Goal: Task Accomplishment & Management: Manage account settings

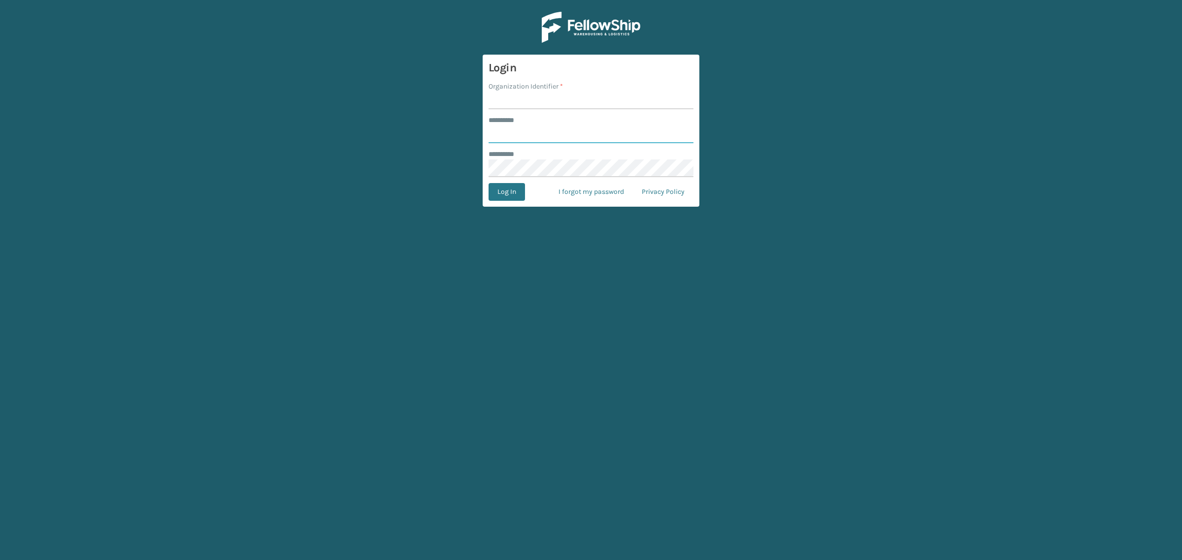
type input "**********"
click at [553, 99] on input "Organization Identifier *" at bounding box center [591, 101] width 205 height 18
type input "SuperAdminOrganization"
click at [518, 196] on button "Log In" at bounding box center [507, 192] width 36 height 18
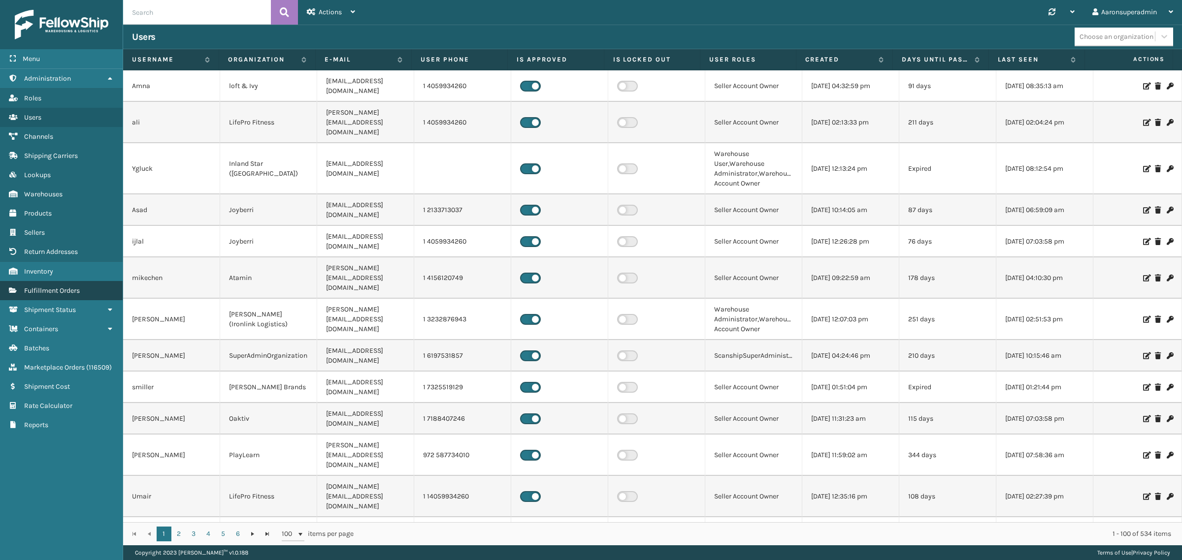
drag, startPoint x: 69, startPoint y: 277, endPoint x: 87, endPoint y: 276, distance: 17.3
click at [73, 281] on link "Fulfillment Orders" at bounding box center [61, 290] width 123 height 19
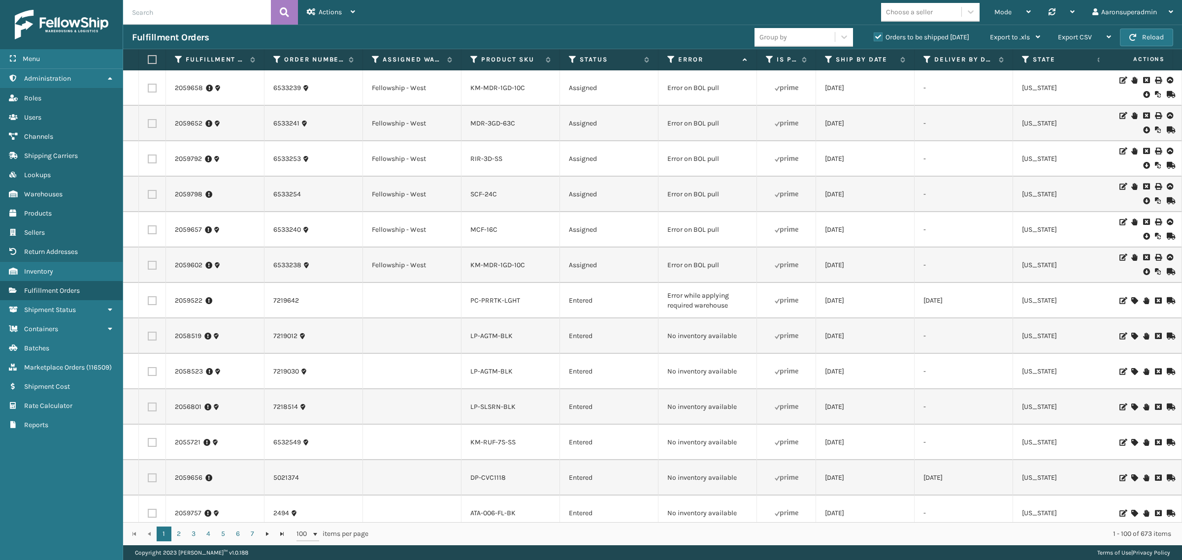
click at [136, 8] on input "text" at bounding box center [197, 12] width 148 height 25
paste input "2056971"
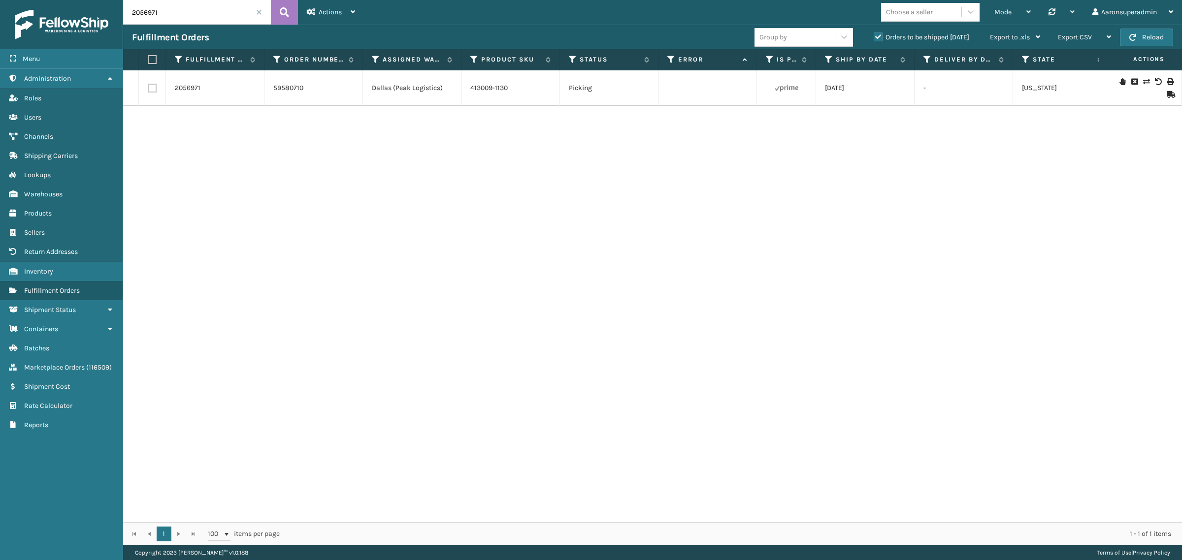
click at [186, 16] on input "2056971" at bounding box center [197, 12] width 148 height 25
click at [200, 10] on input "2056971," at bounding box center [197, 12] width 148 height 25
paste input "2056969"
type input "2056971,2056969"
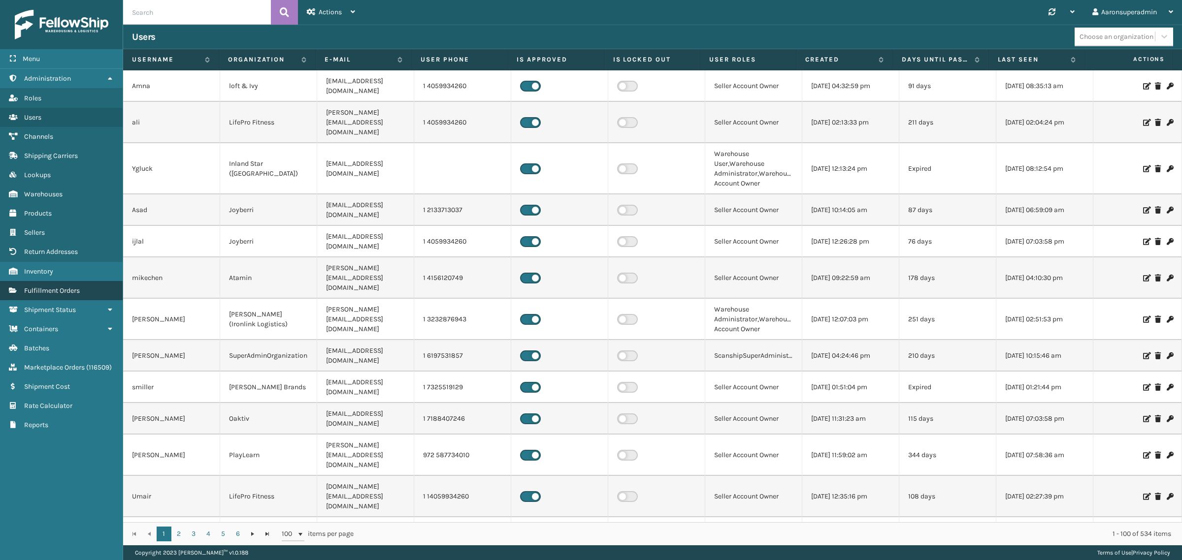
click at [73, 281] on link "Fulfillment Orders" at bounding box center [61, 290] width 123 height 19
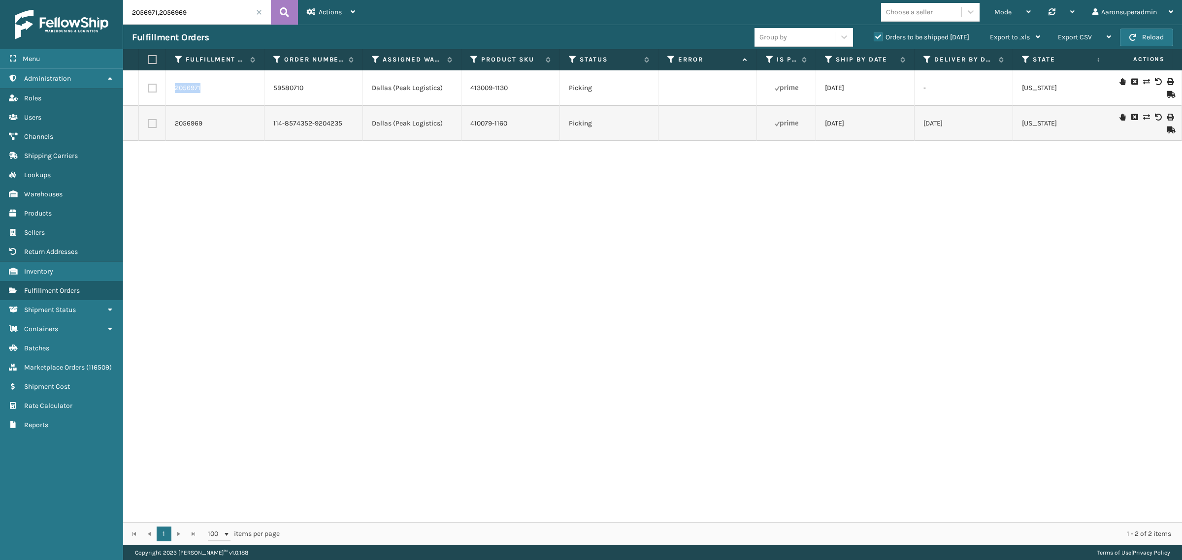
drag, startPoint x: 211, startPoint y: 92, endPoint x: 159, endPoint y: 92, distance: 51.7
copy tr "2056971"
click at [489, 90] on link "413009-1130" at bounding box center [488, 88] width 37 height 8
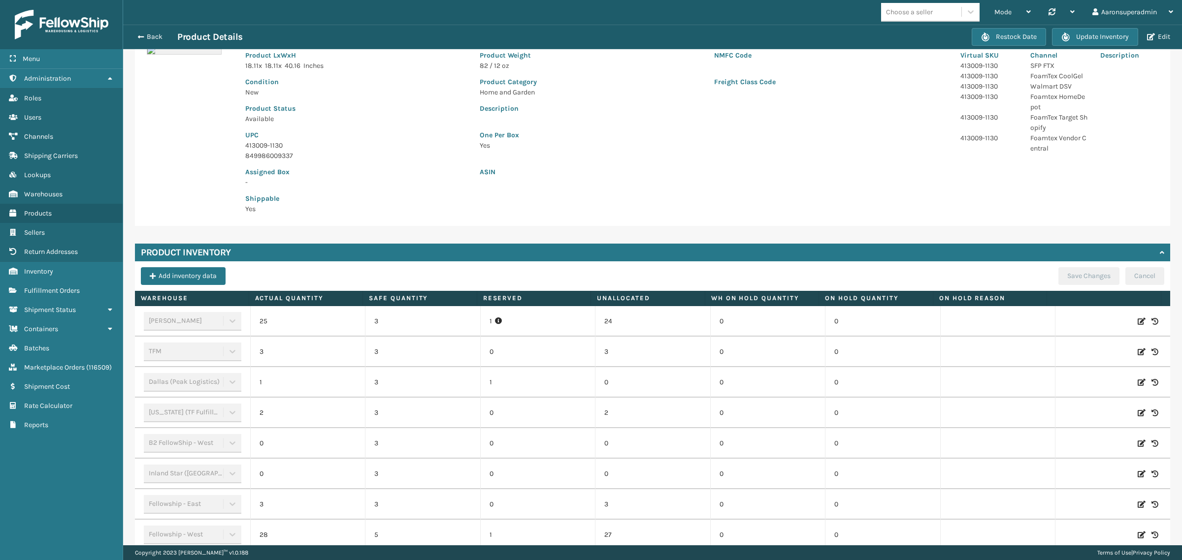
scroll to position [138, 0]
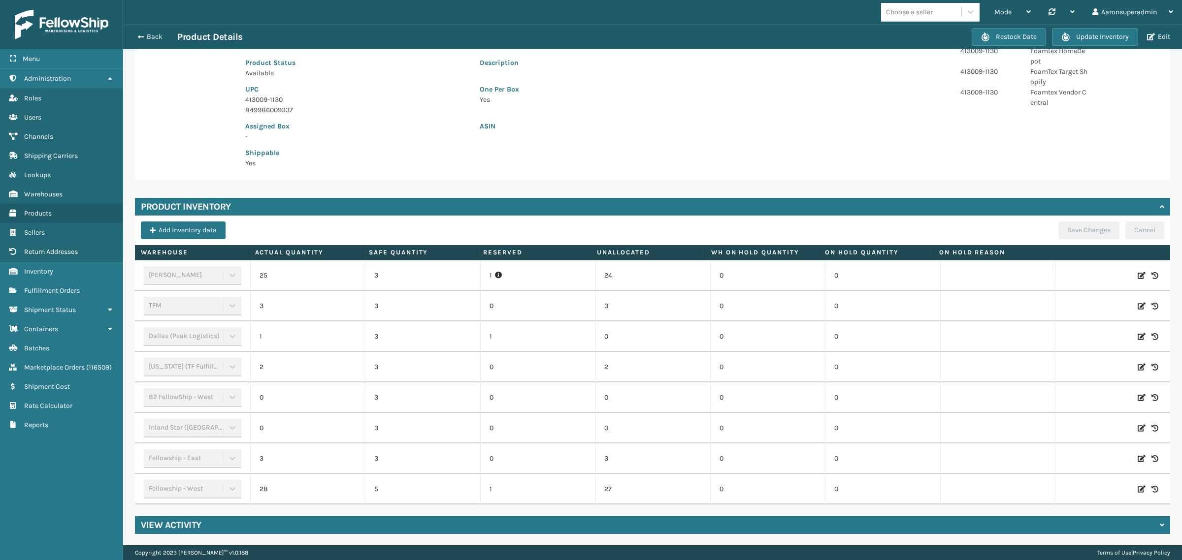
click at [1138, 336] on icon at bounding box center [1142, 337] width 8 height 10
click at [262, 338] on span "Decrease value" at bounding box center [266, 338] width 8 height 8
type input "0"
click at [1065, 337] on button "ADD" at bounding box center [1073, 337] width 25 height 12
click at [1058, 240] on div "Save Changes Cancel" at bounding box center [1111, 234] width 106 height 24
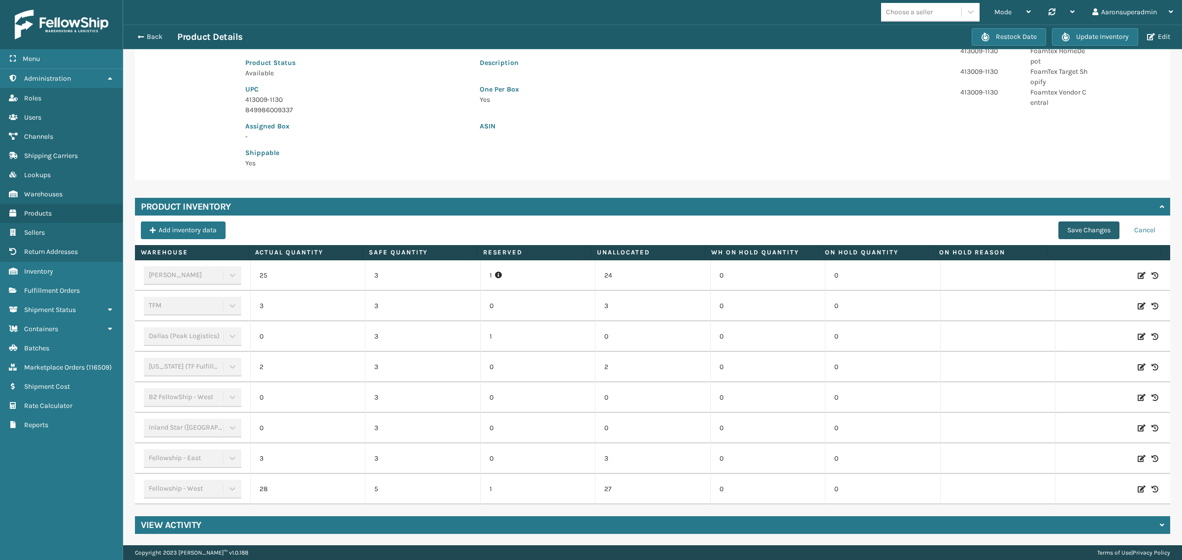
click at [1058, 230] on button "Save Changes" at bounding box center [1088, 231] width 61 height 18
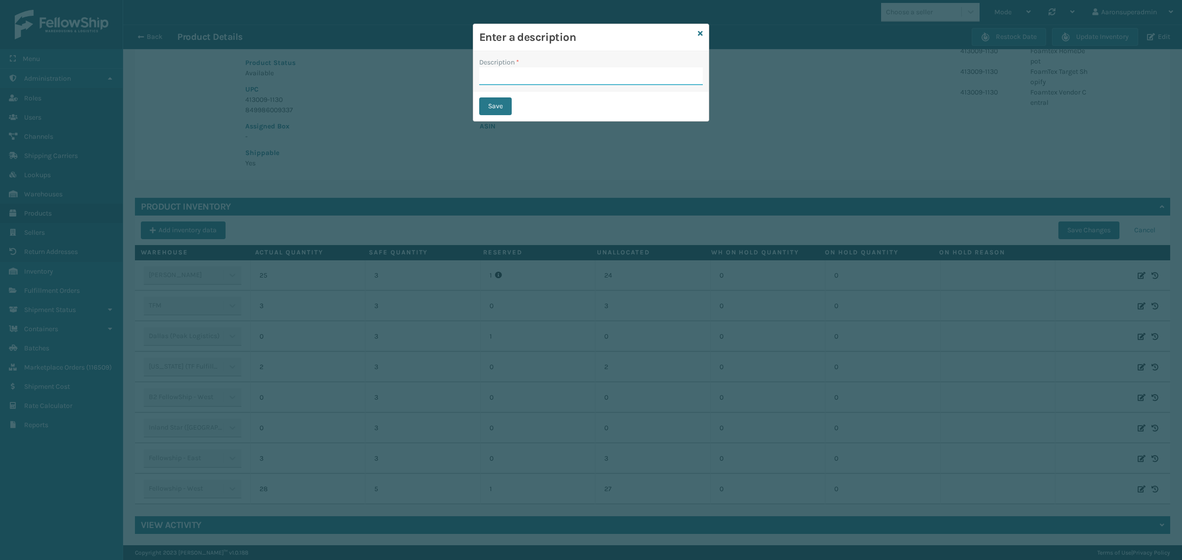
click at [527, 69] on input "Description *" at bounding box center [591, 76] width 224 height 18
type input "SFP"
click at [508, 108] on button "Save" at bounding box center [495, 107] width 33 height 18
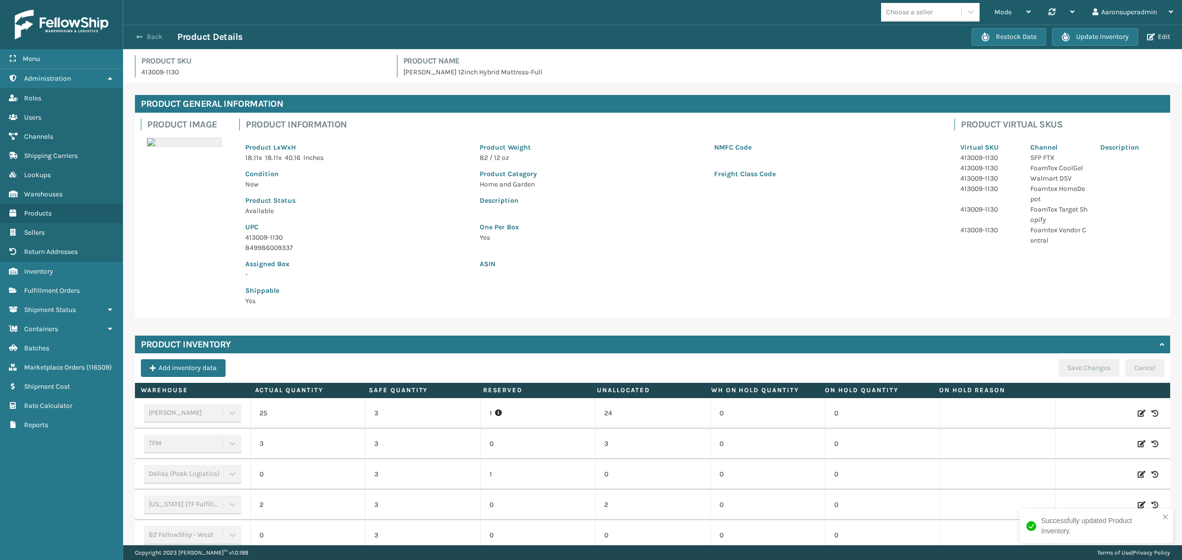
click at [144, 34] on button "Back" at bounding box center [154, 37] width 45 height 9
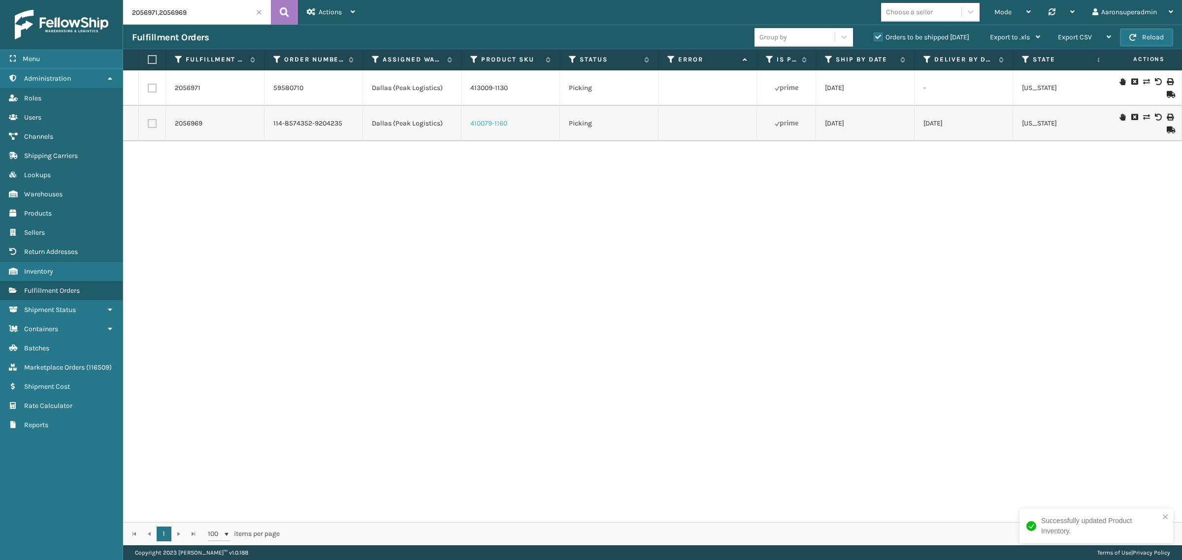
click at [487, 119] on link "410079-1160" at bounding box center [488, 123] width 37 height 8
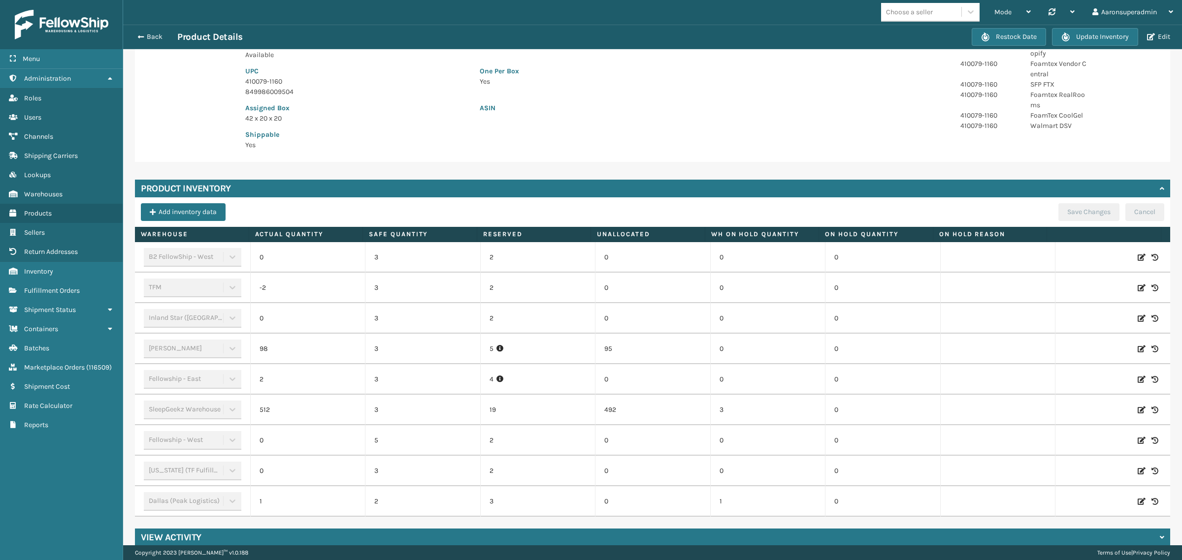
scroll to position [168, 0]
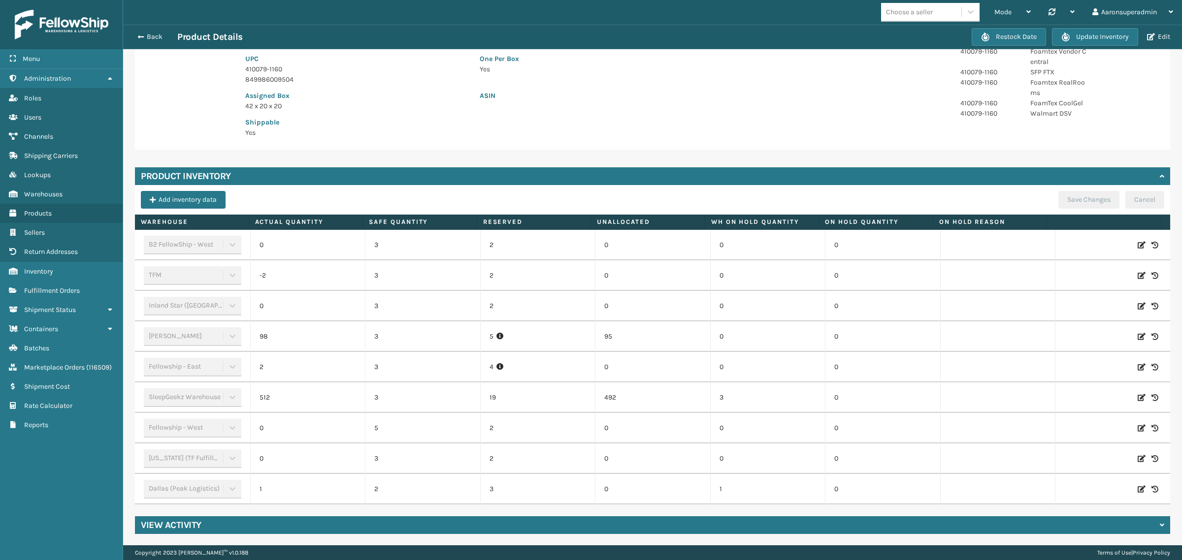
click at [1138, 488] on icon at bounding box center [1142, 490] width 8 height 10
click at [262, 495] on span "Decrease value" at bounding box center [284, 489] width 48 height 17
type input "0"
click at [1061, 490] on button "ADD" at bounding box center [1073, 490] width 25 height 12
click at [1059, 200] on button "Save Changes" at bounding box center [1088, 200] width 61 height 18
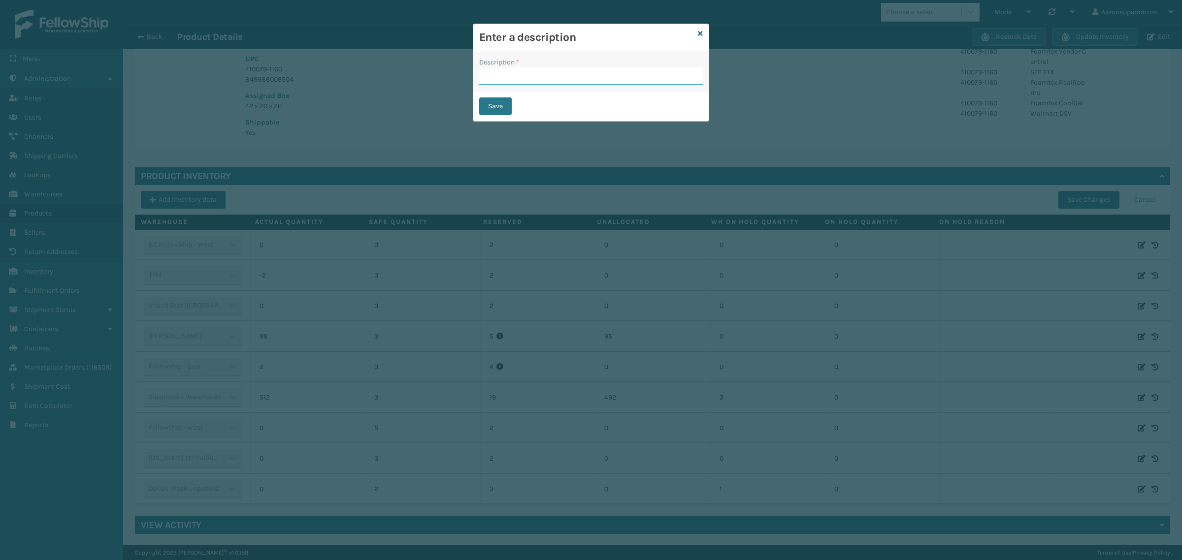
drag, startPoint x: 542, startPoint y: 80, endPoint x: 549, endPoint y: 83, distance: 7.3
click at [542, 80] on input "Description *" at bounding box center [591, 76] width 224 height 18
type input "SFP"
click at [505, 103] on button "Save" at bounding box center [495, 107] width 33 height 18
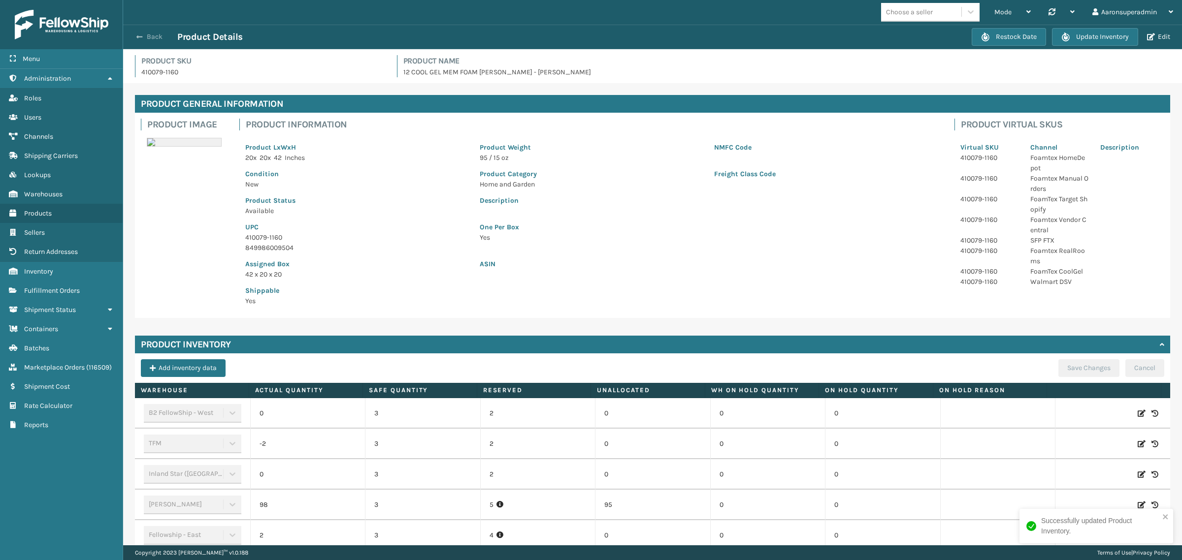
click at [144, 37] on button "Back" at bounding box center [154, 37] width 45 height 9
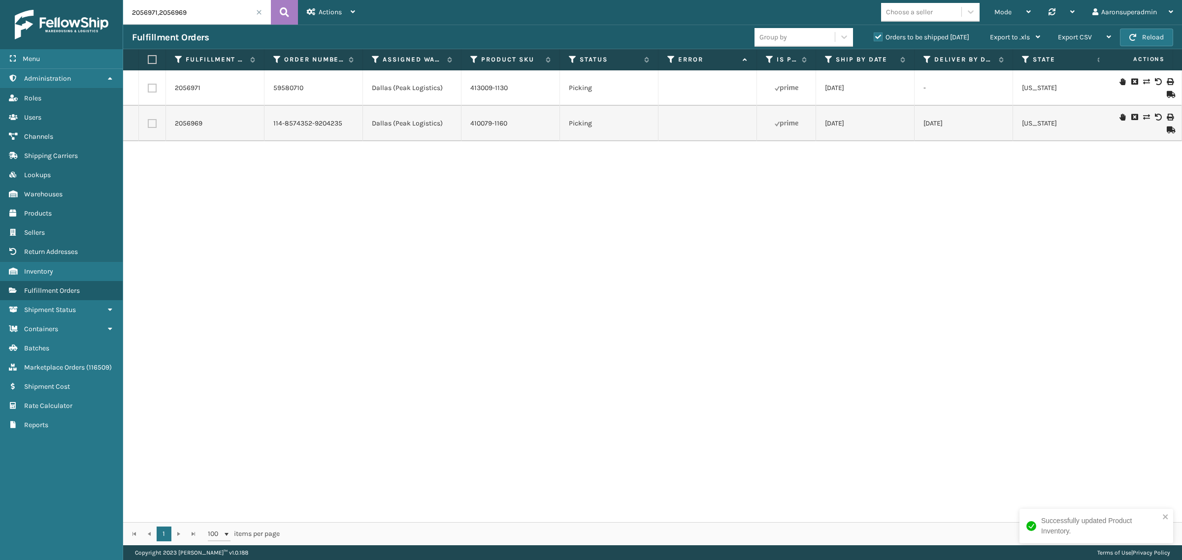
click at [1143, 82] on icon at bounding box center [1146, 81] width 6 height 7
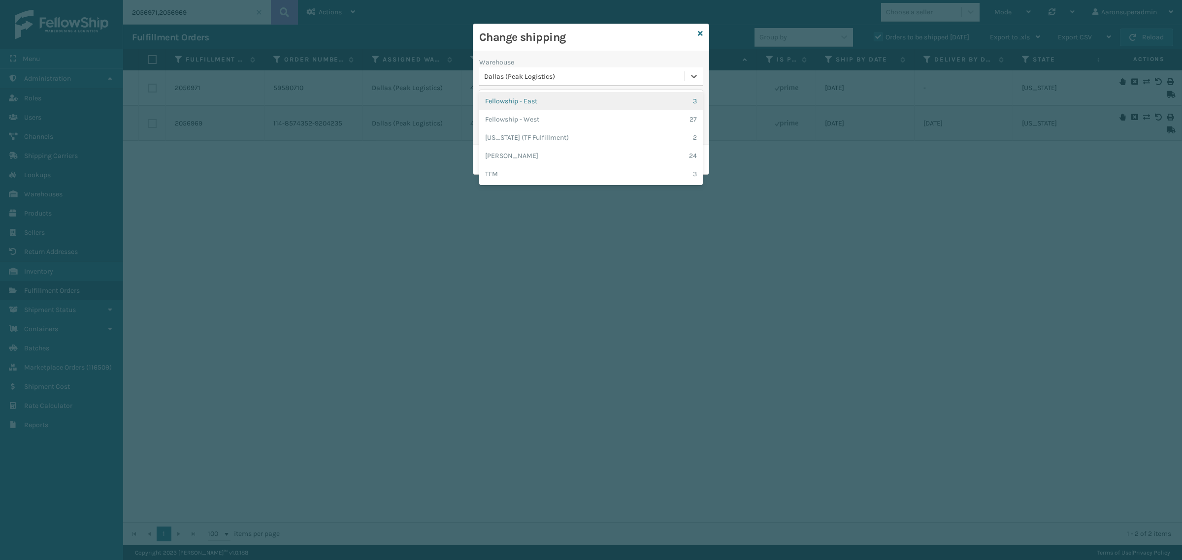
click at [523, 82] on div "Dallas (Peak Logistics)" at bounding box center [584, 76] width 201 height 10
click at [499, 153] on div "[PERSON_NAME] 24" at bounding box center [591, 156] width 224 height 18
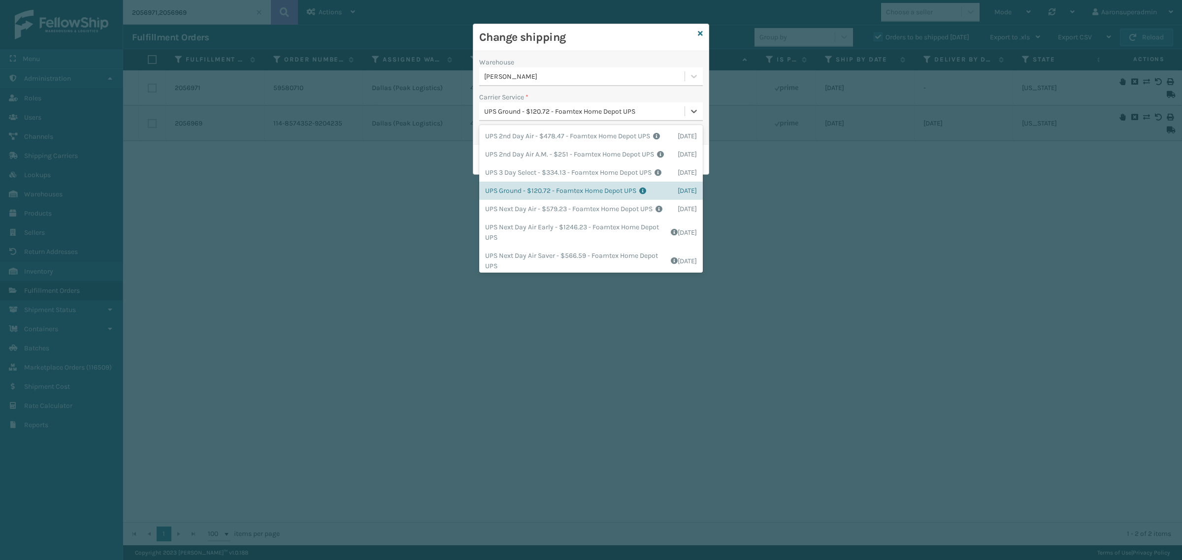
click at [506, 110] on div "UPS Ground - $120.72 - Foamtex Home Depot UPS" at bounding box center [584, 111] width 201 height 10
click at [518, 200] on div "UPS Ground - $120.72 - Foamtex Home Depot UPS Shipping Cost $120.72 Surplus Cos…" at bounding box center [591, 191] width 224 height 18
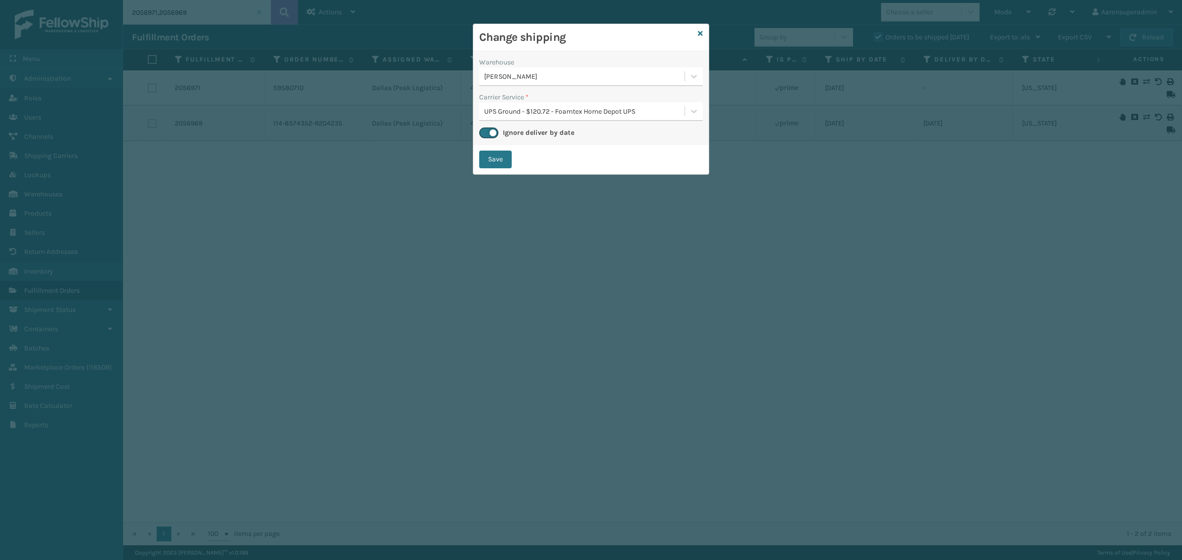
click at [497, 168] on div "Save" at bounding box center [590, 160] width 235 height 30
click at [499, 161] on button "Save" at bounding box center [495, 160] width 33 height 18
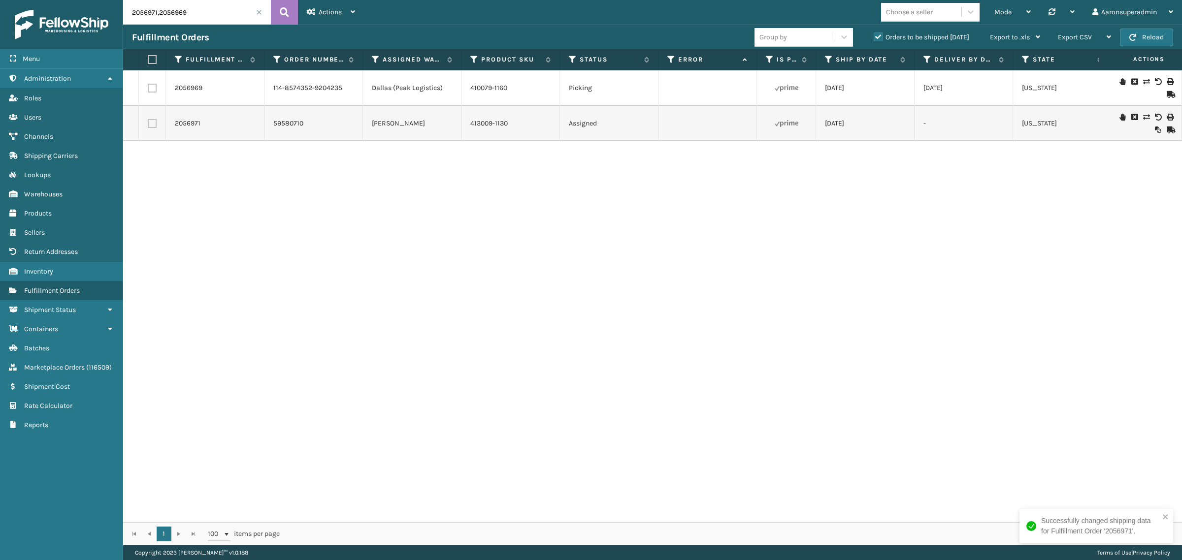
click at [1143, 81] on icon at bounding box center [1146, 81] width 6 height 7
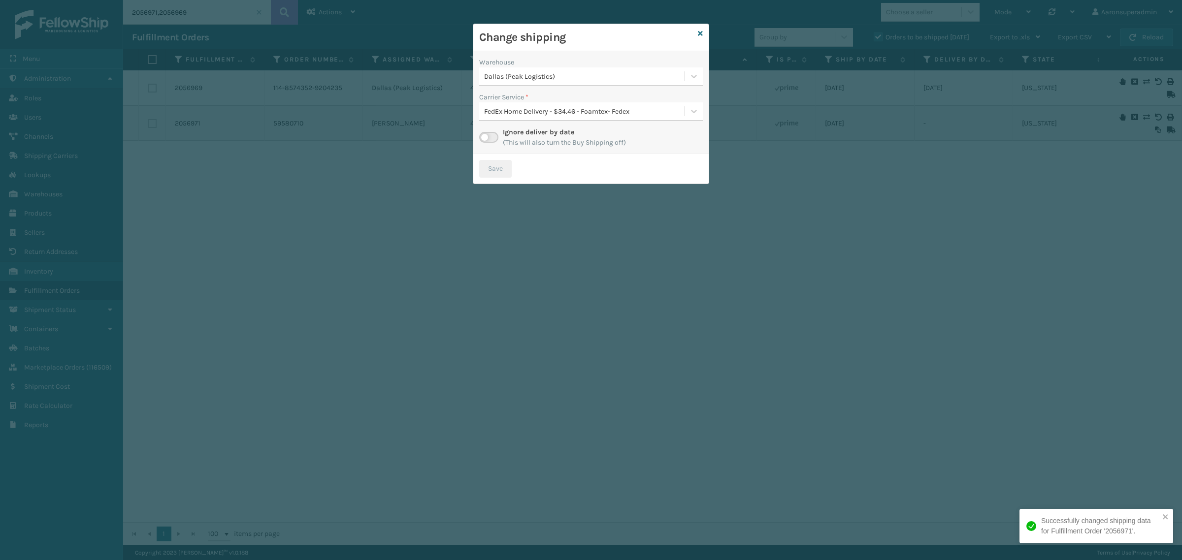
click at [490, 128] on div "Ignore deliver by date (This will also turn the Buy Shipping off)" at bounding box center [591, 137] width 224 height 21
click at [490, 134] on label at bounding box center [488, 137] width 19 height 11
click at [486, 134] on input "checkbox" at bounding box center [482, 135] width 6 height 6
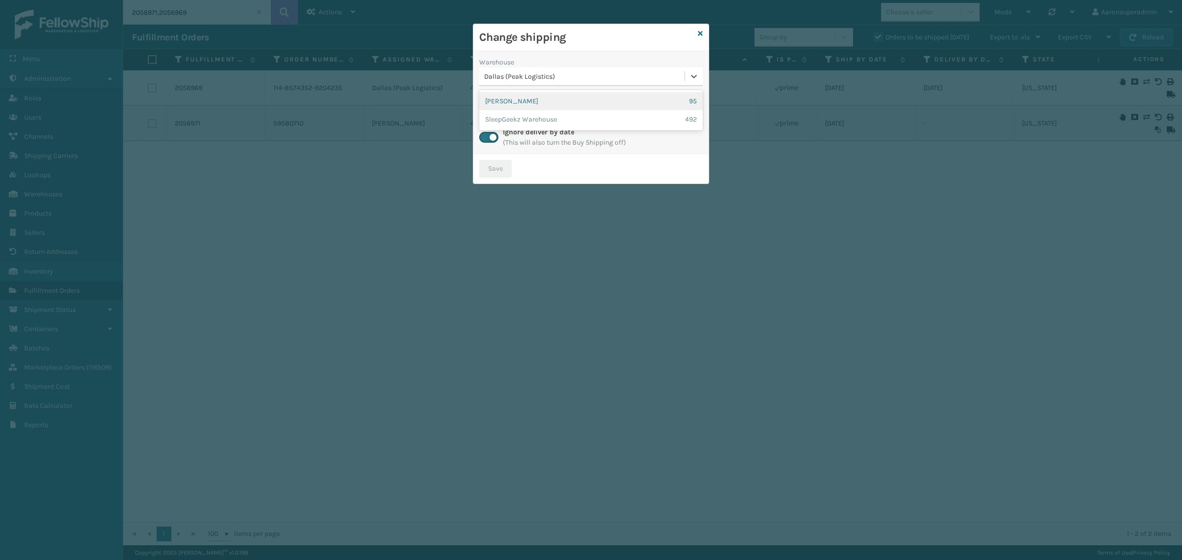
click at [523, 72] on div "Dallas (Peak Logistics)" at bounding box center [584, 76] width 201 height 10
click at [515, 119] on div "SleepGeekz Warehouse 492" at bounding box center [591, 119] width 224 height 18
click at [550, 118] on div "Select..." at bounding box center [581, 111] width 205 height 16
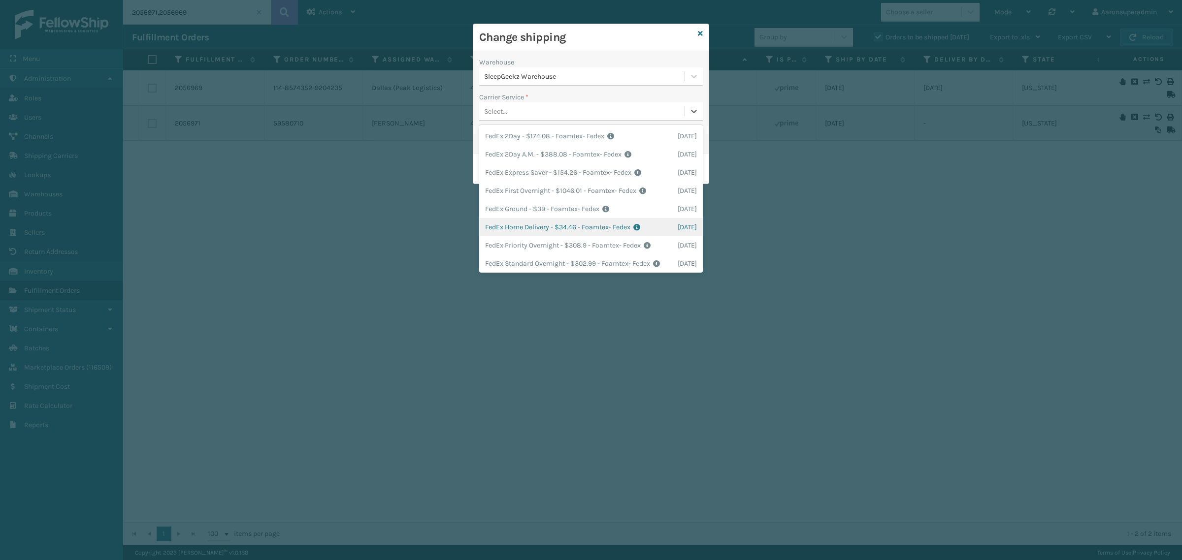
click at [513, 228] on div "FedEx Home Delivery - $34.46 - Foamtex- Fedex Shipping Cost $34.46 Surplus Cost…" at bounding box center [591, 227] width 224 height 18
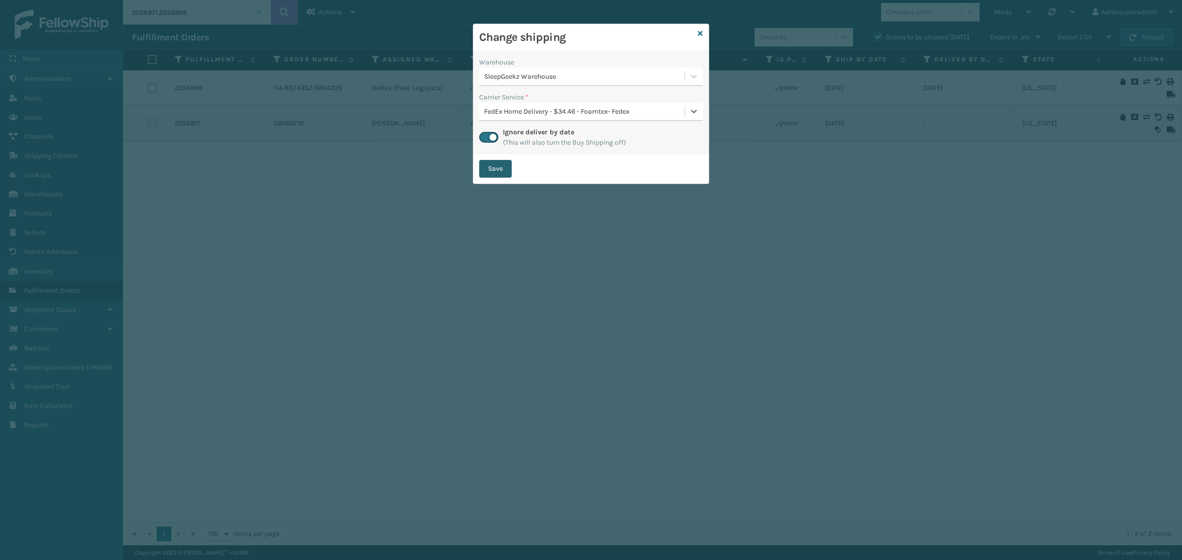
click at [498, 162] on button "Save" at bounding box center [495, 169] width 33 height 18
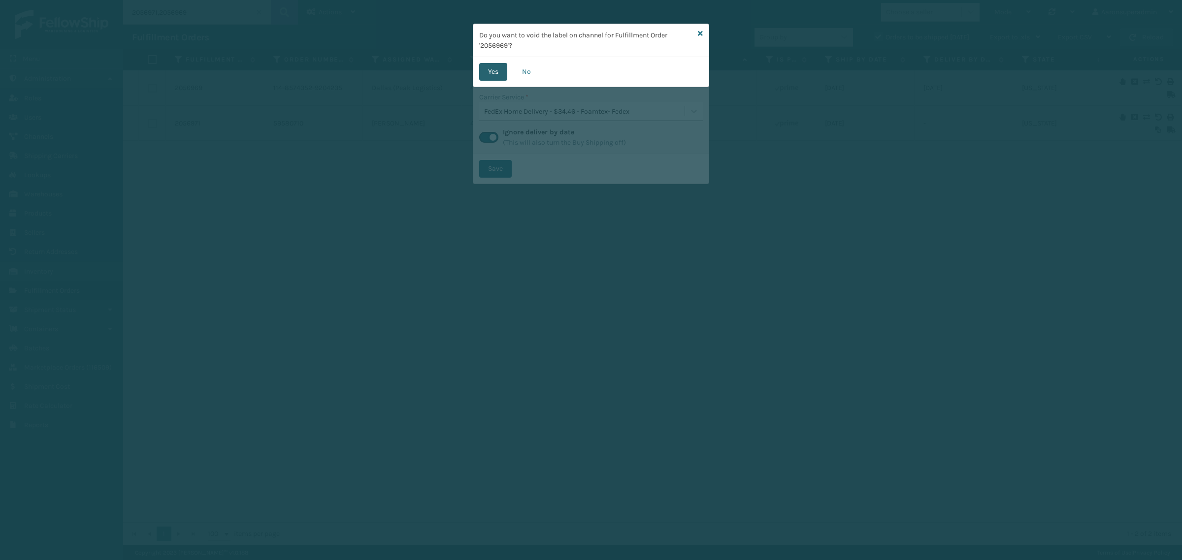
click at [496, 67] on button "Yes" at bounding box center [493, 72] width 28 height 18
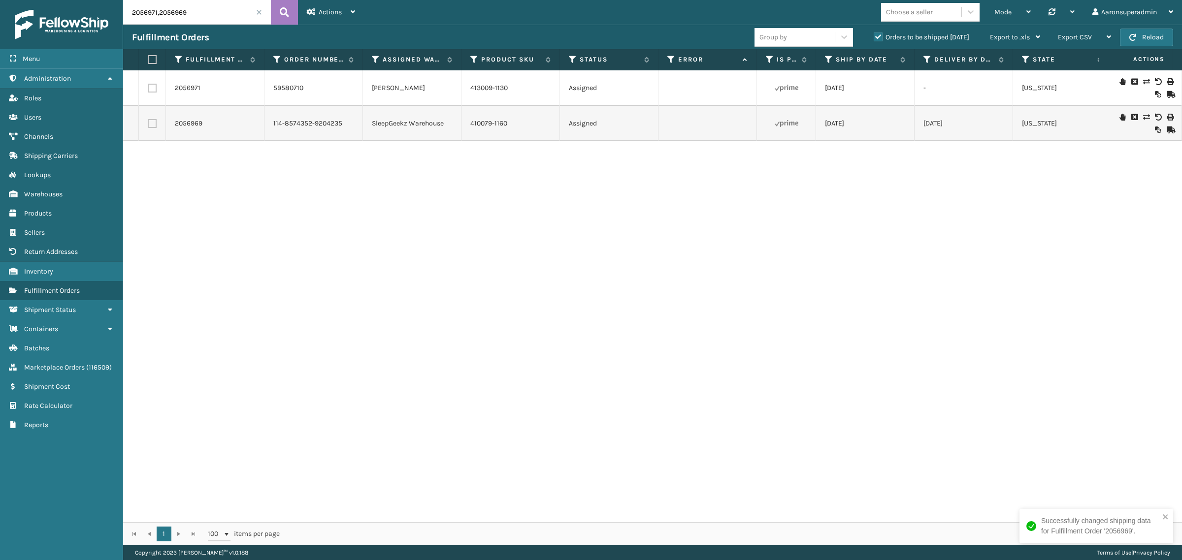
click at [157, 17] on input "2056971,2056969" at bounding box center [197, 12] width 148 height 25
paste input "text"
type input "2056971"
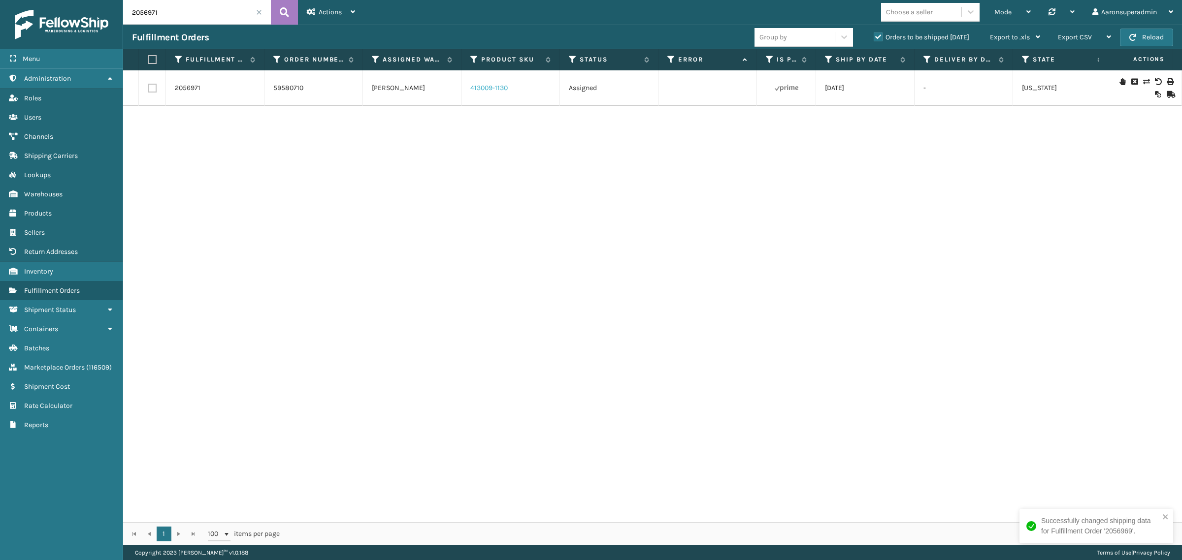
click at [494, 87] on link "413009-1130" at bounding box center [488, 88] width 37 height 8
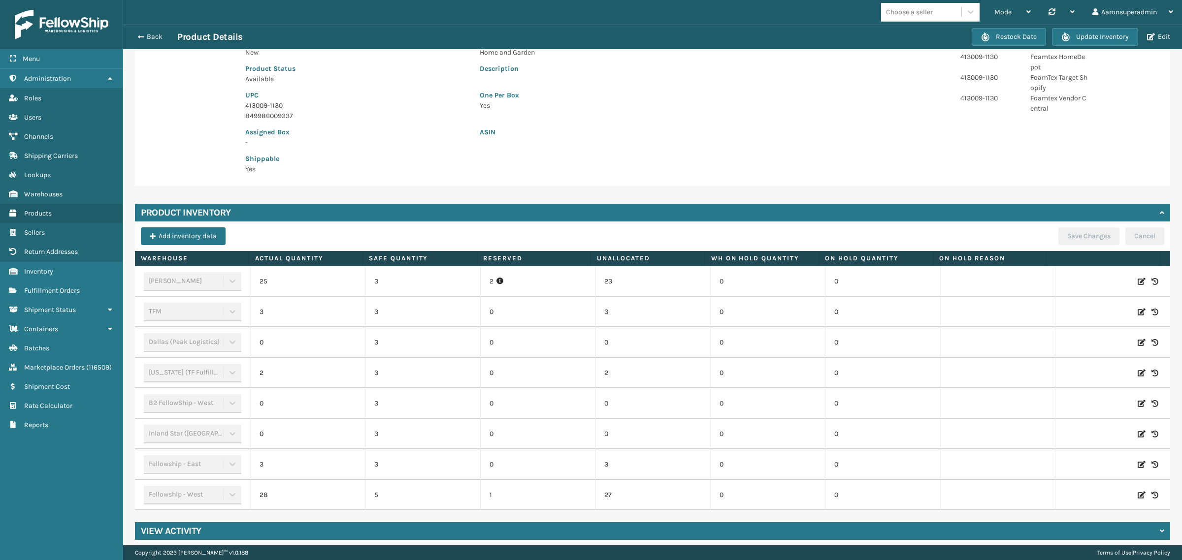
scroll to position [138, 0]
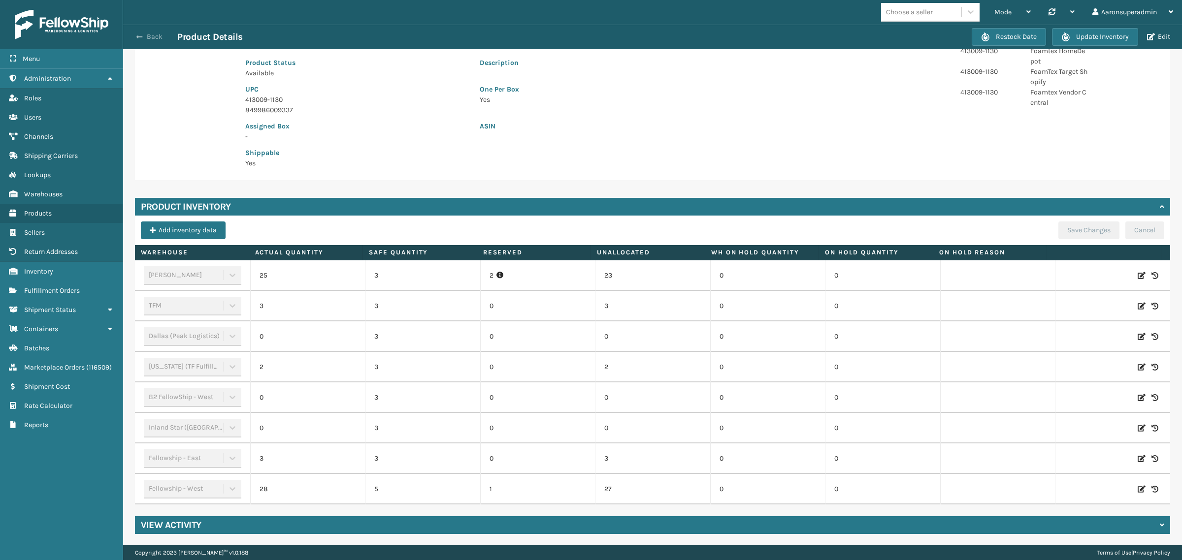
click at [142, 35] on span "button" at bounding box center [139, 36] width 6 height 7
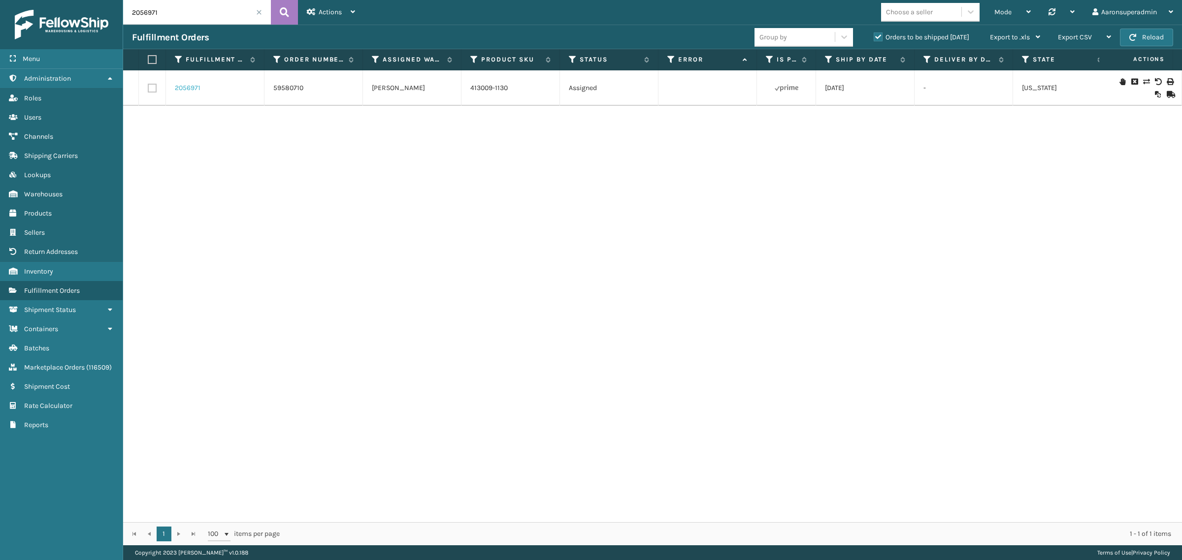
click at [185, 87] on link "2056971" at bounding box center [188, 88] width 26 height 10
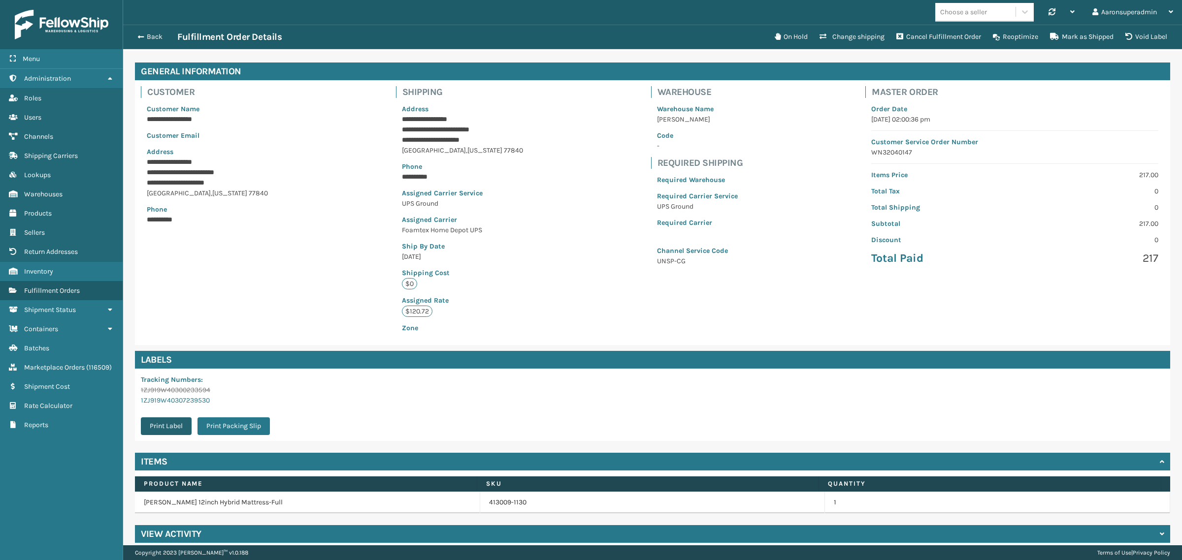
scroll to position [23, 1059]
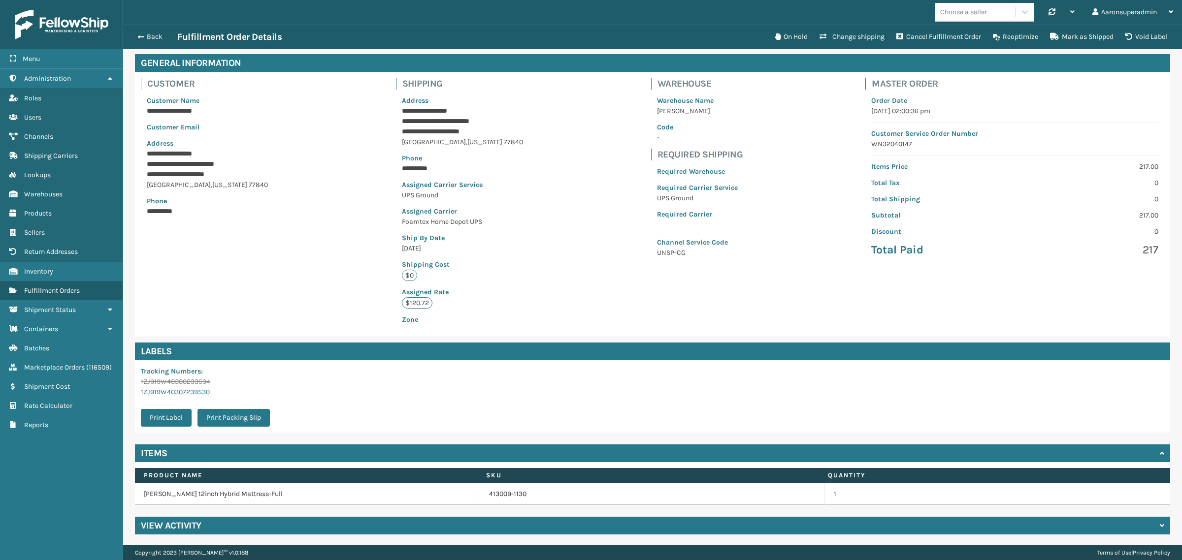
click at [161, 532] on h4 "View Activity" at bounding box center [171, 526] width 61 height 12
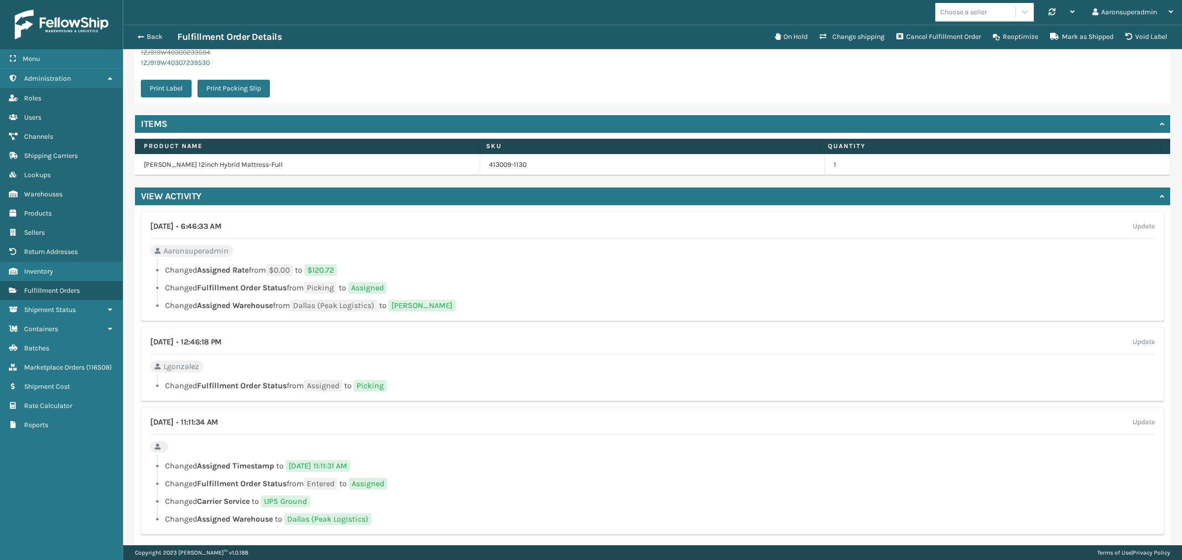
scroll to position [383, 0]
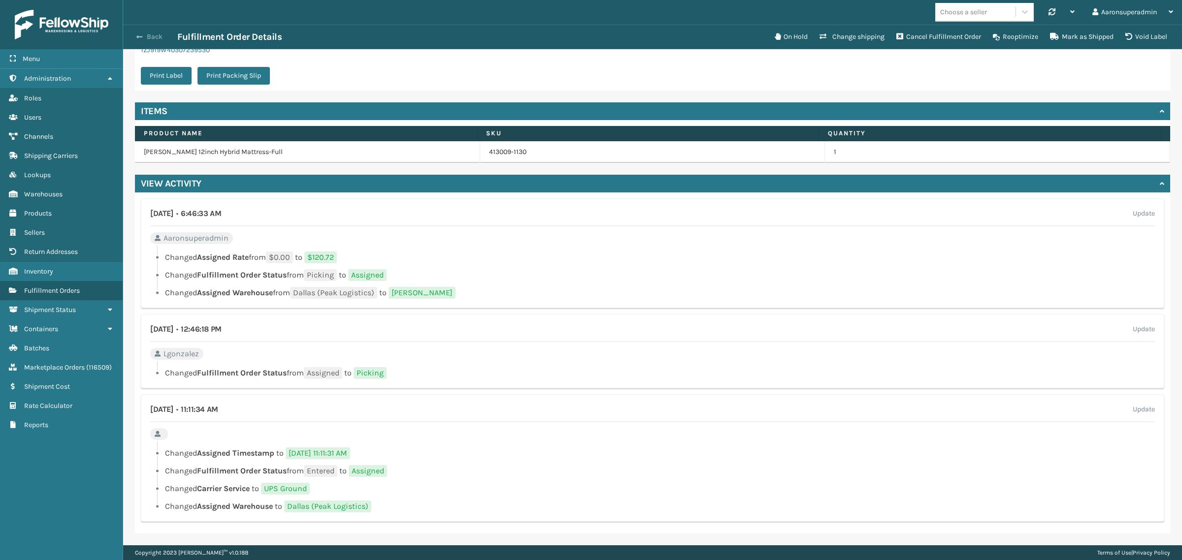
click at [146, 33] on button "Back" at bounding box center [154, 37] width 45 height 9
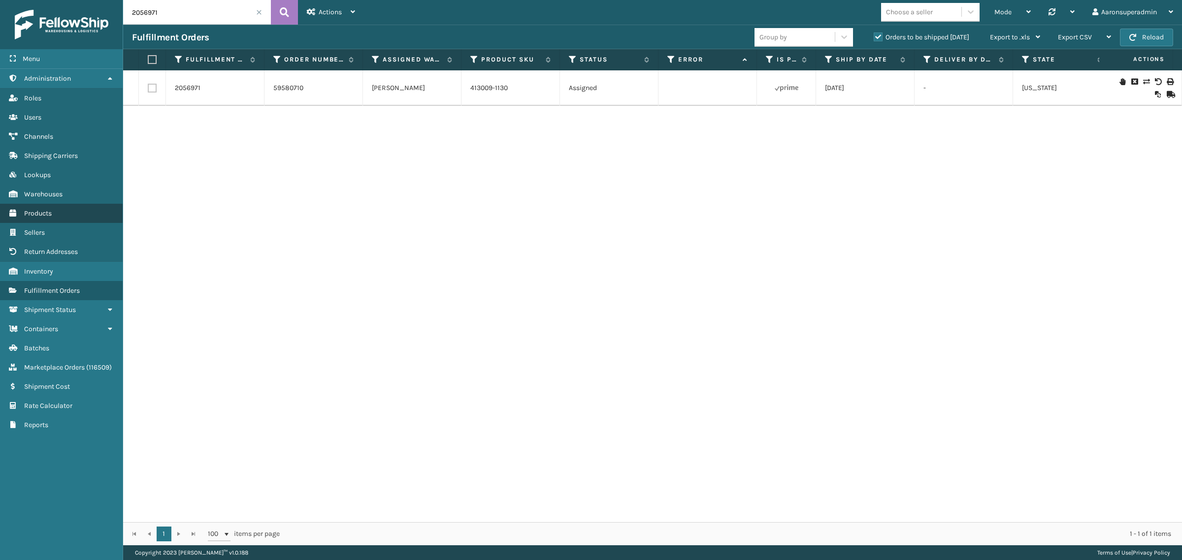
click at [37, 212] on span "Products" at bounding box center [38, 213] width 28 height 8
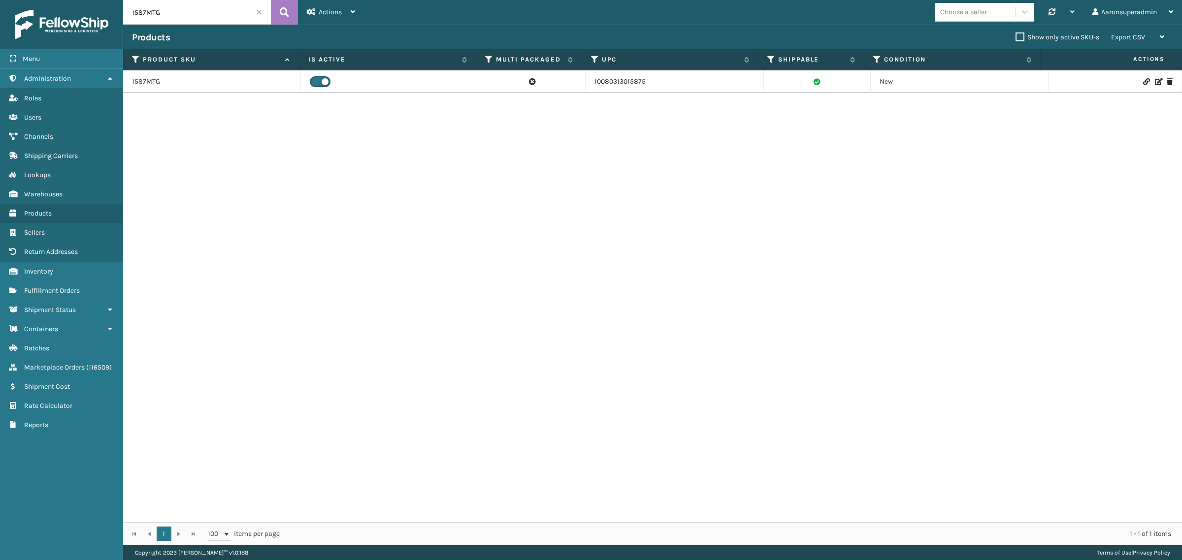
click at [184, 16] on input "1587MTG" at bounding box center [197, 12] width 148 height 25
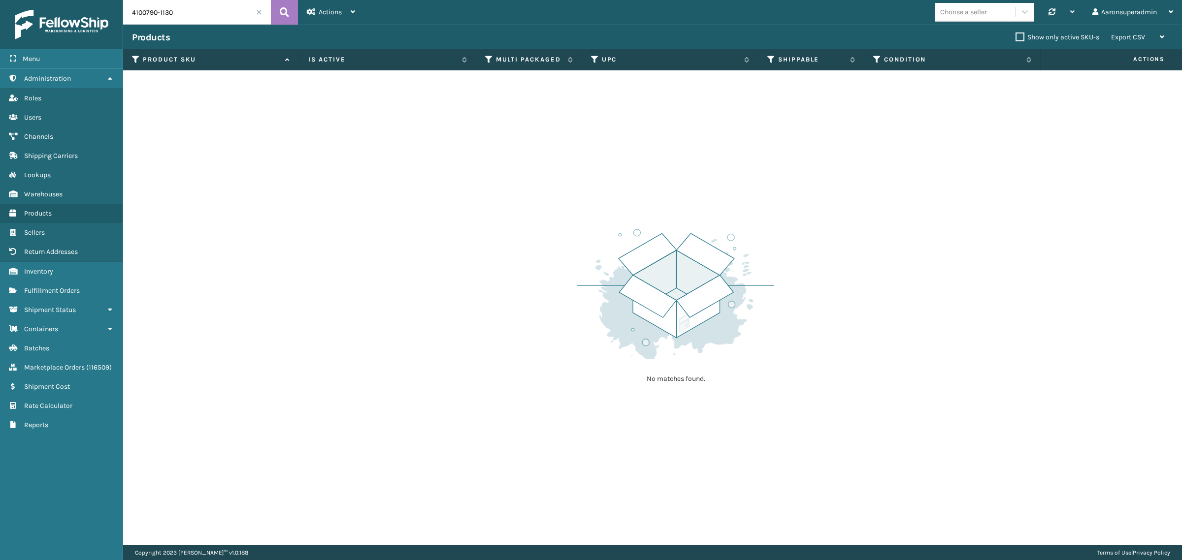
click at [156, 16] on input "4100790-1130" at bounding box center [197, 12] width 148 height 25
type input "410079-1130"
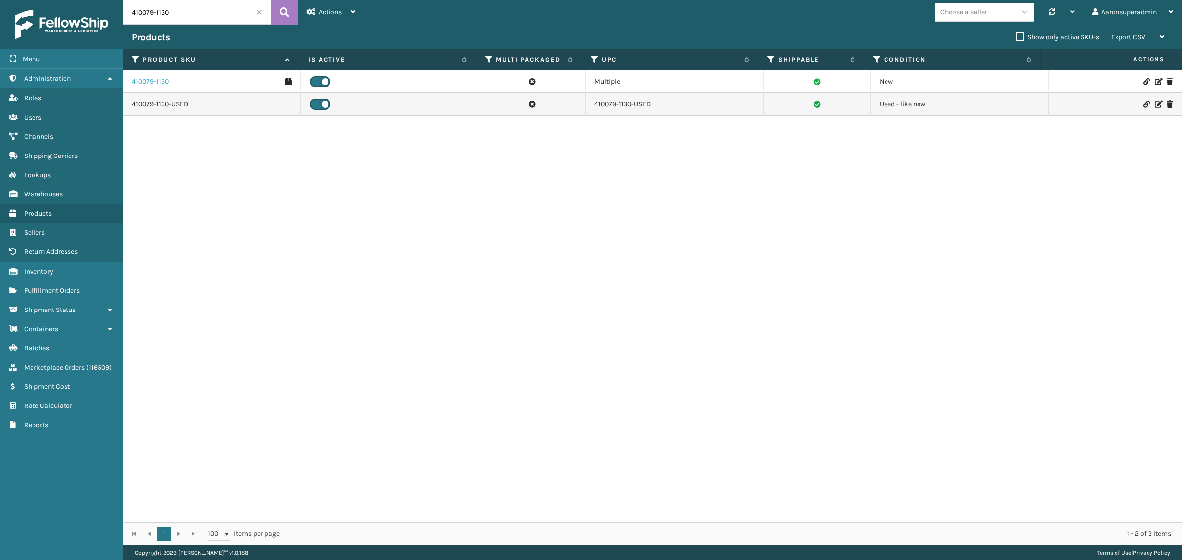
click at [148, 85] on link "410079-1130" at bounding box center [150, 82] width 37 height 10
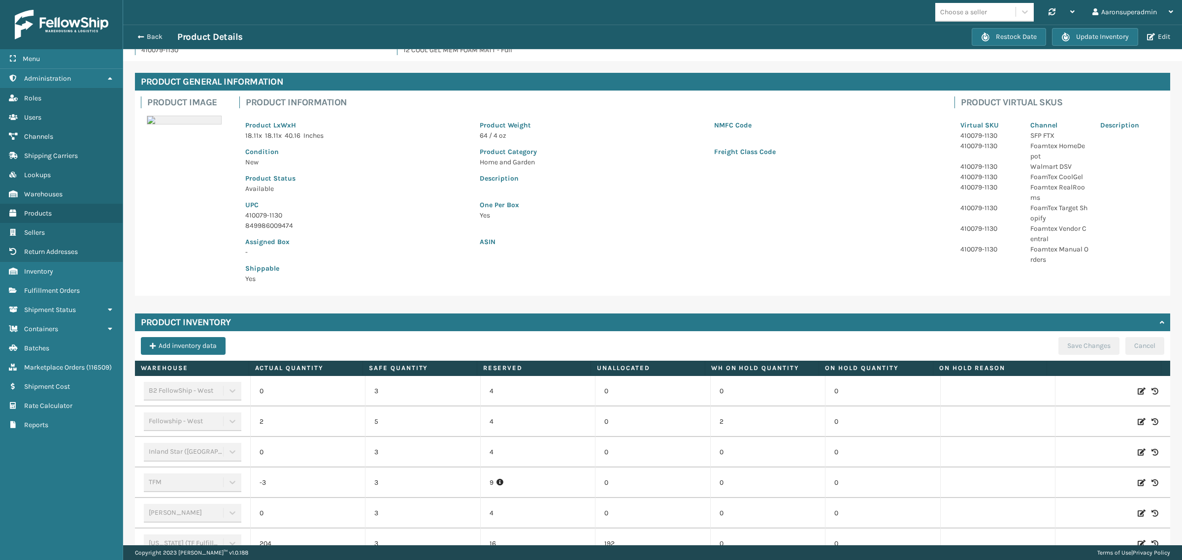
scroll to position [4, 0]
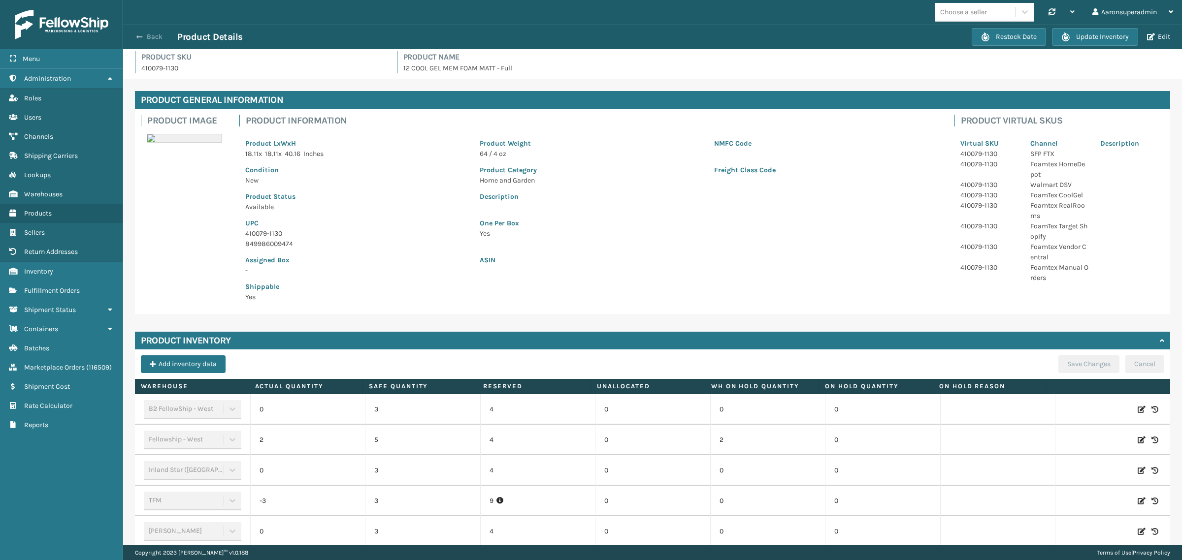
click at [136, 35] on span "button" at bounding box center [139, 36] width 6 height 7
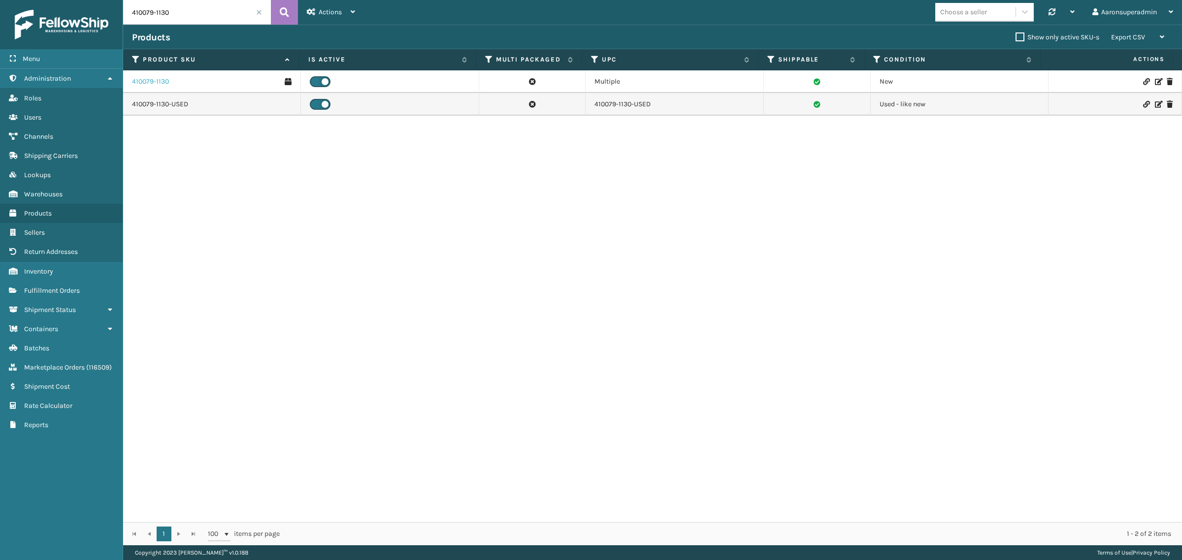
click at [146, 86] on link "410079-1130" at bounding box center [150, 82] width 37 height 10
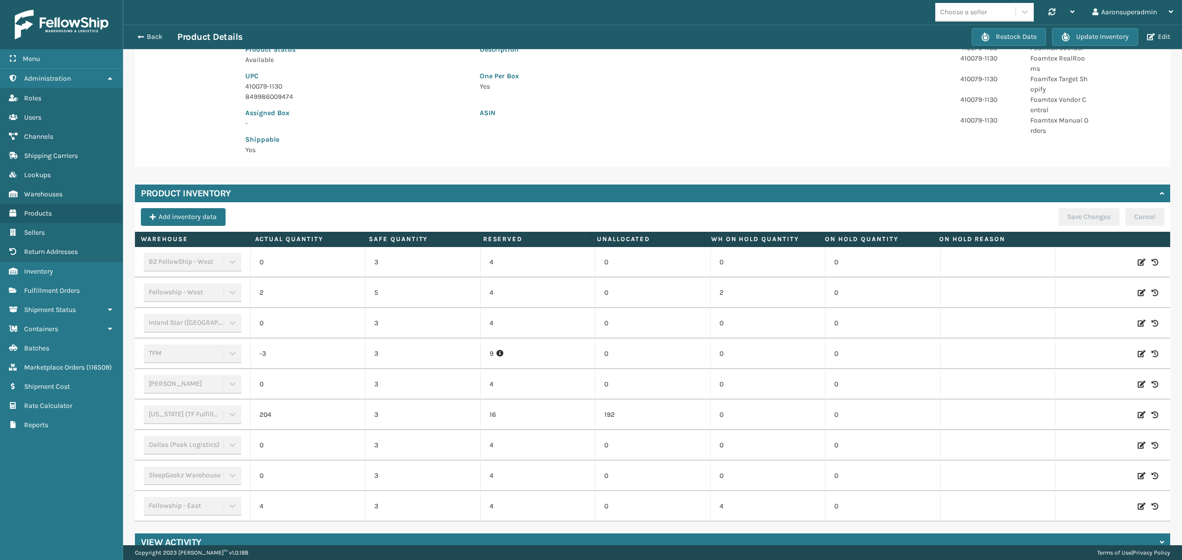
scroll to position [164, 0]
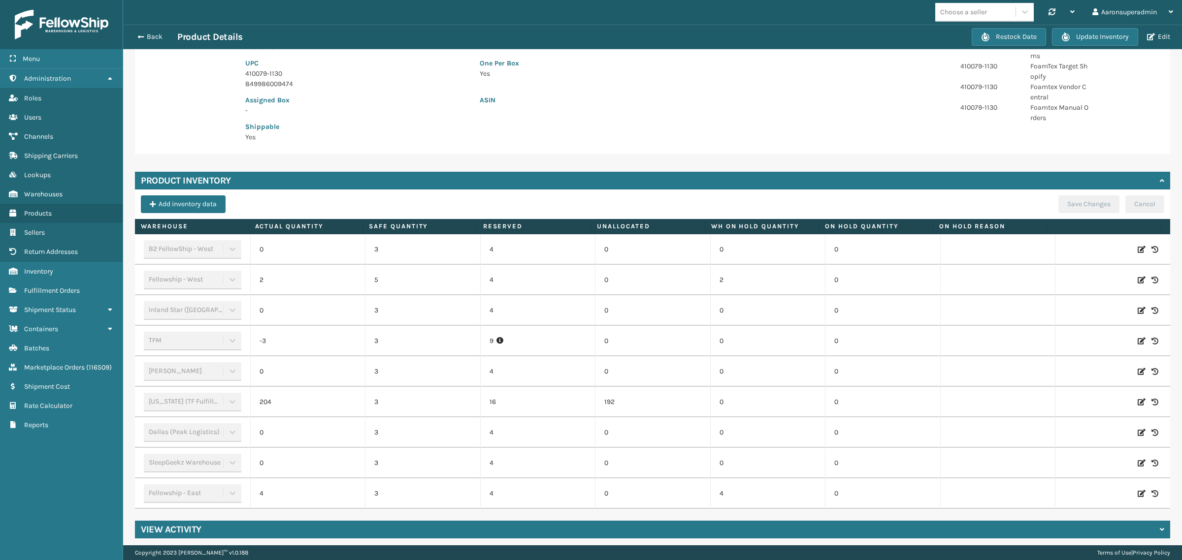
click at [1138, 404] on icon at bounding box center [1142, 402] width 8 height 10
click at [769, 404] on input "0" at bounding box center [768, 402] width 70 height 18
type input "10"
click at [1061, 404] on button "ADD" at bounding box center [1073, 402] width 25 height 12
click at [1078, 202] on button "Save Changes" at bounding box center [1088, 205] width 61 height 18
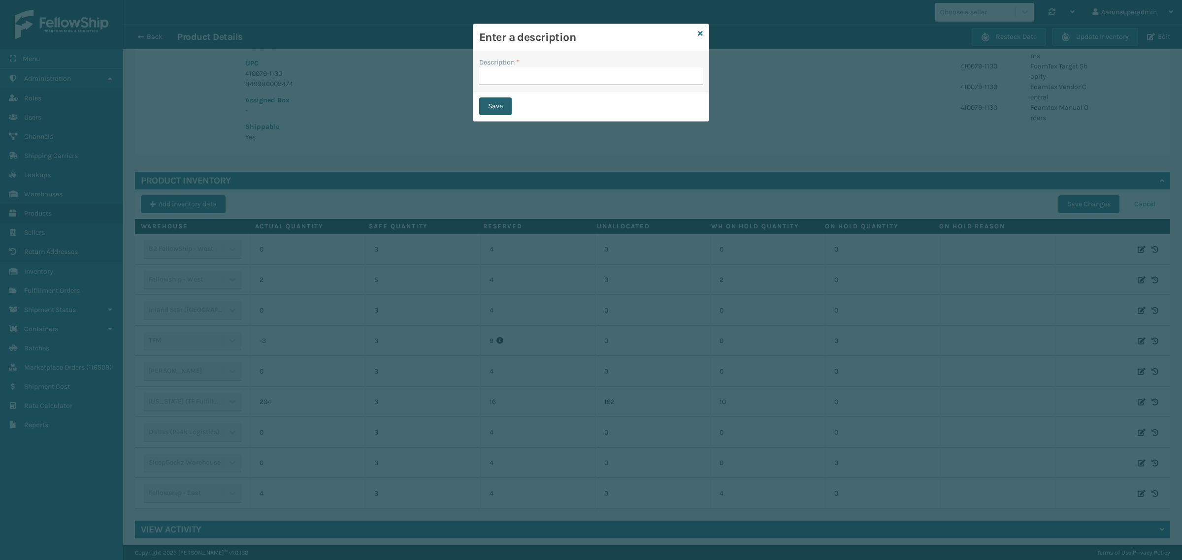
click at [492, 113] on button "Save" at bounding box center [495, 107] width 33 height 18
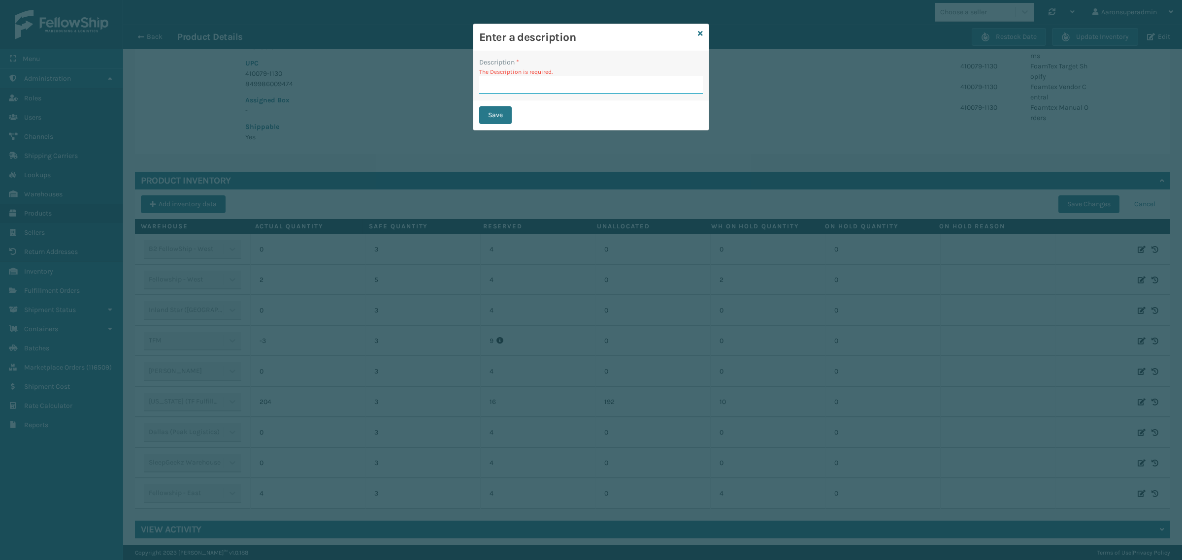
click at [545, 84] on input "Description *" at bounding box center [591, 85] width 224 height 18
click at [478, 112] on div "Save" at bounding box center [590, 115] width 235 height 30
click at [548, 85] on input "Description *" at bounding box center [591, 85] width 224 height 18
type input "SFP"
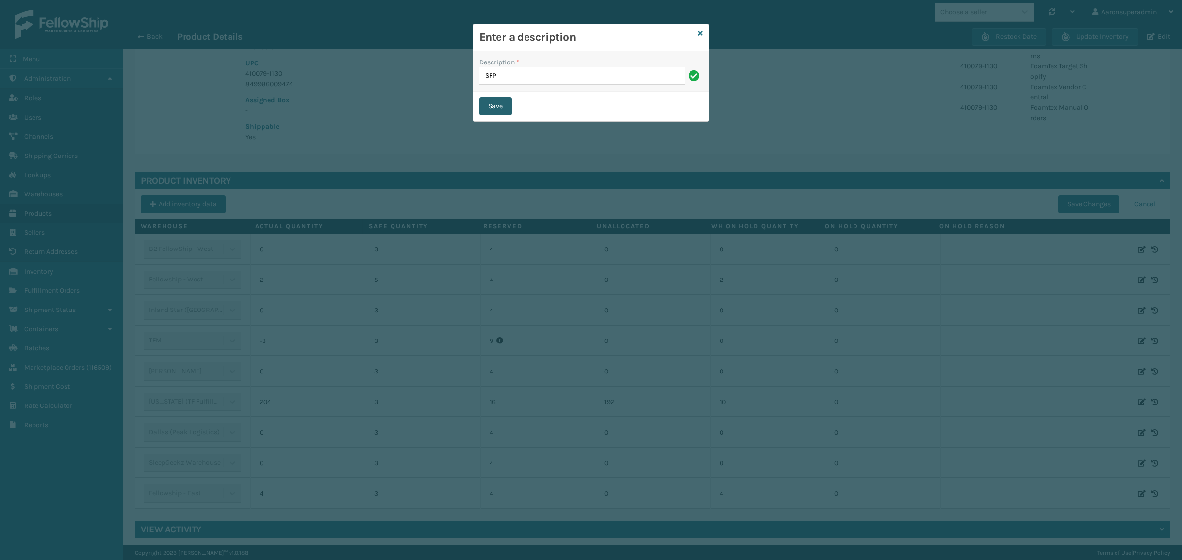
click at [497, 110] on button "Save" at bounding box center [495, 107] width 33 height 18
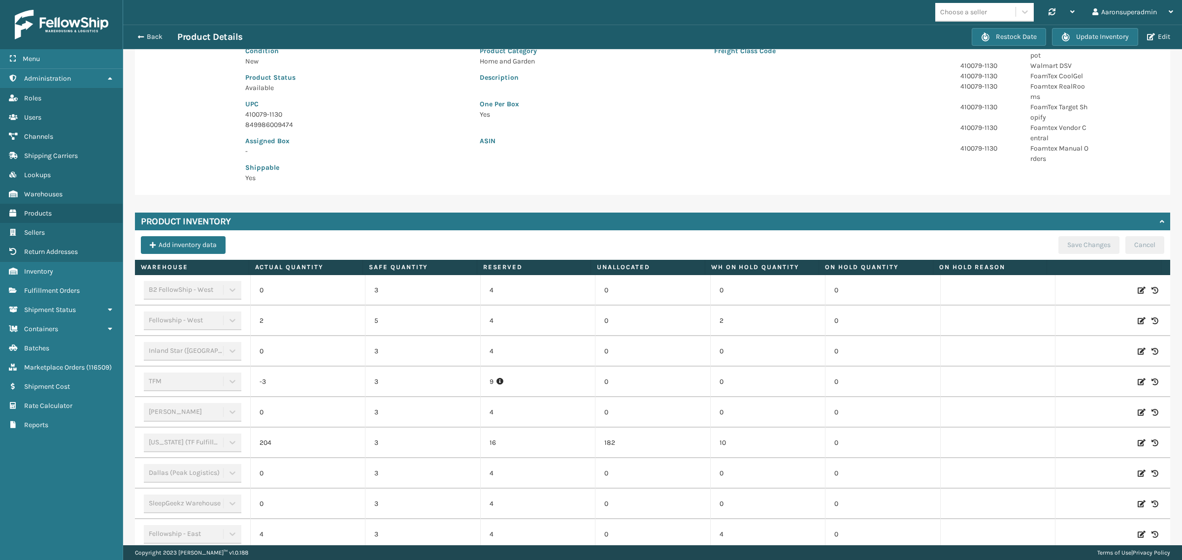
scroll to position [168, 0]
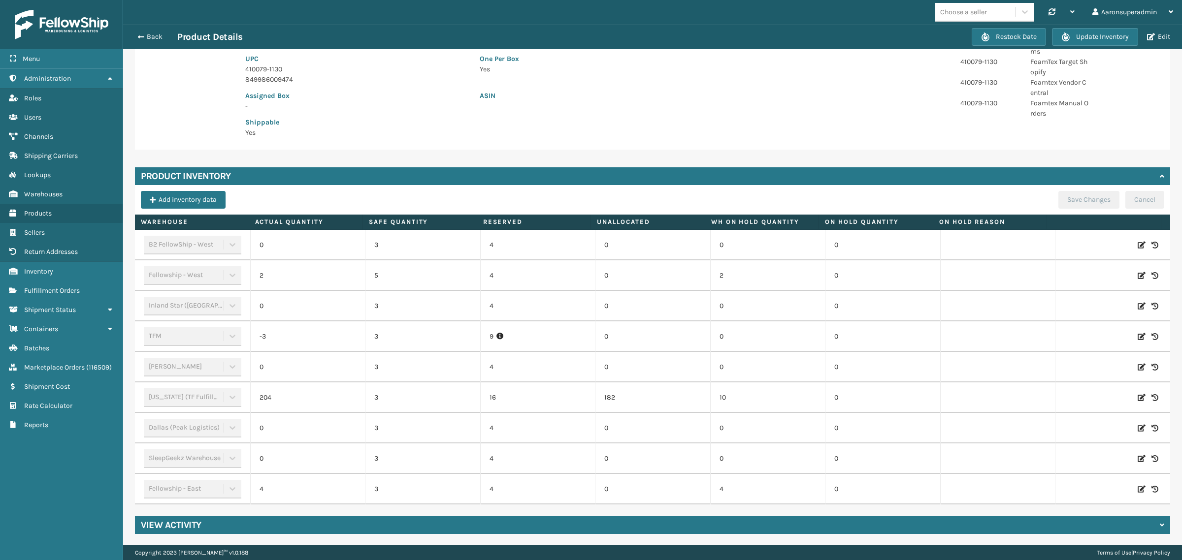
click at [1138, 396] on icon at bounding box center [1142, 398] width 8 height 10
click at [746, 394] on input "10" at bounding box center [768, 398] width 70 height 18
click at [748, 394] on input "10" at bounding box center [768, 398] width 70 height 18
click at [779, 399] on input "10" at bounding box center [768, 398] width 70 height 18
click at [779, 398] on input "10" at bounding box center [768, 398] width 70 height 18
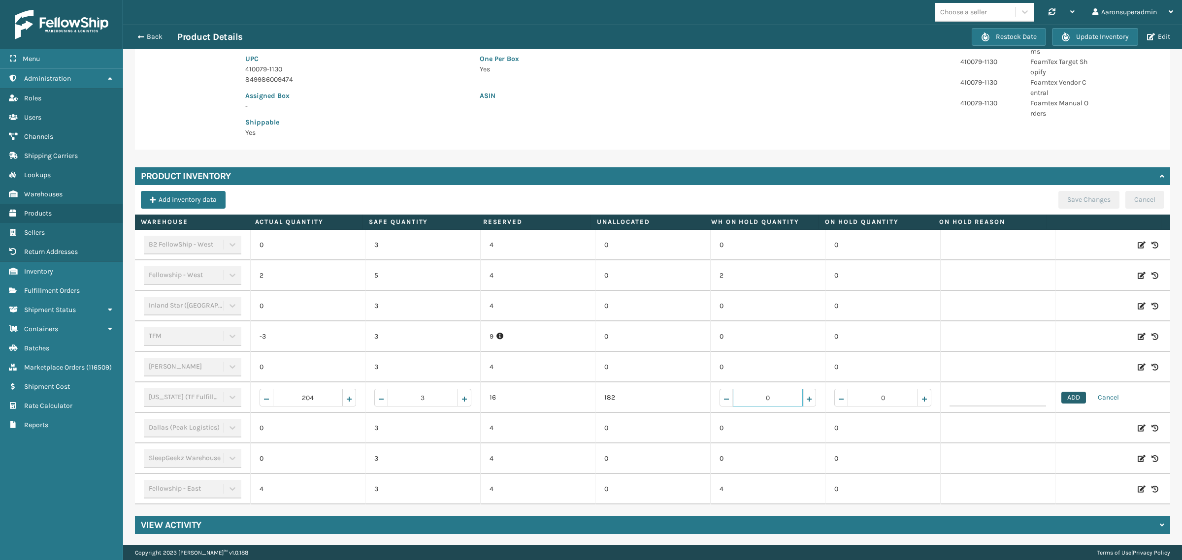
type input "0"
click at [1061, 399] on button "ADD" at bounding box center [1073, 398] width 25 height 12
click at [1080, 201] on button "Save Changes" at bounding box center [1088, 200] width 61 height 18
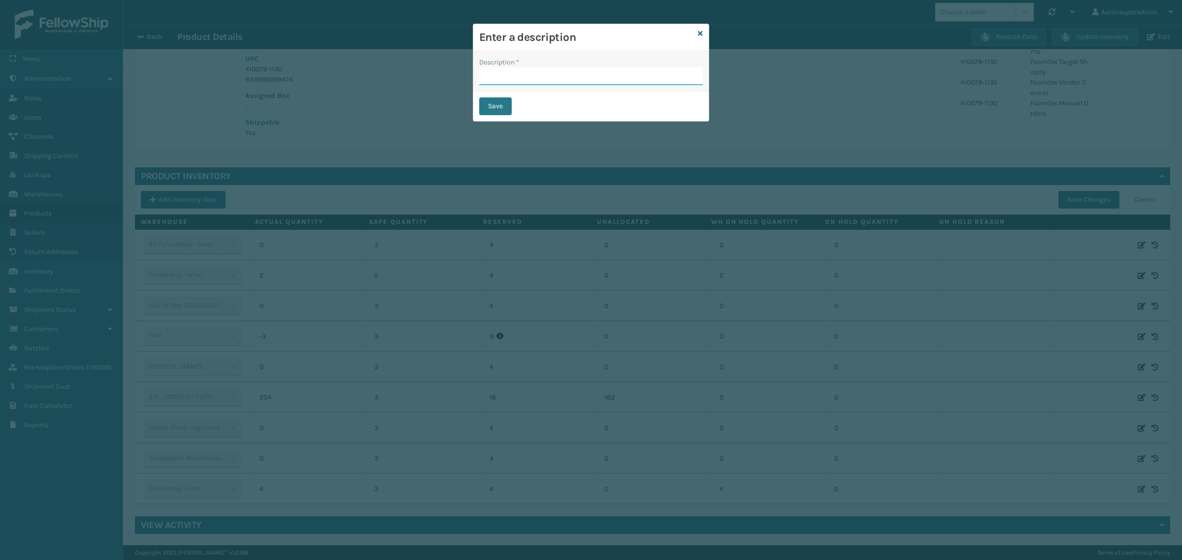
click at [528, 72] on input "Description *" at bounding box center [591, 76] width 224 height 18
type input "SFP"
click at [498, 102] on button "Save" at bounding box center [495, 107] width 33 height 18
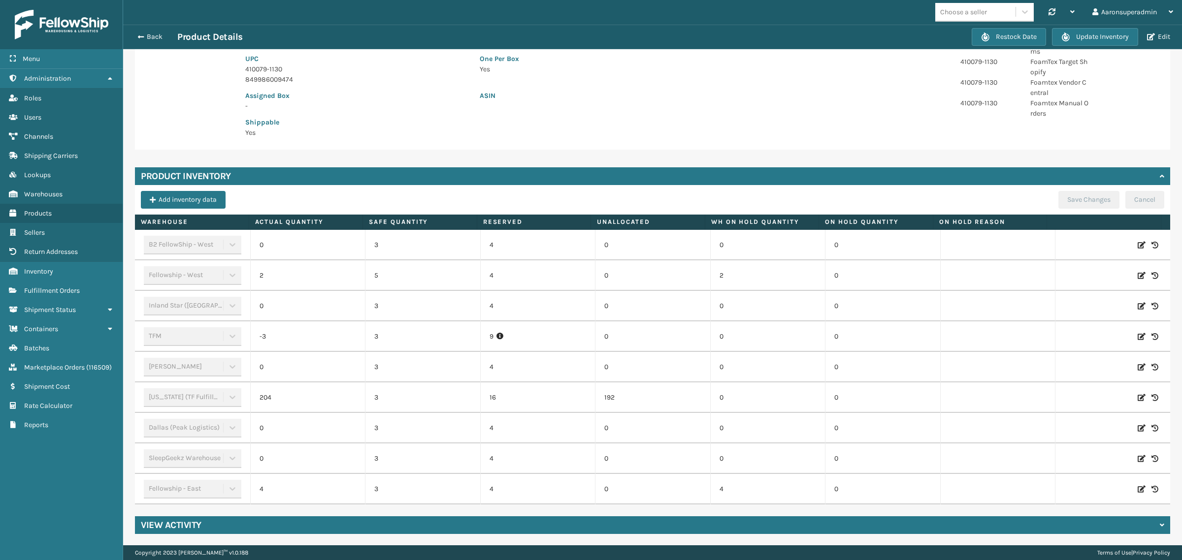
drag, startPoint x: 151, startPoint y: 35, endPoint x: 158, endPoint y: 43, distance: 10.1
click at [157, 40] on button "Back" at bounding box center [154, 37] width 45 height 9
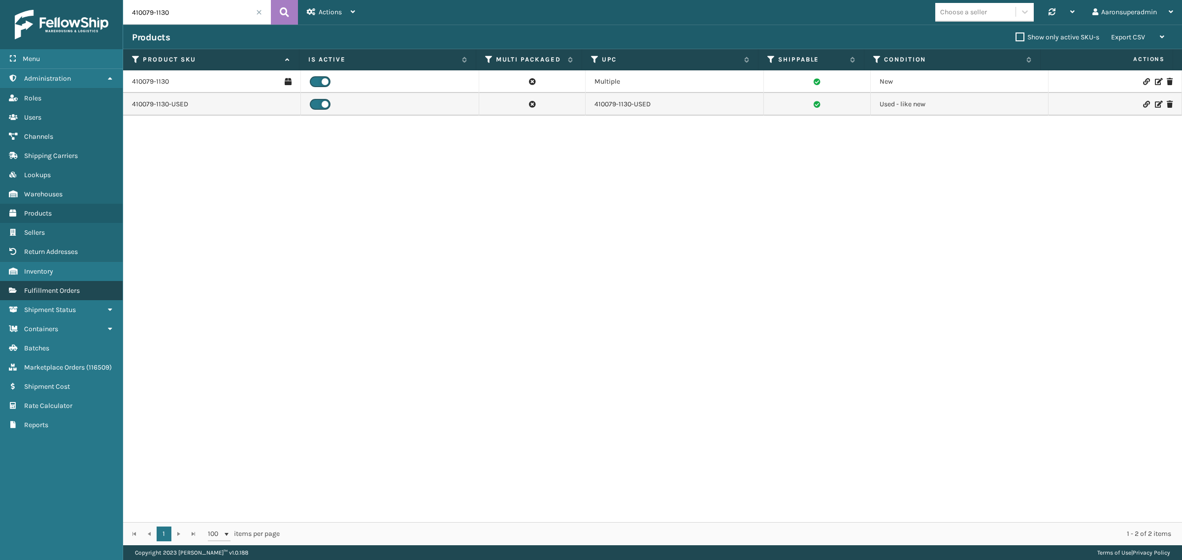
click at [60, 281] on link "Warehouses Fulfillment Orders" at bounding box center [61, 290] width 123 height 19
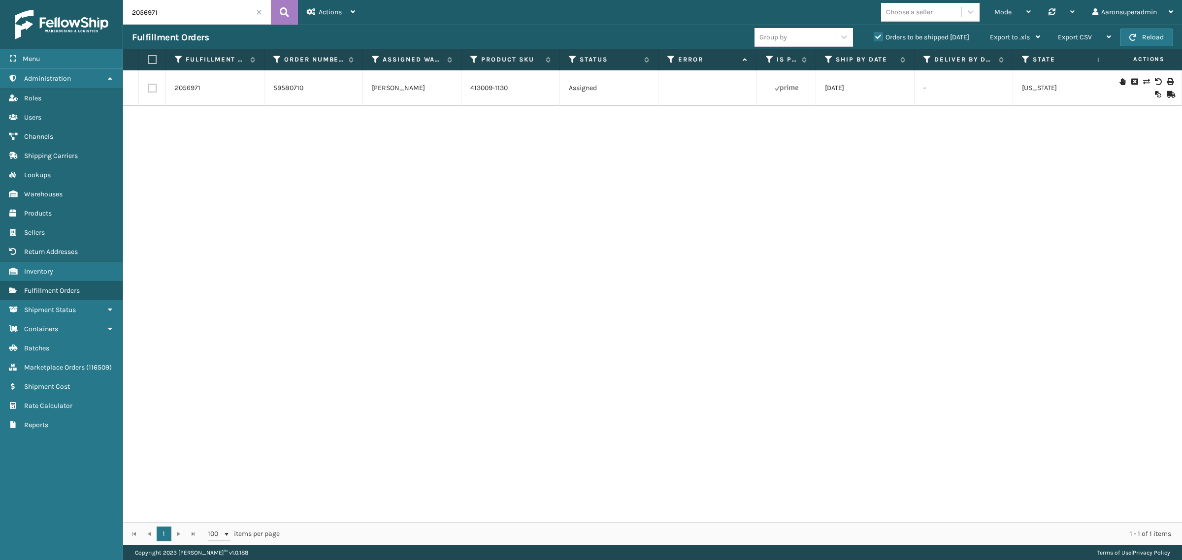
click at [260, 10] on span at bounding box center [259, 12] width 6 height 6
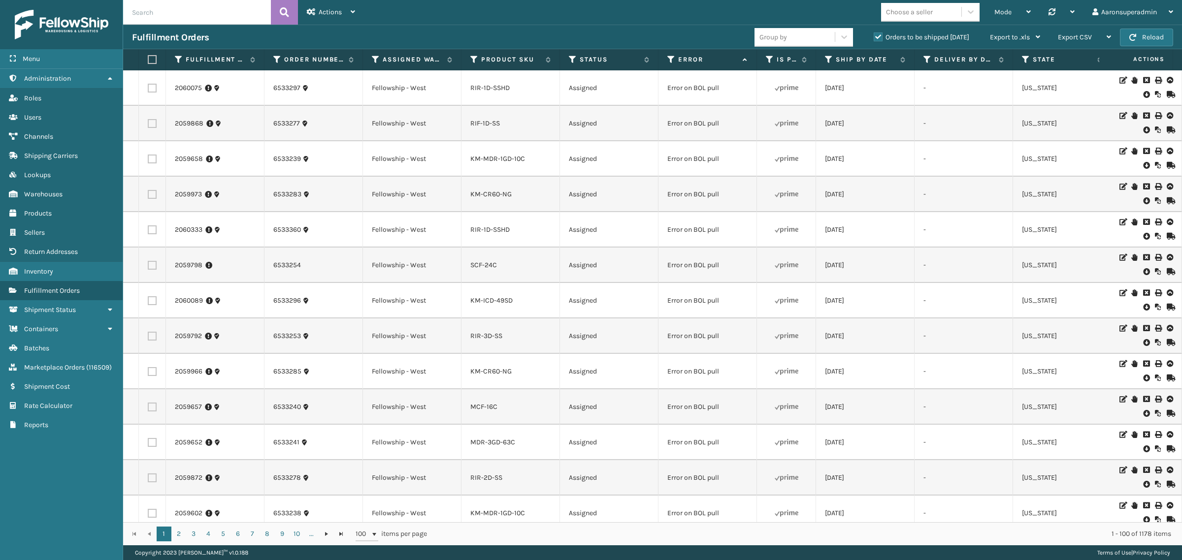
scroll to position [205, 0]
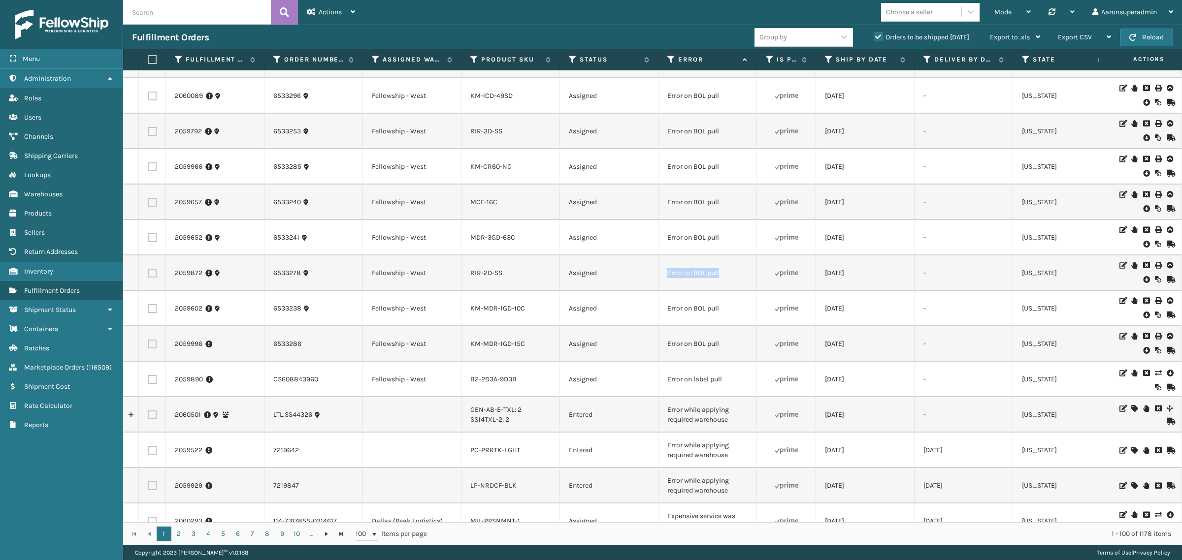
drag, startPoint x: 722, startPoint y: 274, endPoint x: 661, endPoint y: 280, distance: 61.3
click at [661, 280] on td "Error on BOL pull" at bounding box center [707, 273] width 98 height 35
copy td "Error on BOL pull"
click at [166, 7] on input "text" at bounding box center [197, 12] width 148 height 25
paste input "Error on BOL pull"
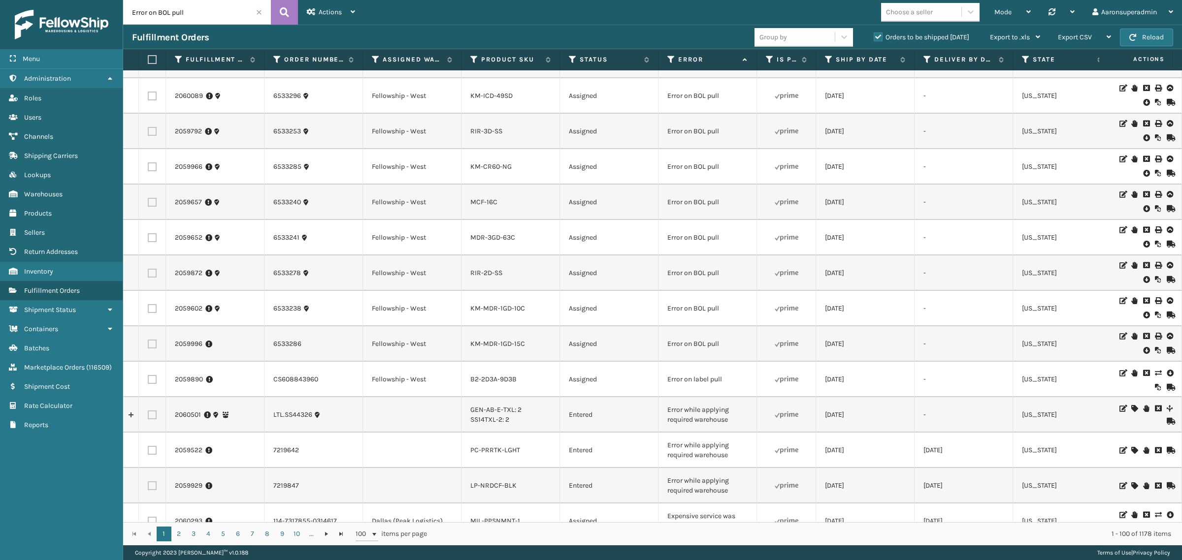
type input "Error on BOL pull"
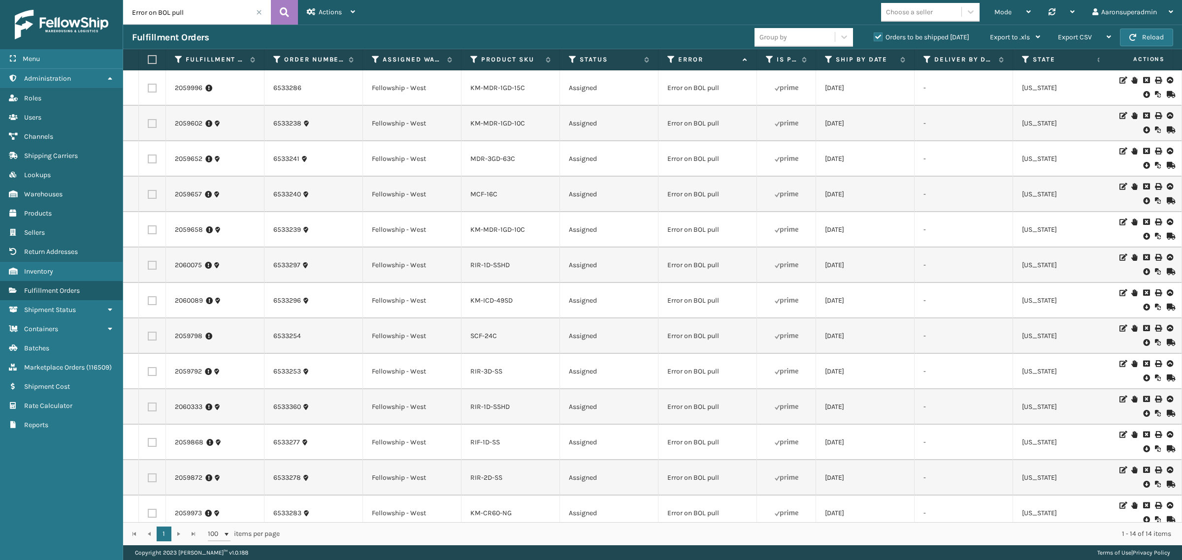
click at [1143, 98] on icon at bounding box center [1146, 95] width 6 height 10
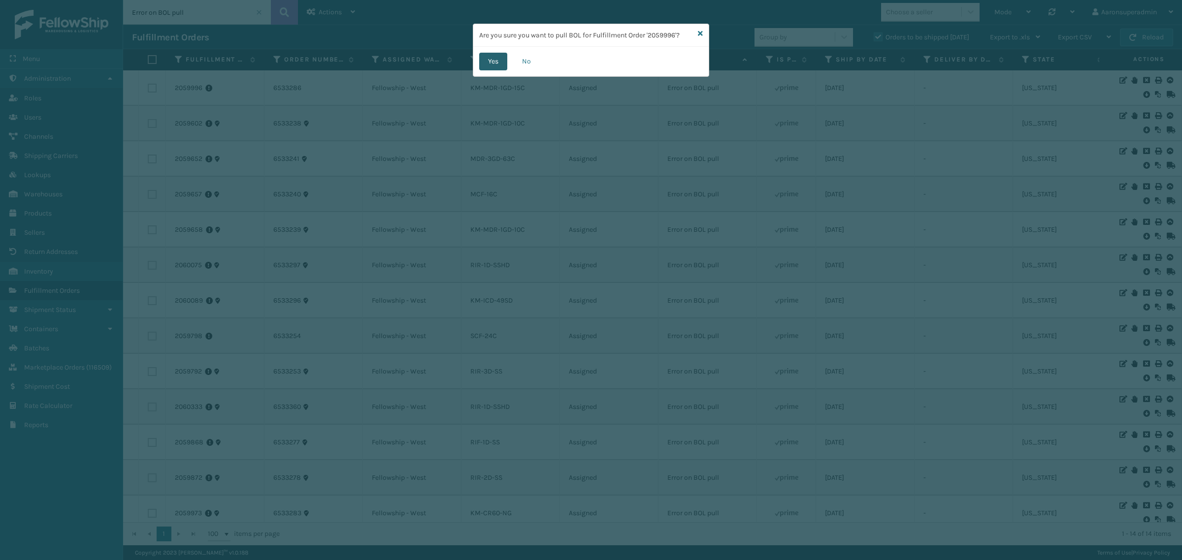
click at [488, 62] on button "Yes" at bounding box center [493, 62] width 28 height 18
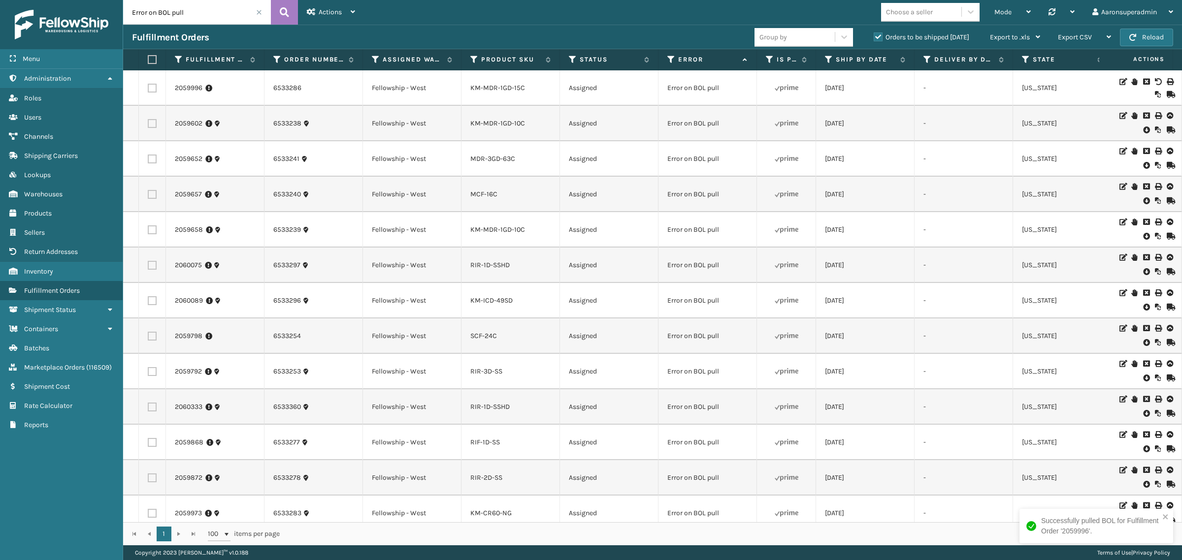
click at [1143, 130] on icon at bounding box center [1146, 130] width 6 height 10
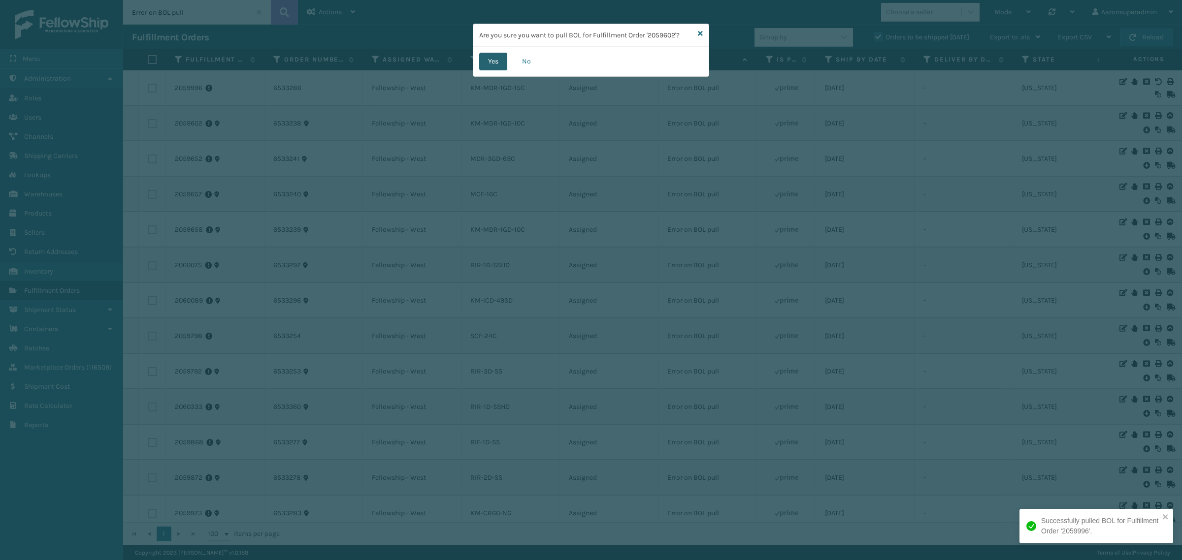
click at [484, 63] on button "Yes" at bounding box center [493, 62] width 28 height 18
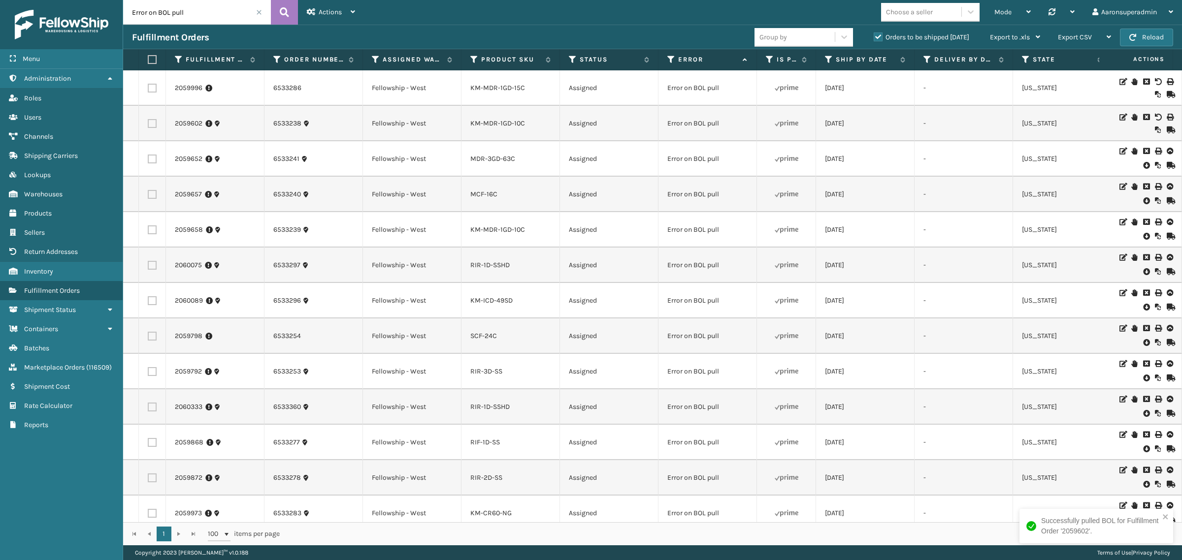
click at [1143, 165] on icon at bounding box center [1146, 166] width 6 height 10
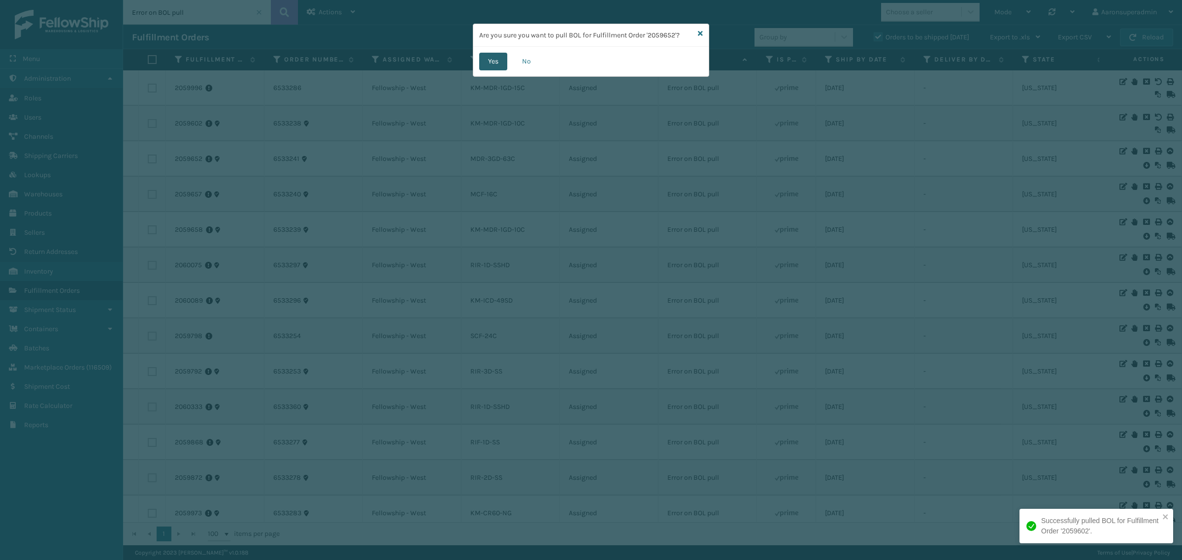
click at [484, 55] on button "Yes" at bounding box center [493, 62] width 28 height 18
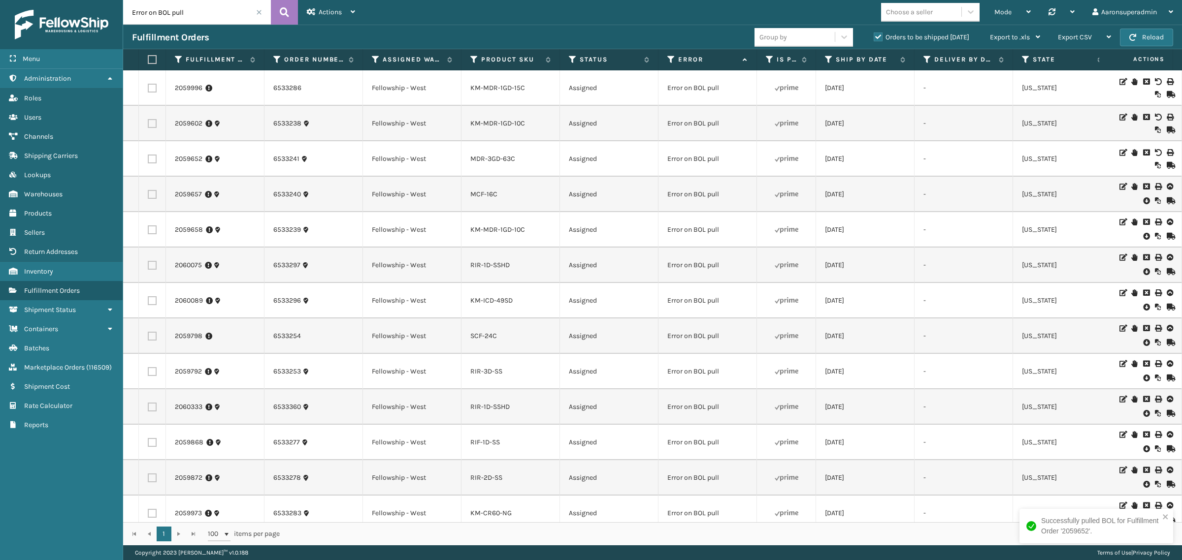
click at [1143, 203] on icon at bounding box center [1146, 201] width 6 height 10
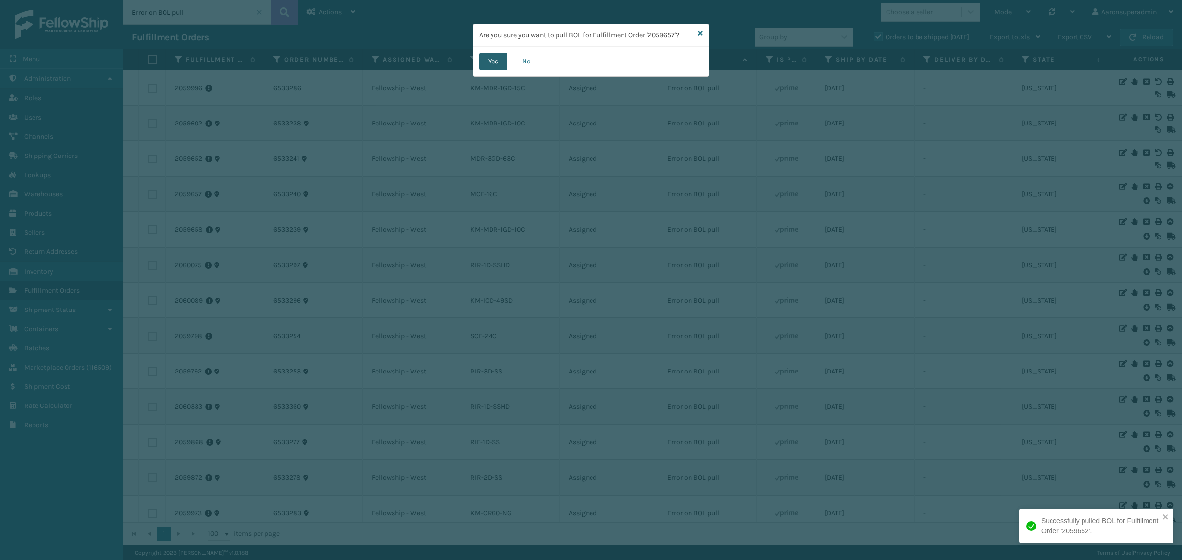
click at [488, 55] on button "Yes" at bounding box center [493, 62] width 28 height 18
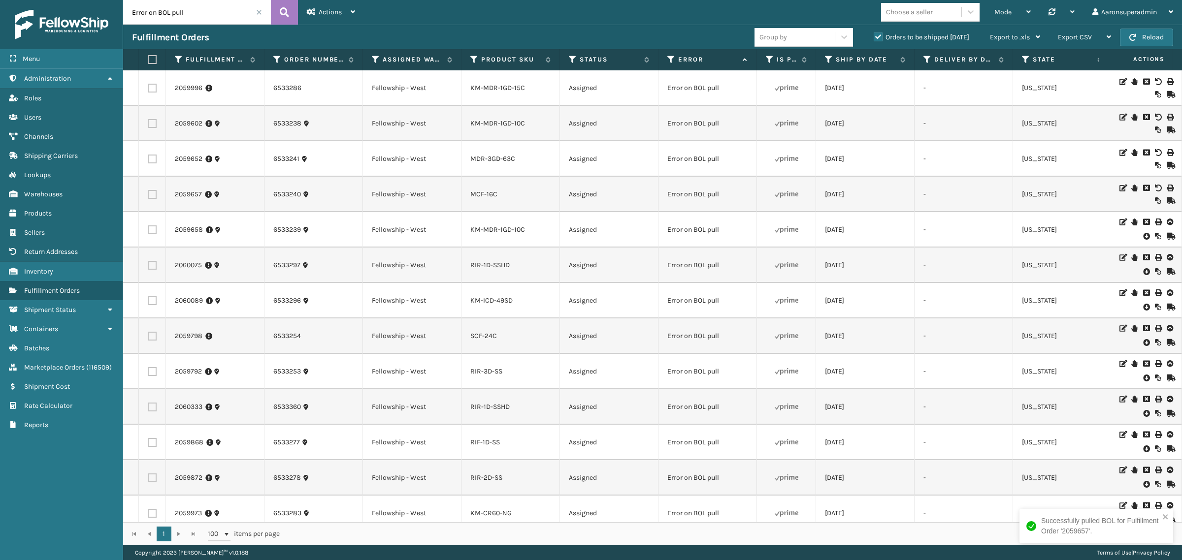
click at [1143, 236] on icon at bounding box center [1146, 236] width 6 height 10
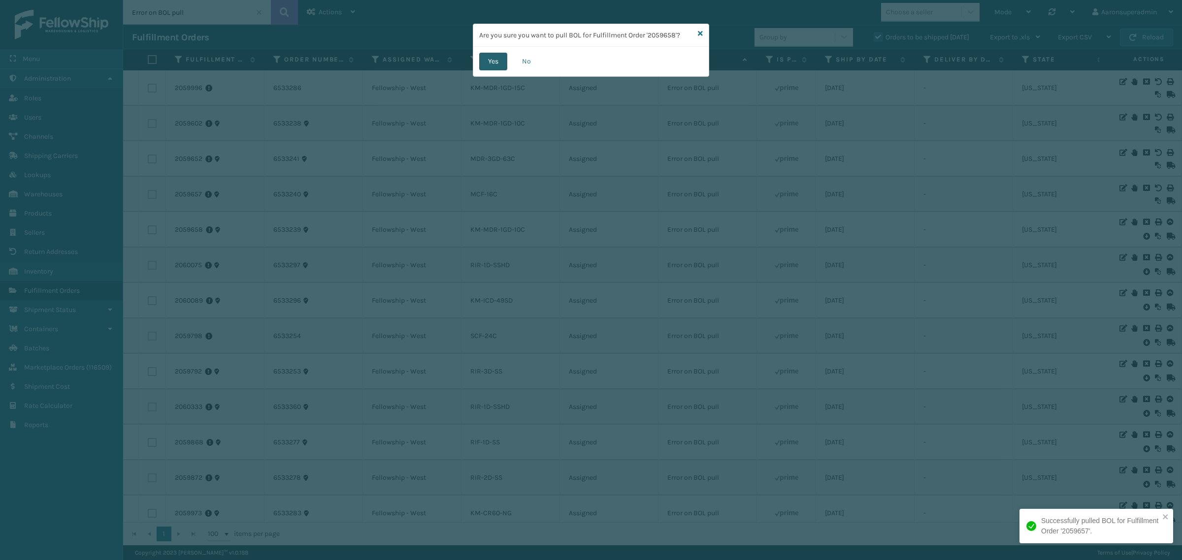
click at [486, 66] on button "Yes" at bounding box center [493, 62] width 28 height 18
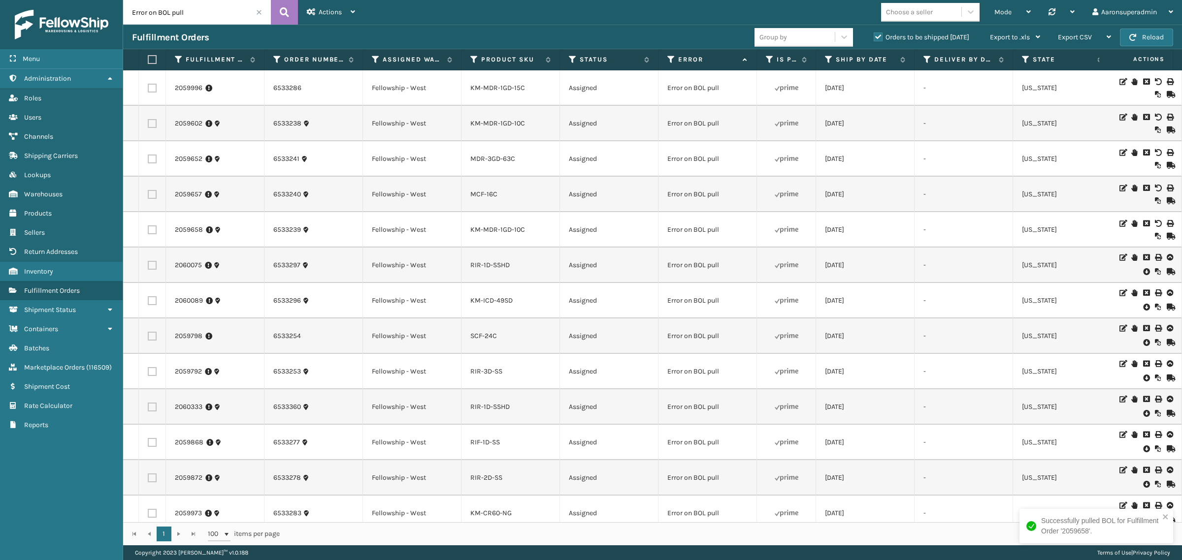
click at [1143, 273] on icon at bounding box center [1146, 272] width 6 height 10
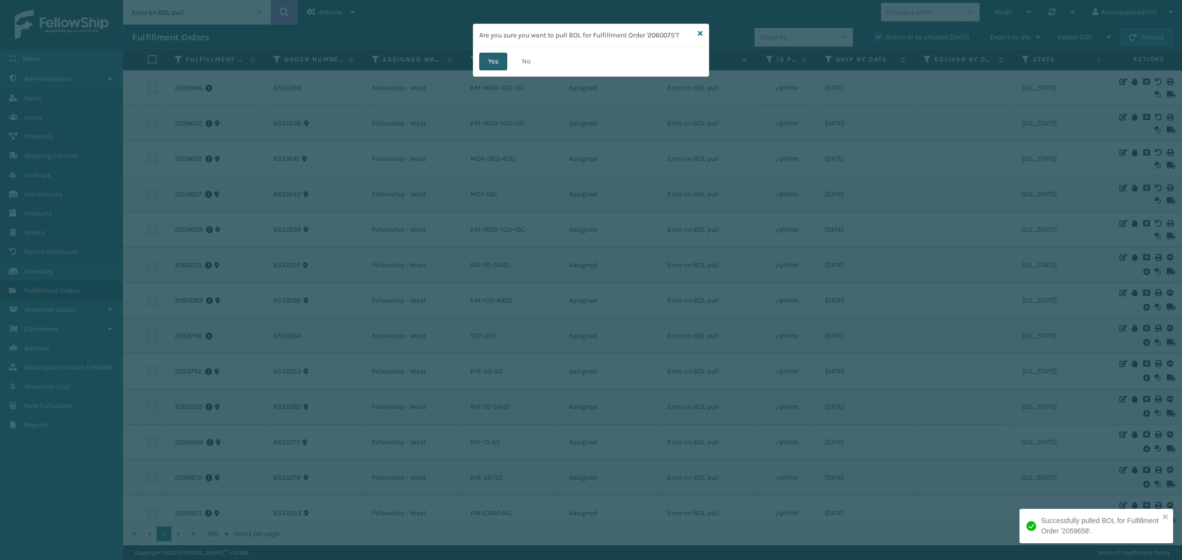
click at [488, 55] on button "Yes" at bounding box center [493, 62] width 28 height 18
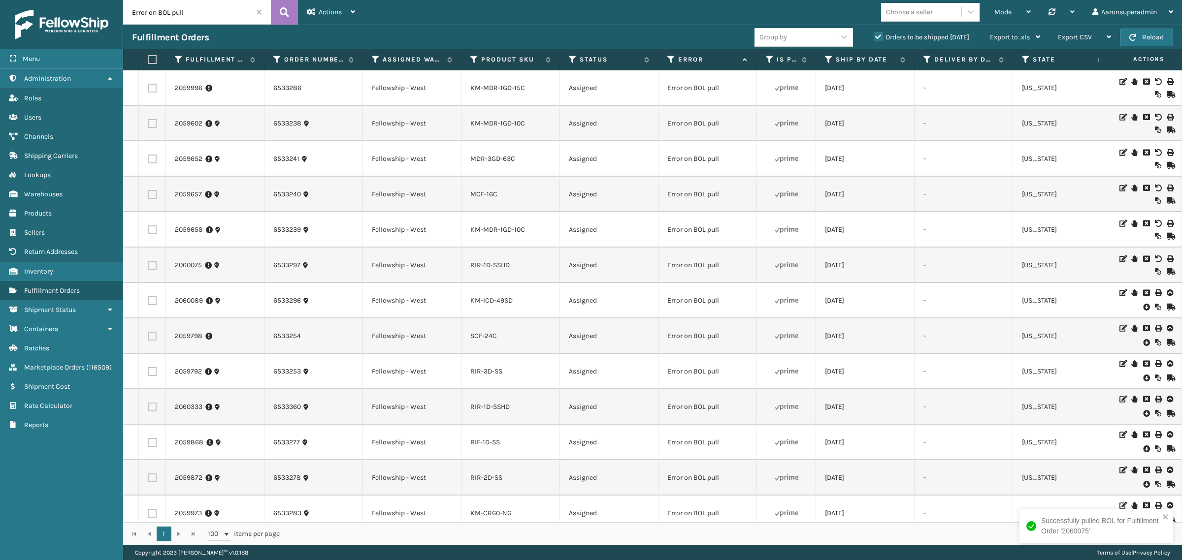
click at [1143, 308] on icon at bounding box center [1146, 307] width 6 height 10
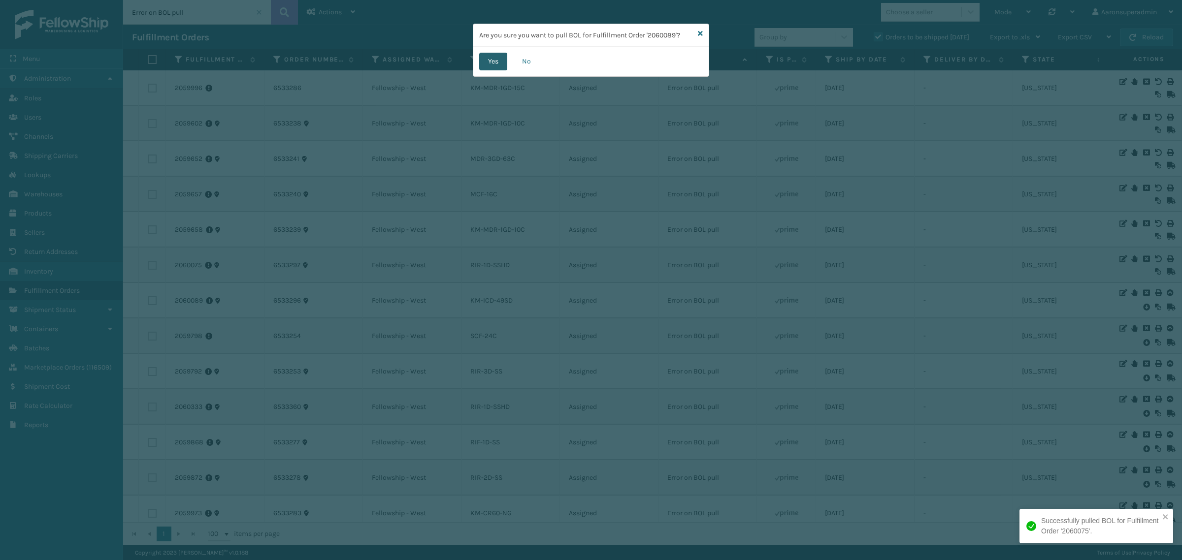
click at [497, 65] on button "Yes" at bounding box center [493, 62] width 28 height 18
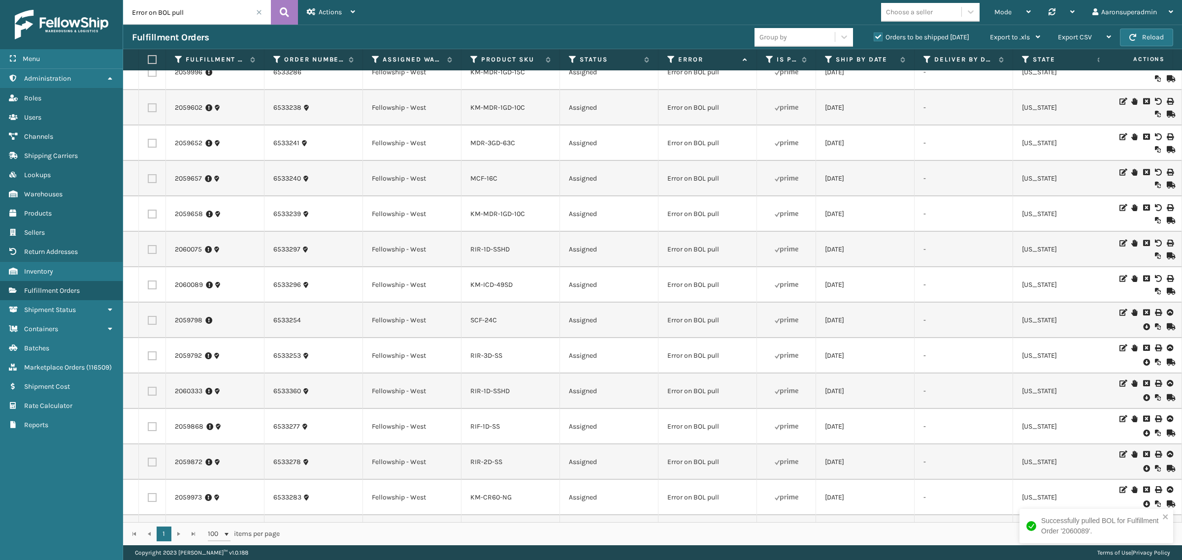
scroll to position [20, 0]
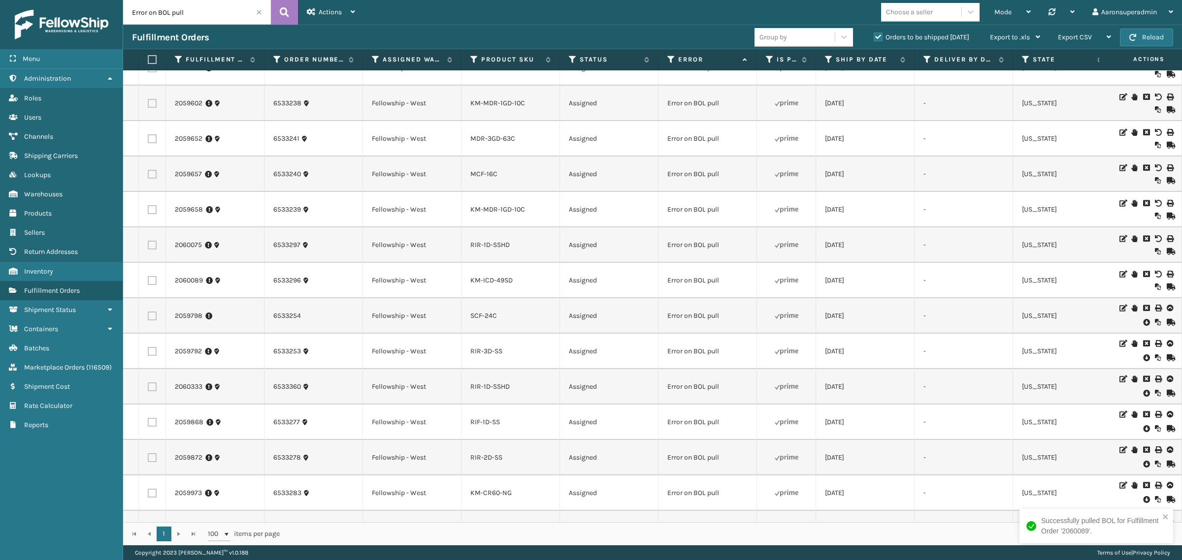
click at [1143, 324] on icon at bounding box center [1146, 323] width 6 height 10
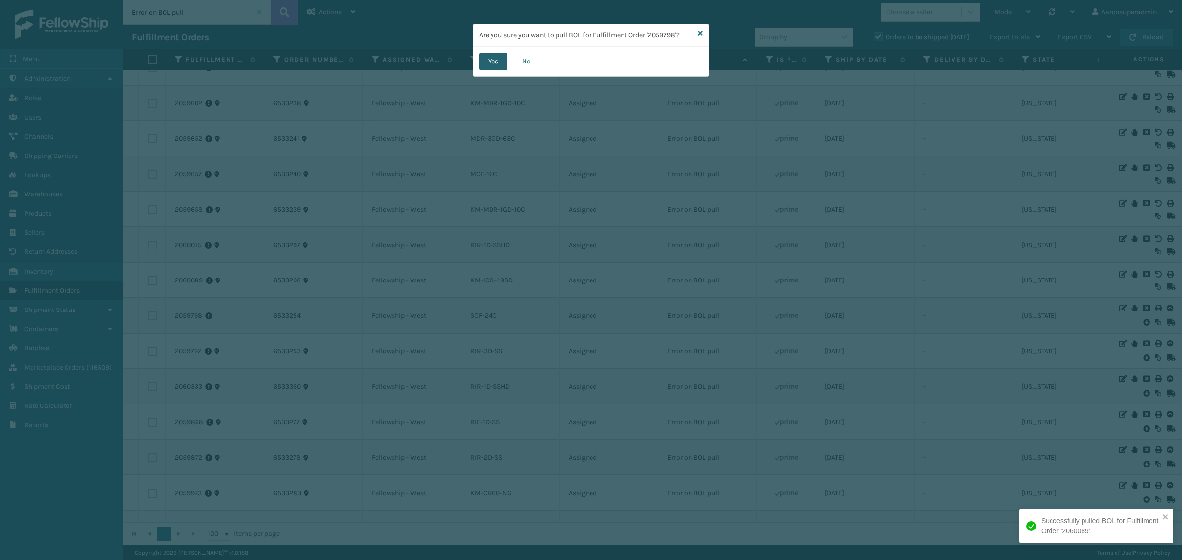
click at [486, 66] on button "Yes" at bounding box center [493, 62] width 28 height 18
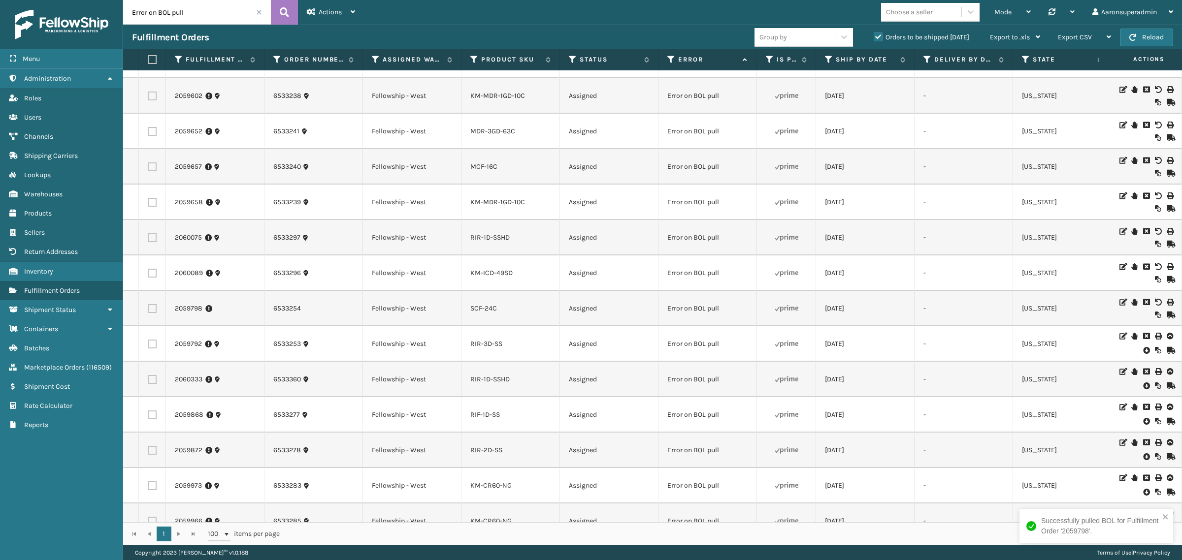
scroll to position [53, 0]
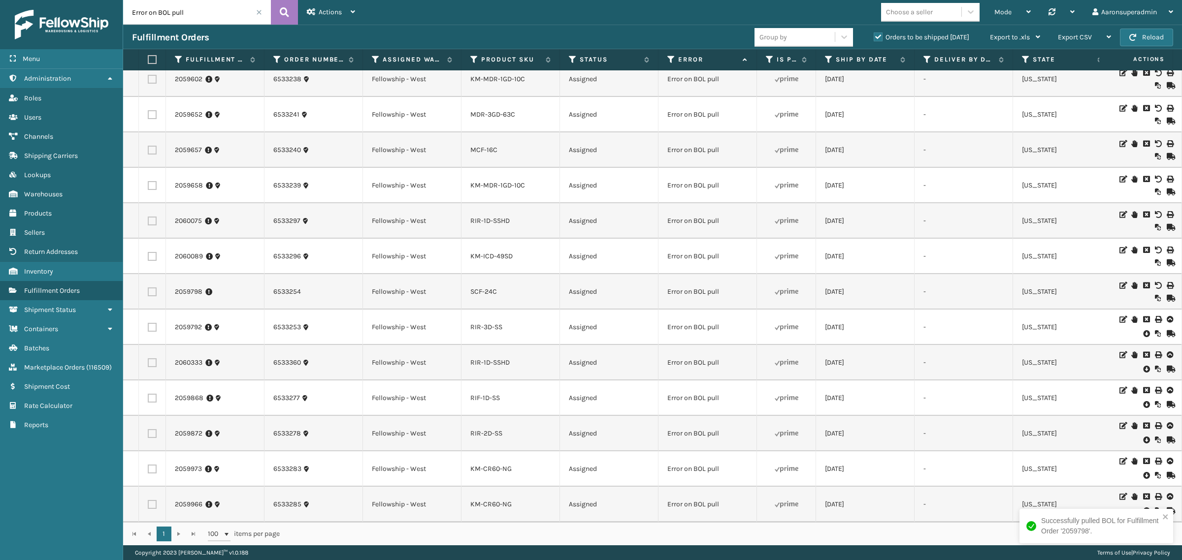
click at [1143, 329] on icon at bounding box center [1146, 334] width 6 height 10
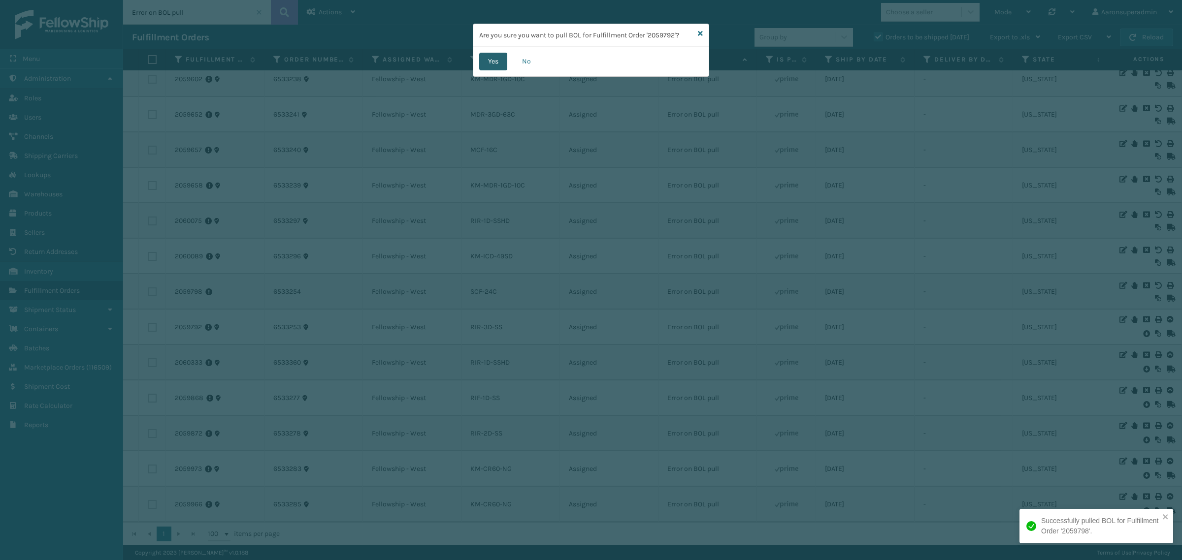
click at [482, 63] on button "Yes" at bounding box center [493, 62] width 28 height 18
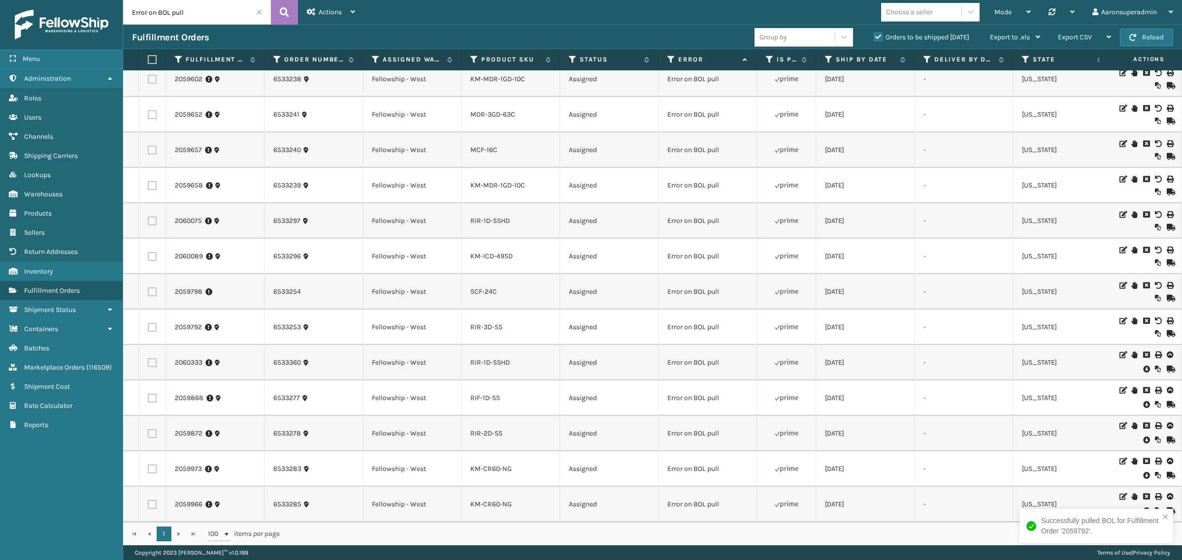
click at [1143, 364] on icon at bounding box center [1146, 369] width 6 height 10
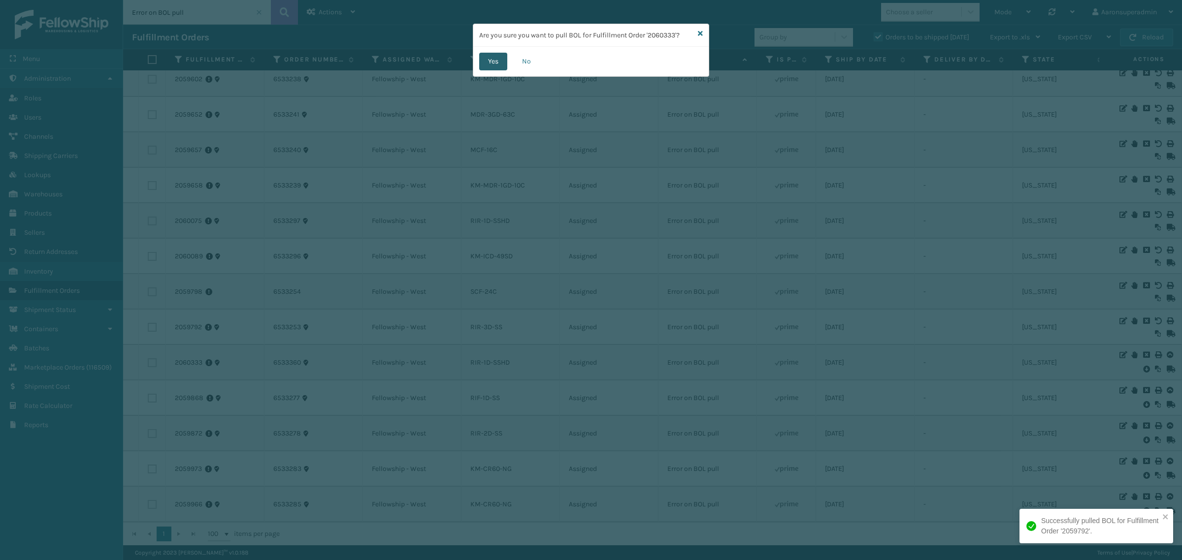
click at [488, 69] on button "Yes" at bounding box center [493, 62] width 28 height 18
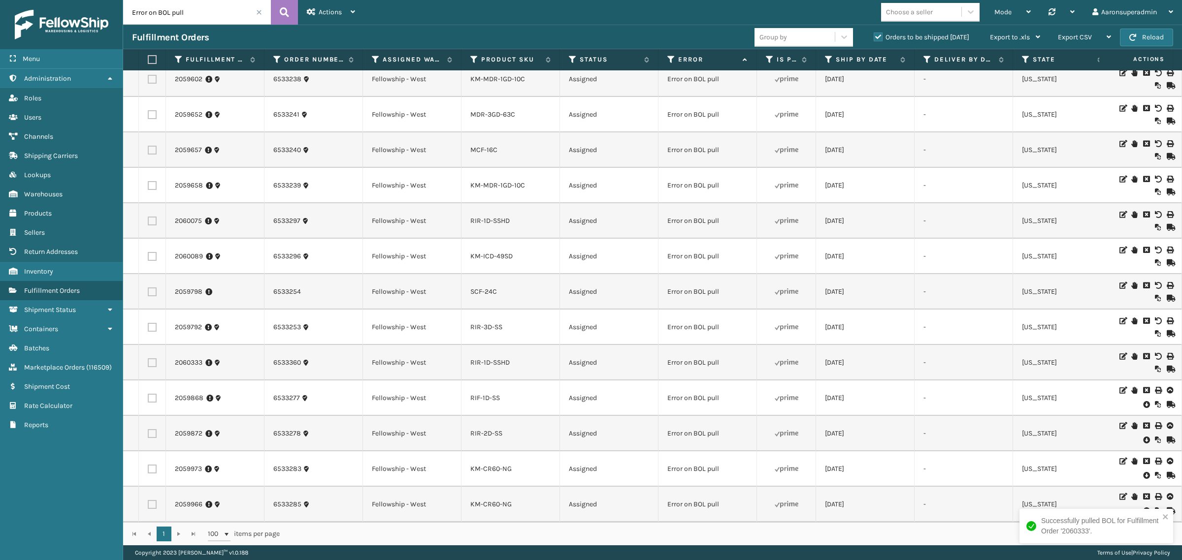
click at [1143, 400] on icon at bounding box center [1146, 405] width 6 height 10
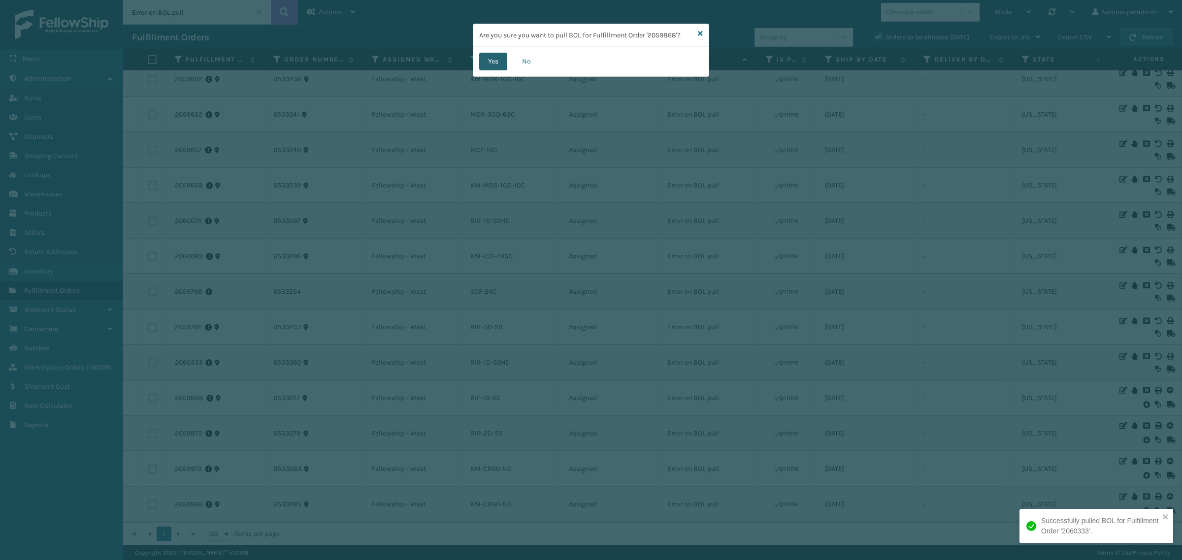
click at [498, 58] on button "Yes" at bounding box center [493, 62] width 28 height 18
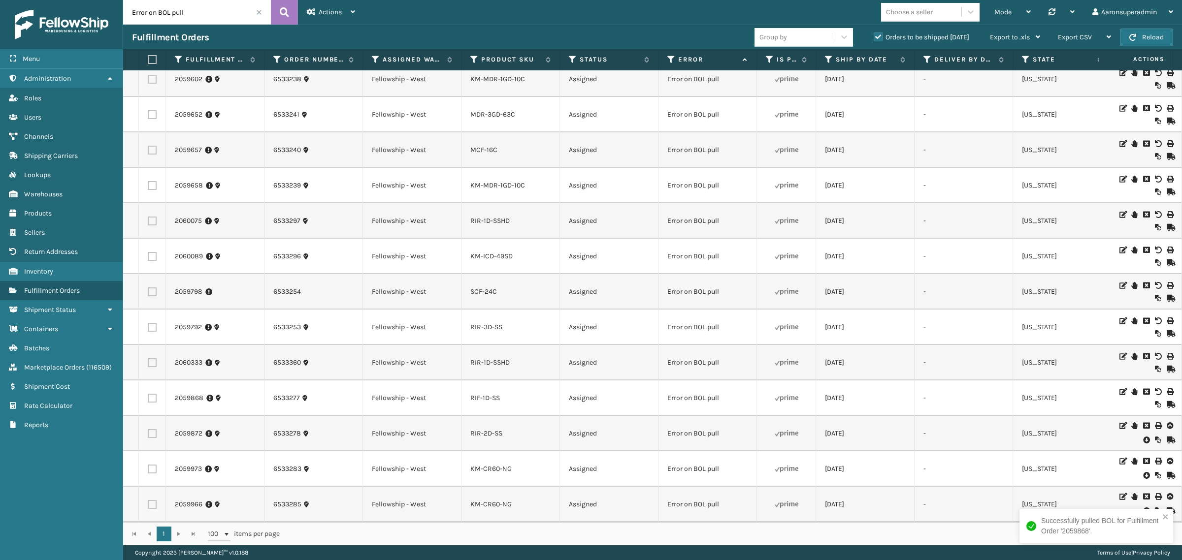
click at [1143, 435] on icon at bounding box center [1146, 440] width 6 height 10
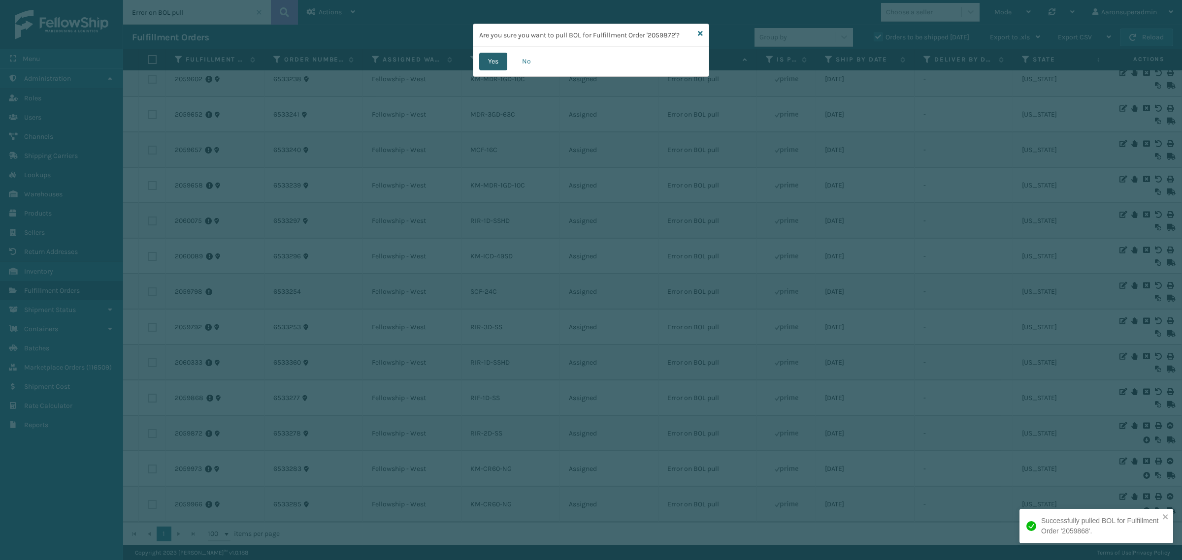
click at [495, 61] on button "Yes" at bounding box center [493, 62] width 28 height 18
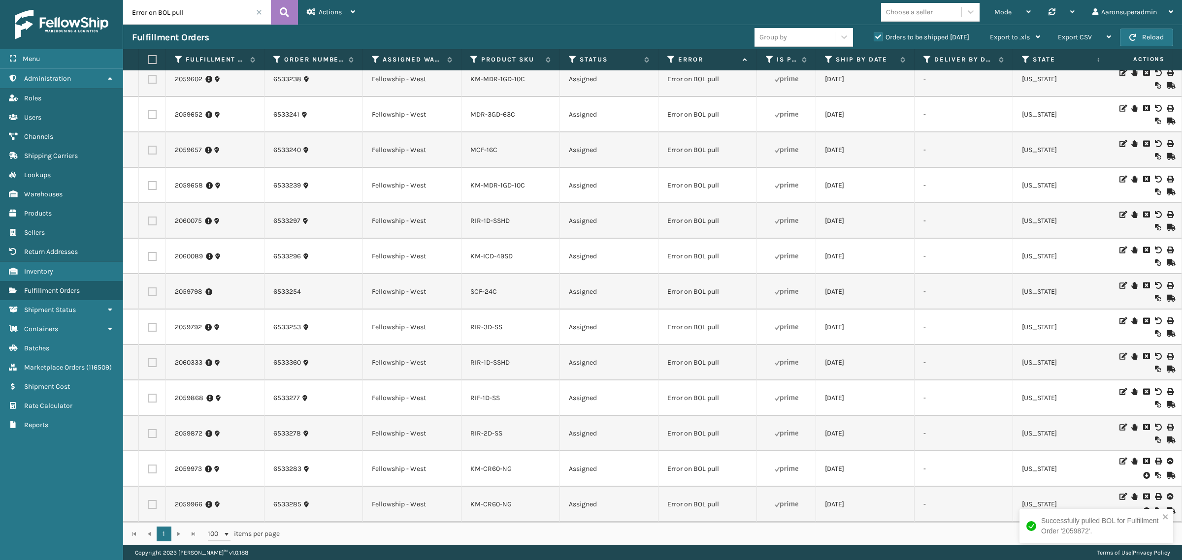
click at [1143, 471] on icon at bounding box center [1146, 476] width 6 height 10
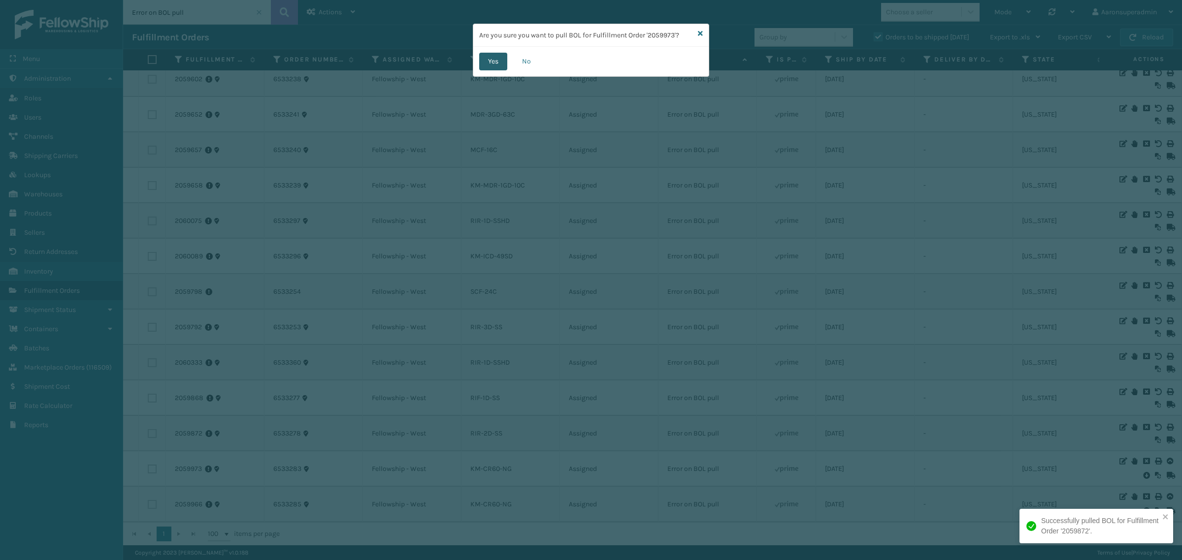
click at [497, 56] on button "Yes" at bounding box center [493, 62] width 28 height 18
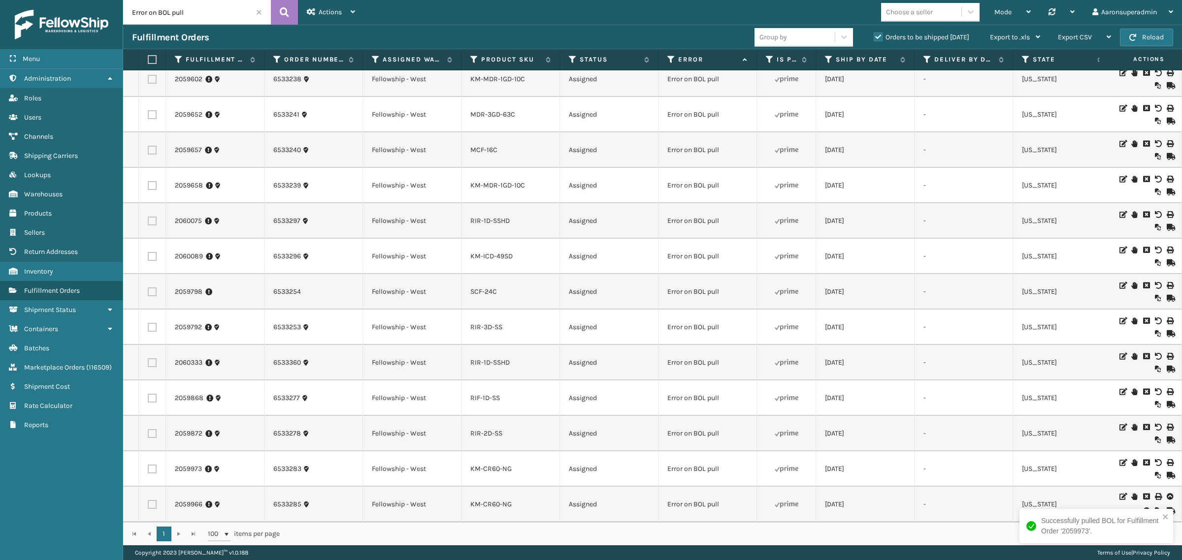
click at [1143, 506] on icon at bounding box center [1146, 511] width 6 height 10
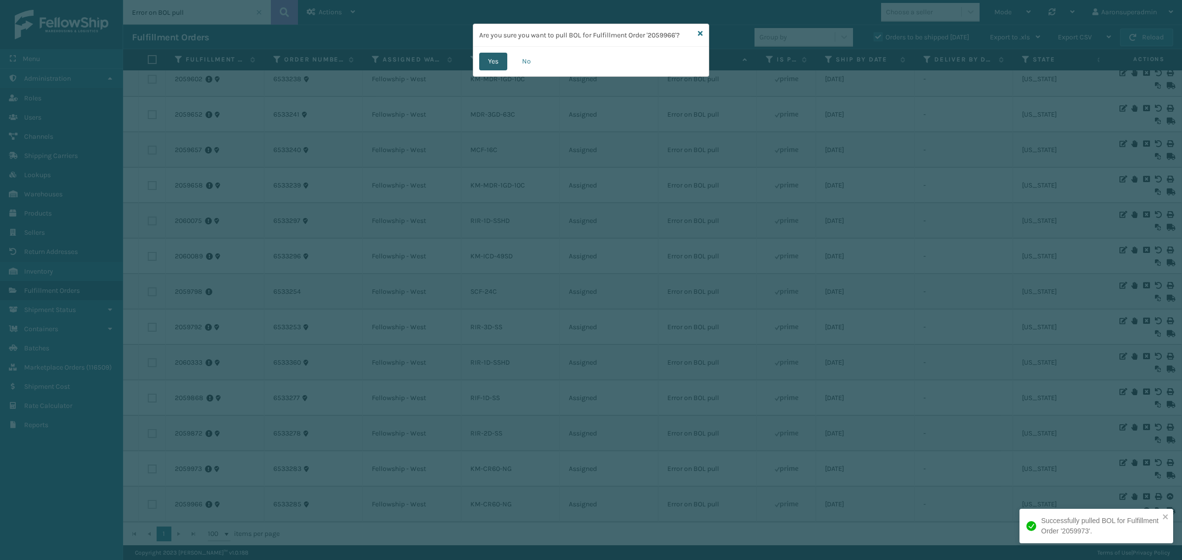
click at [500, 63] on button "Yes" at bounding box center [493, 62] width 28 height 18
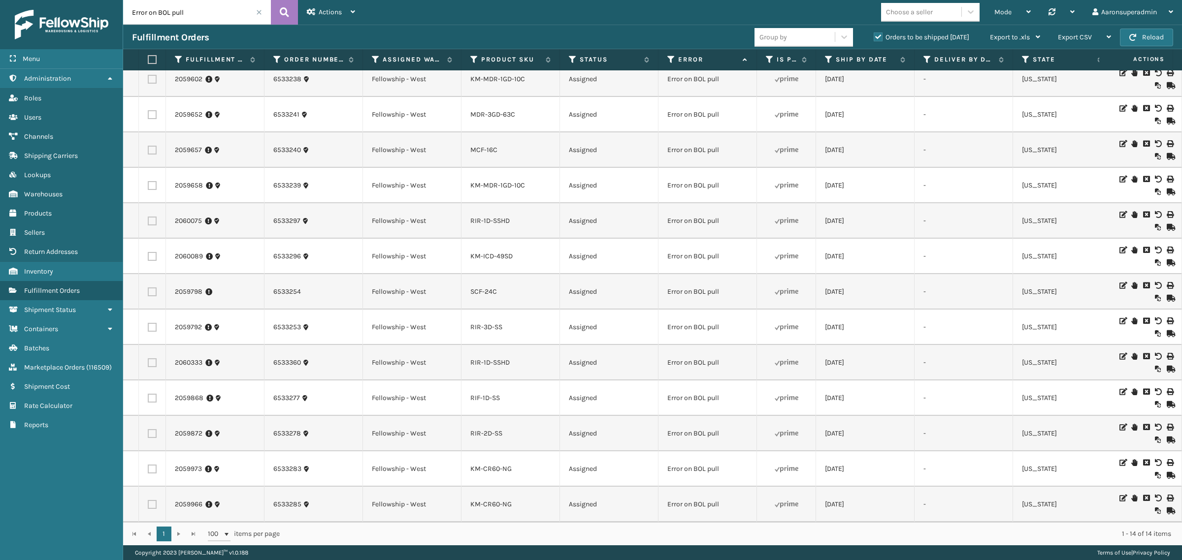
scroll to position [0, 0]
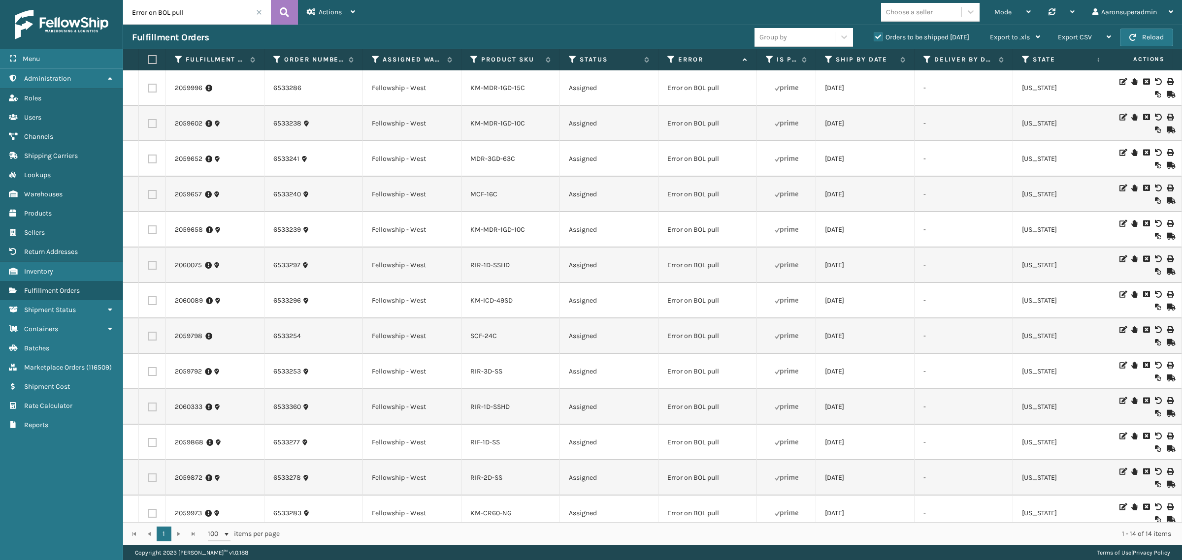
click at [154, 58] on label at bounding box center [151, 59] width 6 height 9
click at [148, 58] on input "checkbox" at bounding box center [148, 60] width 0 height 6
checkbox input "true"
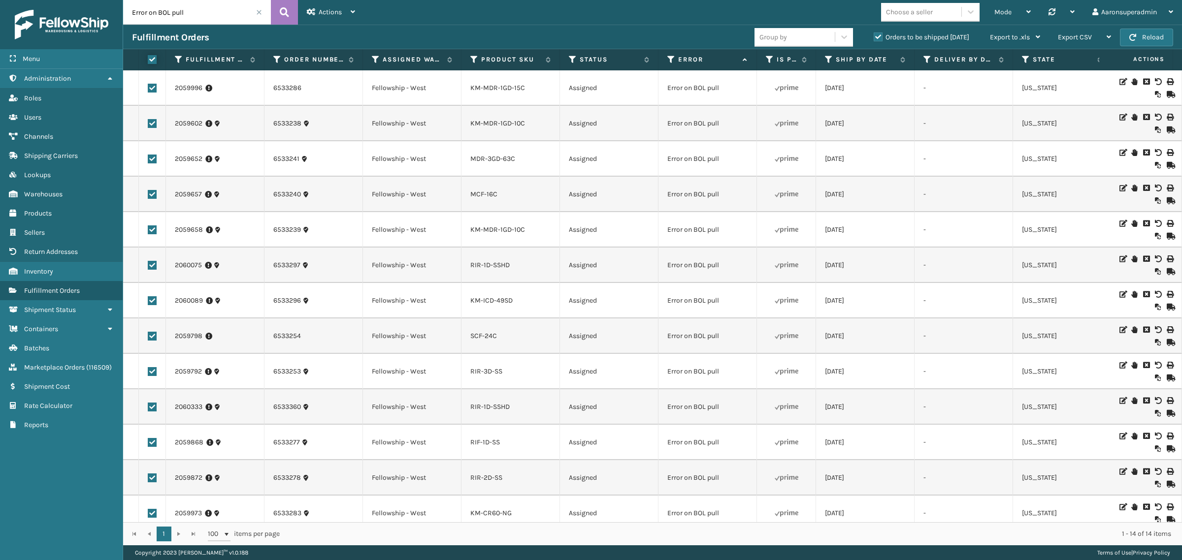
checkbox input "true"
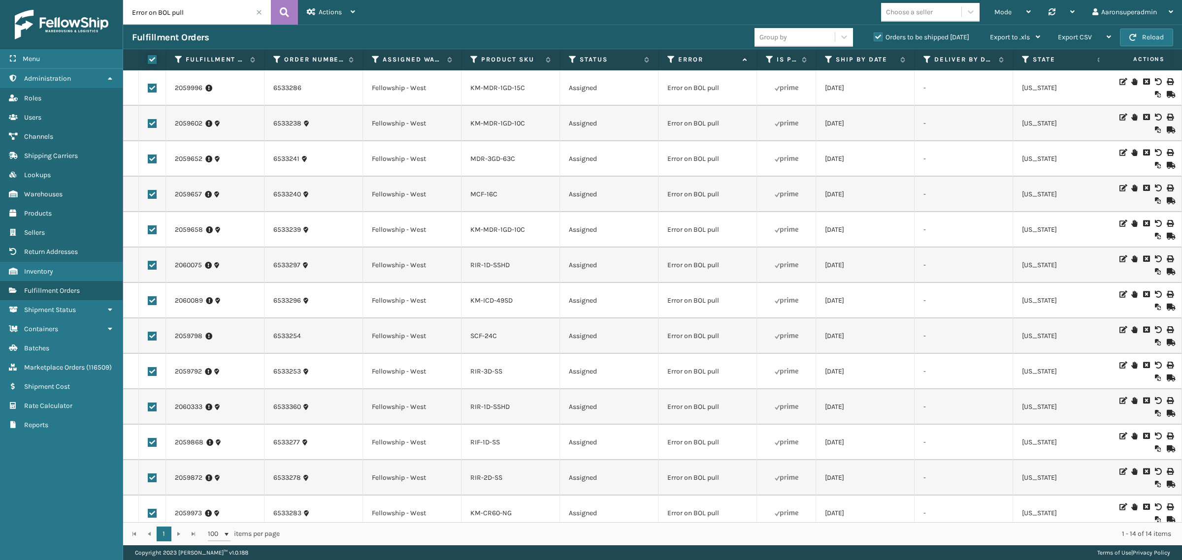
checkbox input "true"
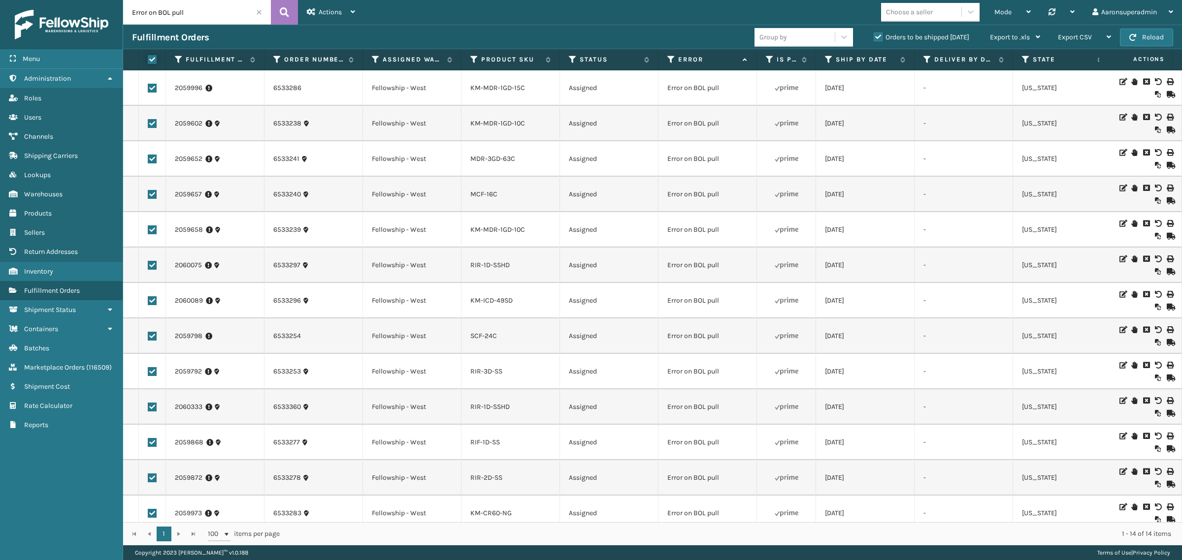
checkbox input "true"
click at [837, 32] on div "Bulk Actions" at bounding box center [827, 37] width 58 height 25
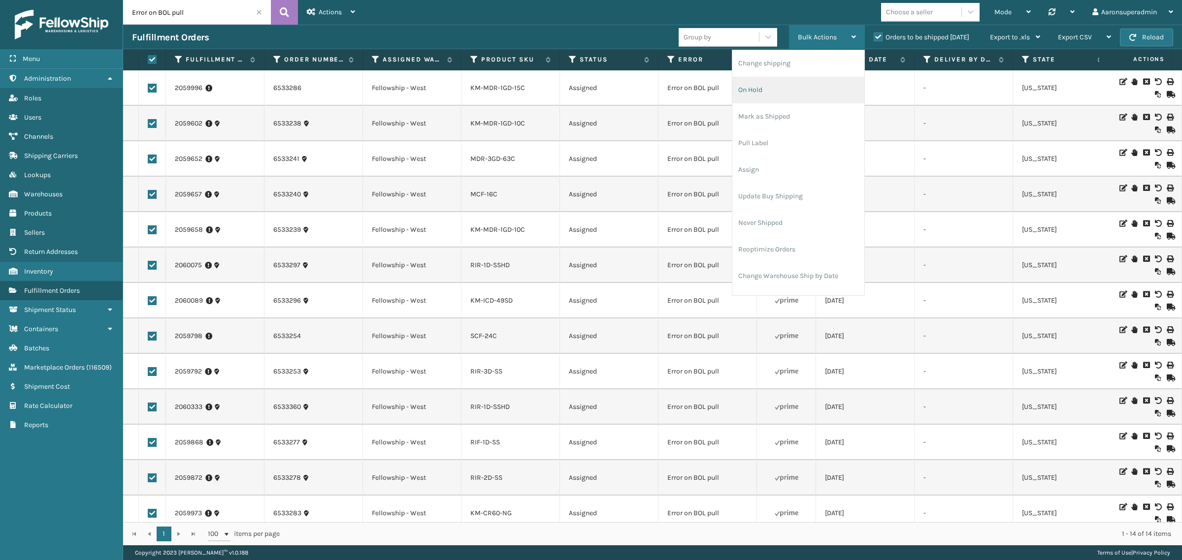
click at [745, 82] on li "On Hold" at bounding box center [798, 90] width 132 height 27
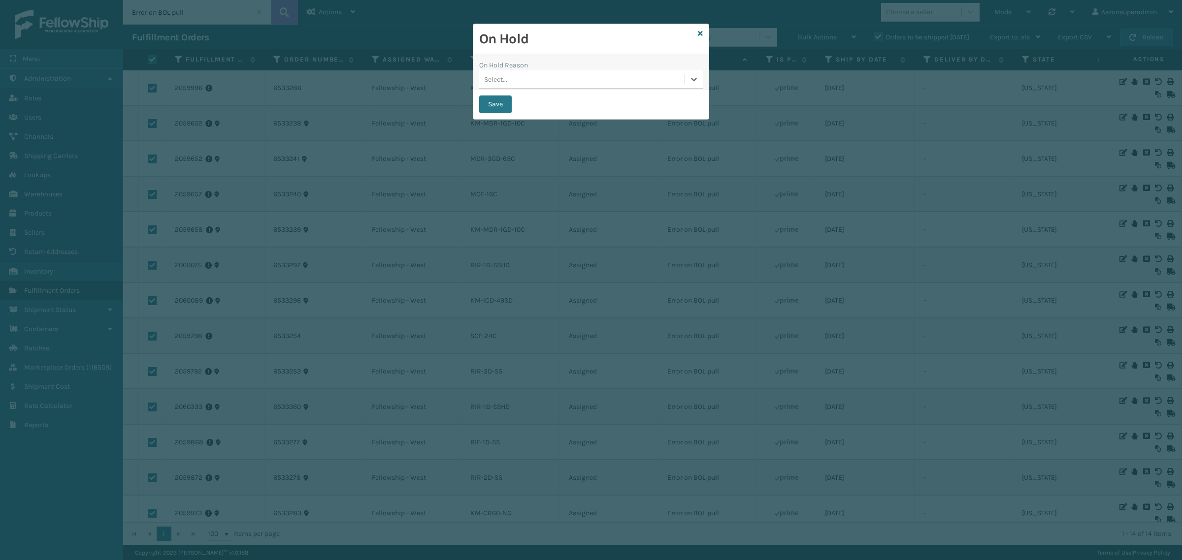
click at [503, 101] on button "Save" at bounding box center [495, 105] width 33 height 18
checkbox input "false"
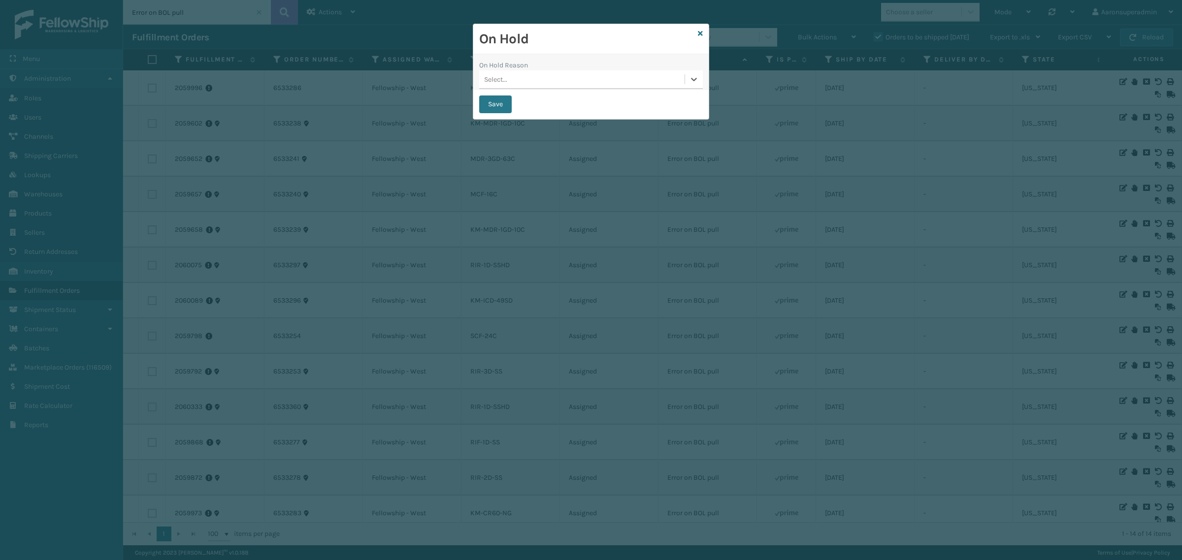
checkbox input "false"
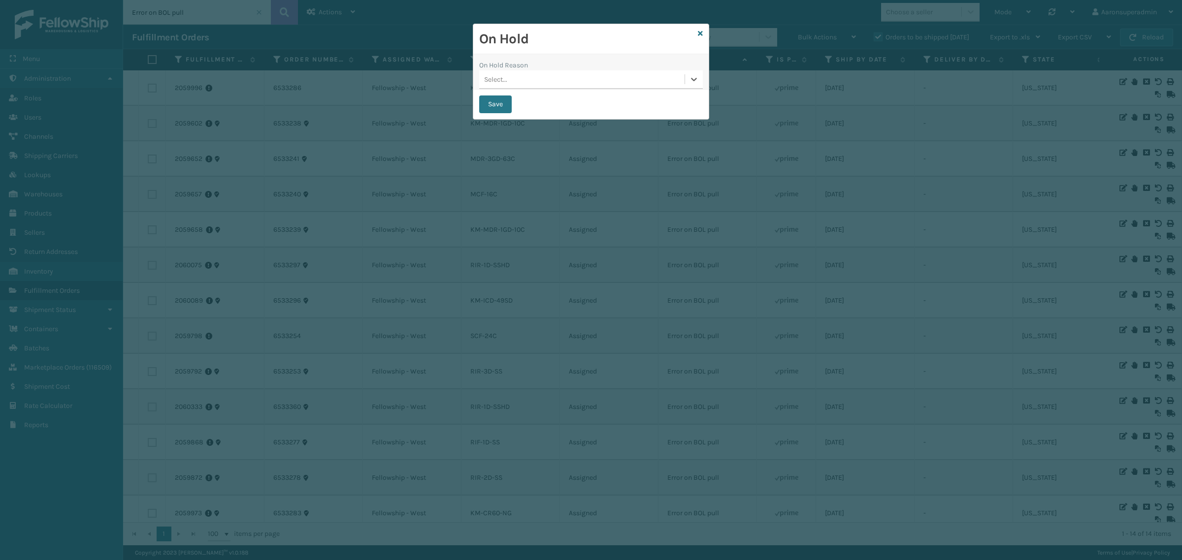
checkbox input "false"
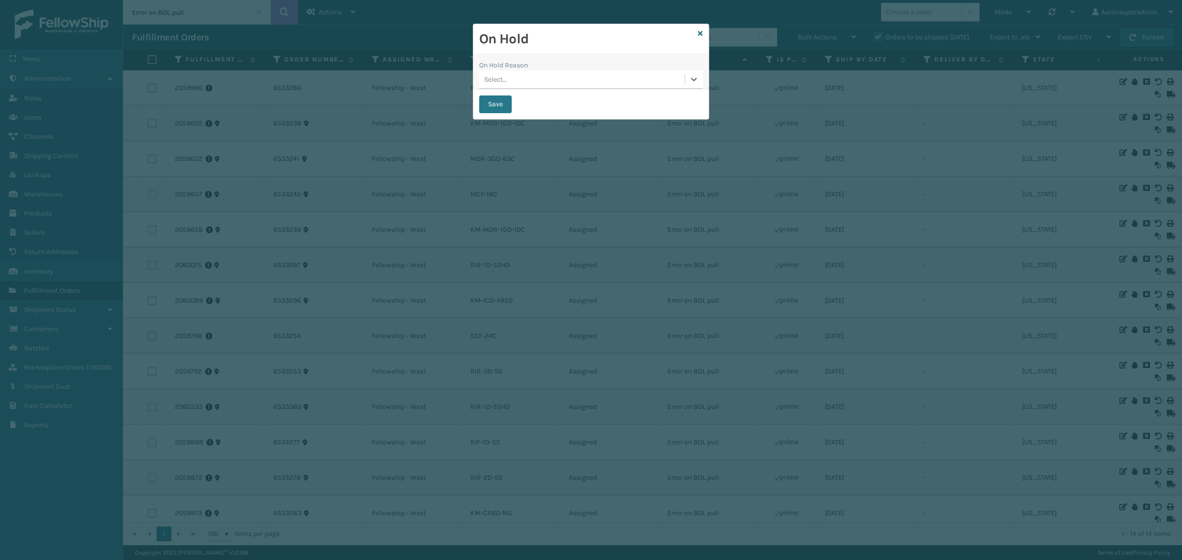
checkbox input "false"
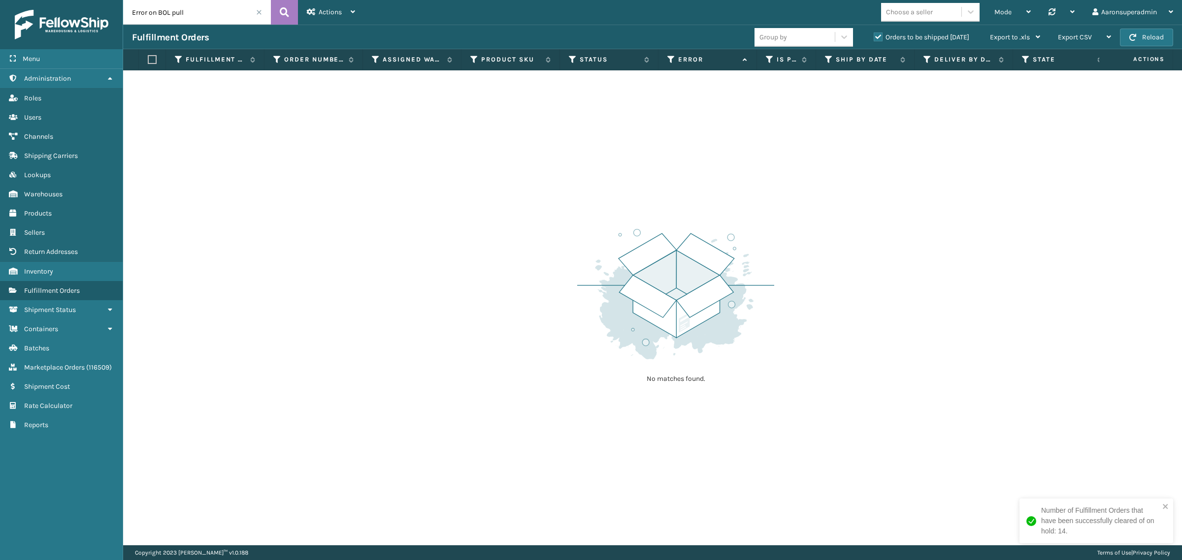
click at [256, 13] on span at bounding box center [259, 12] width 6 height 6
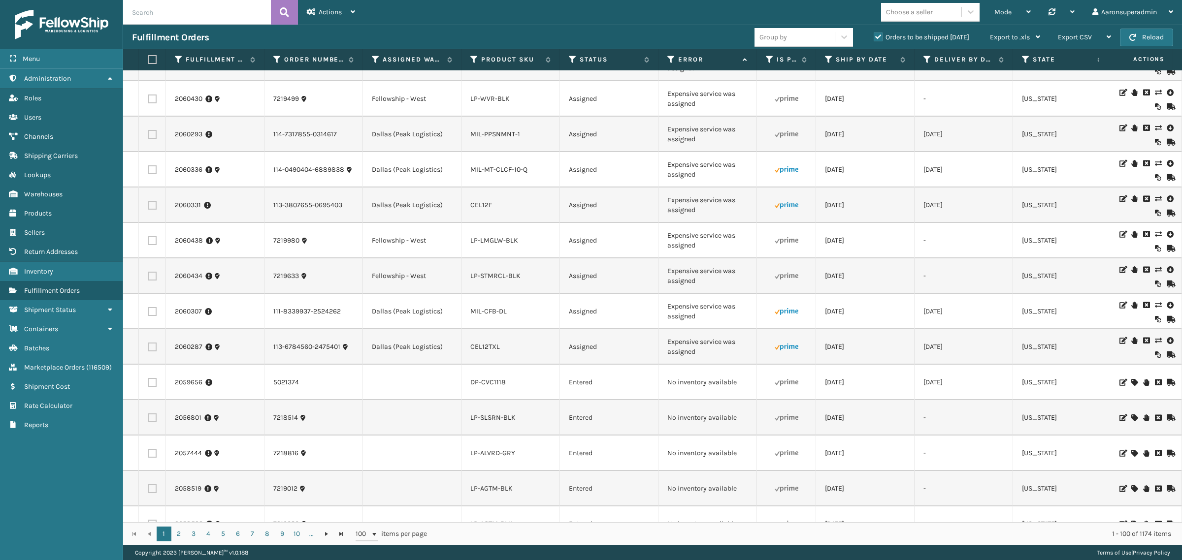
scroll to position [123, 0]
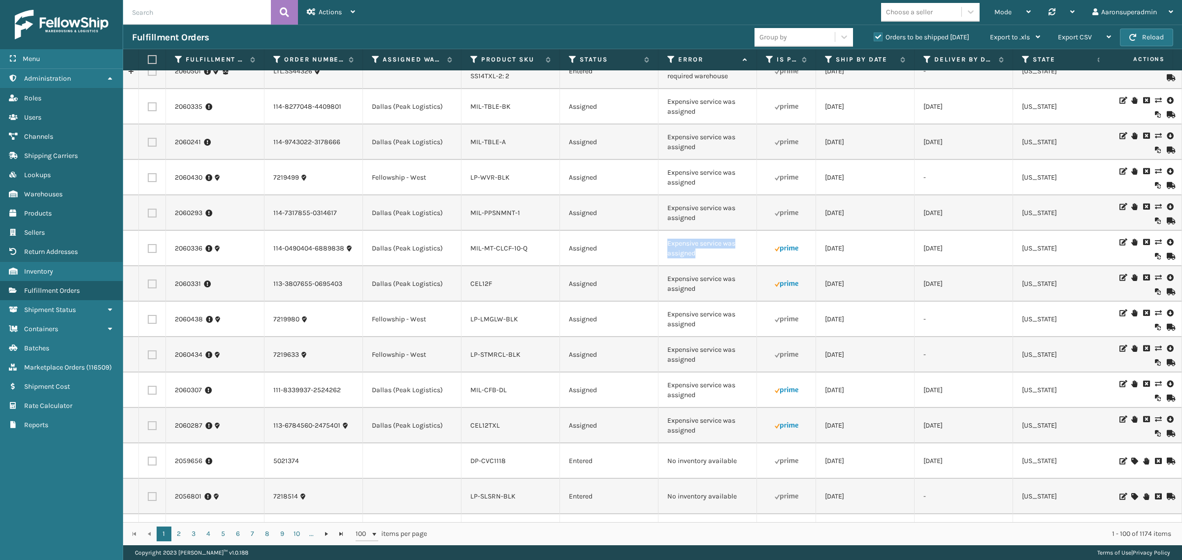
drag, startPoint x: 700, startPoint y: 258, endPoint x: 651, endPoint y: 244, distance: 50.7
copy tr "Expensive service was assigned"
click at [148, 15] on input "text" at bounding box center [197, 12] width 148 height 25
paste input "Expensive service was assigned"
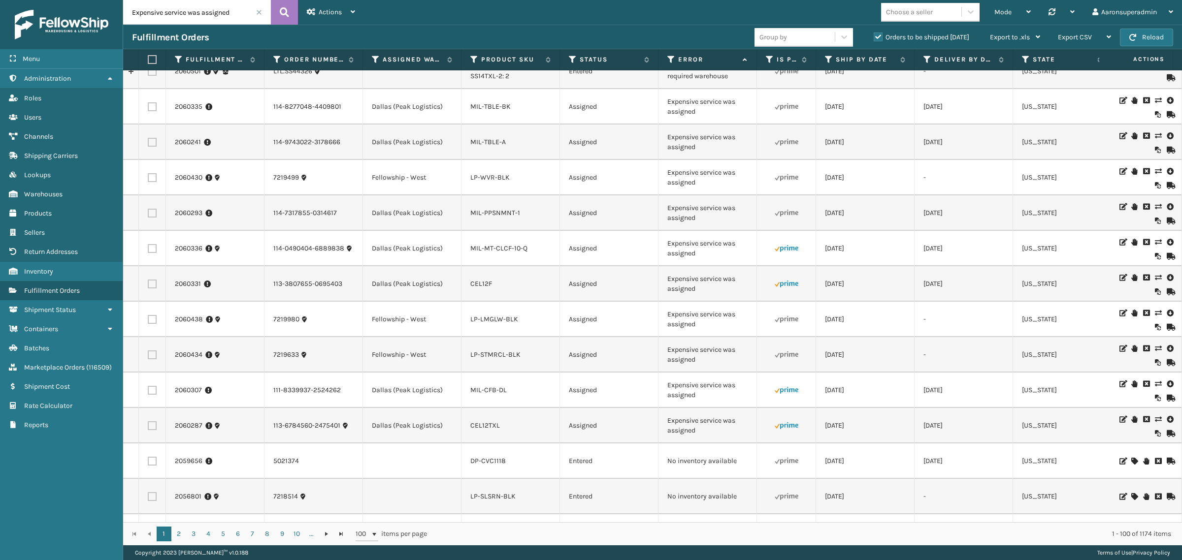
type input "Expensive service was assigned"
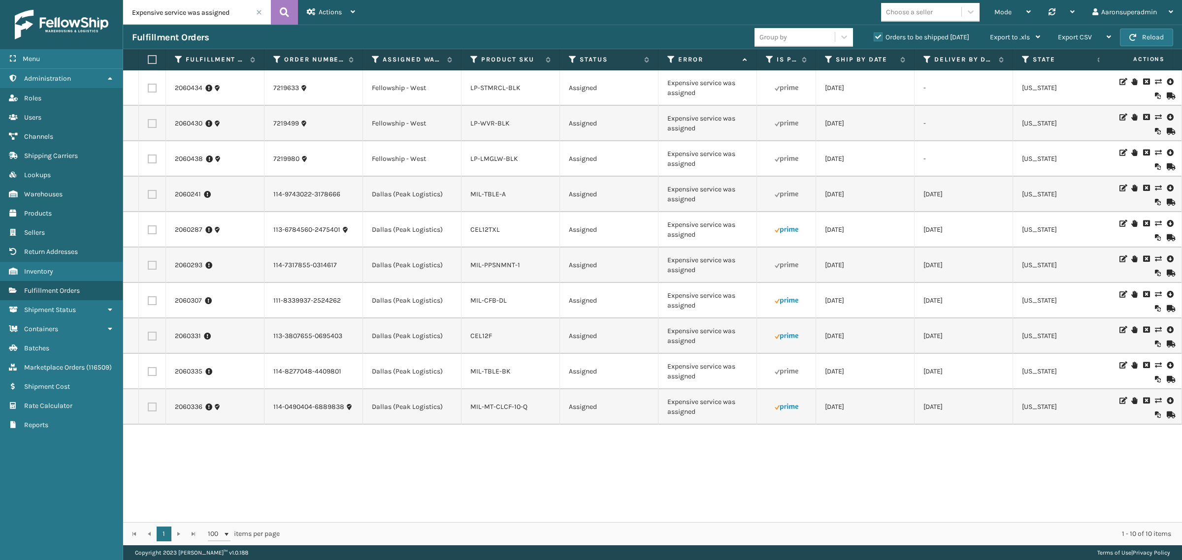
click at [1155, 404] on icon at bounding box center [1158, 400] width 6 height 7
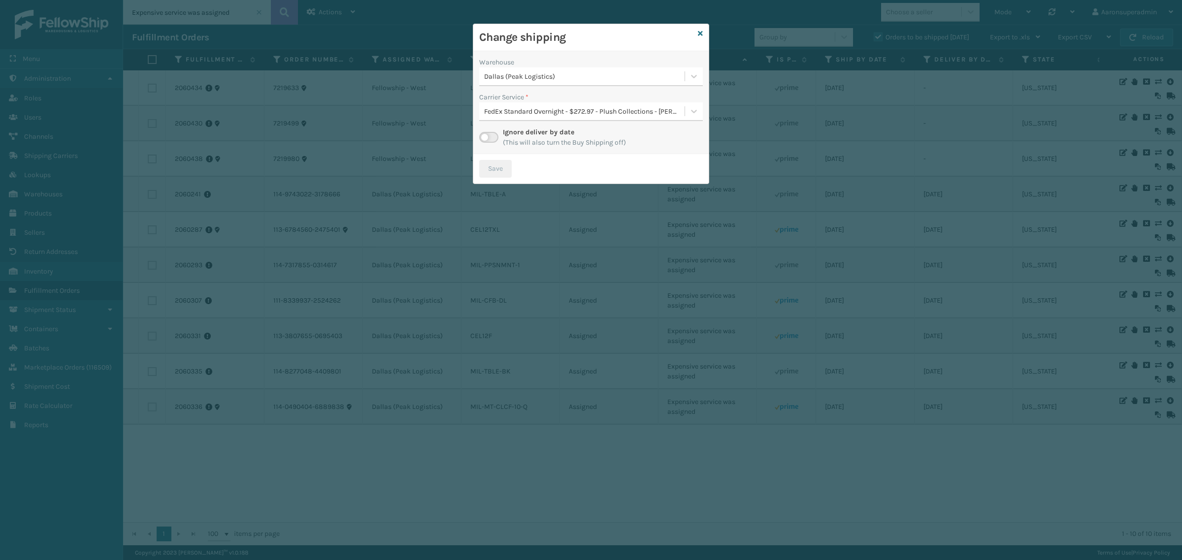
click at [542, 70] on div "Dallas (Peak Logistics)" at bounding box center [581, 76] width 205 height 16
click at [516, 136] on div "[PERSON_NAME] 14" at bounding box center [591, 138] width 224 height 18
click at [507, 111] on div "FedEx Standard Overnight - $219.75 - Plush Collections - [PERSON_NAME] Fedex" at bounding box center [584, 111] width 201 height 10
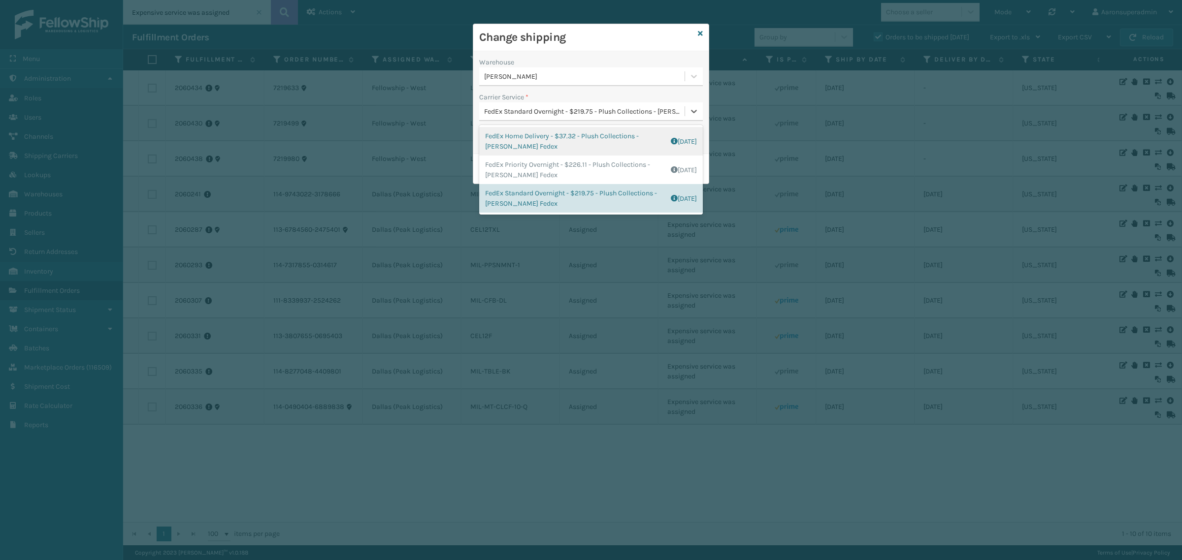
click at [537, 137] on div "FedEx Home Delivery - $37.32 - Plush Collections - [PERSON_NAME] Fedex Shipping…" at bounding box center [591, 141] width 224 height 29
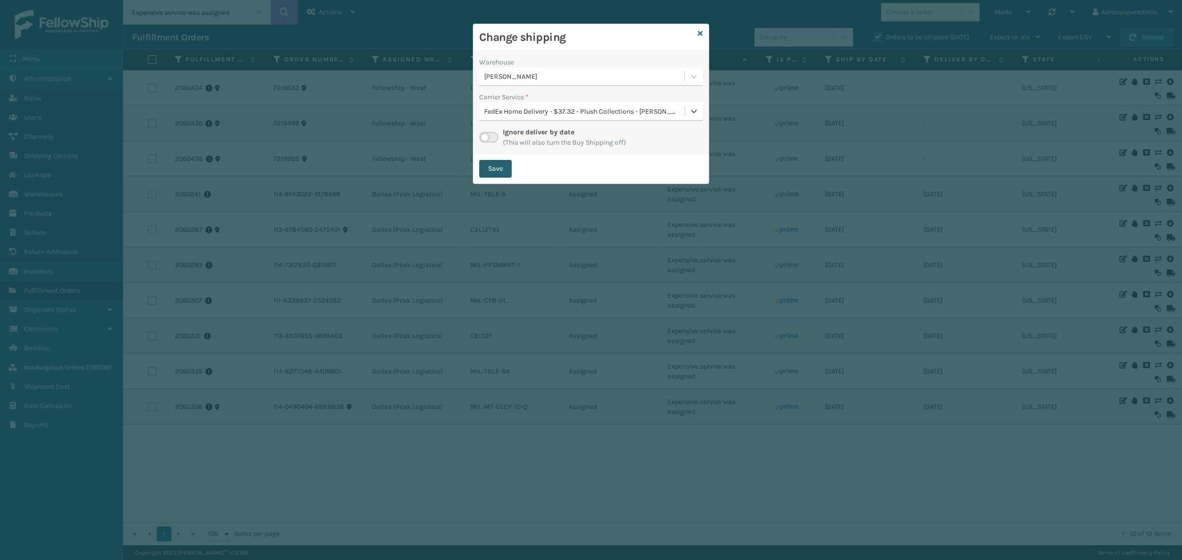
click at [488, 175] on button "Save" at bounding box center [495, 169] width 33 height 18
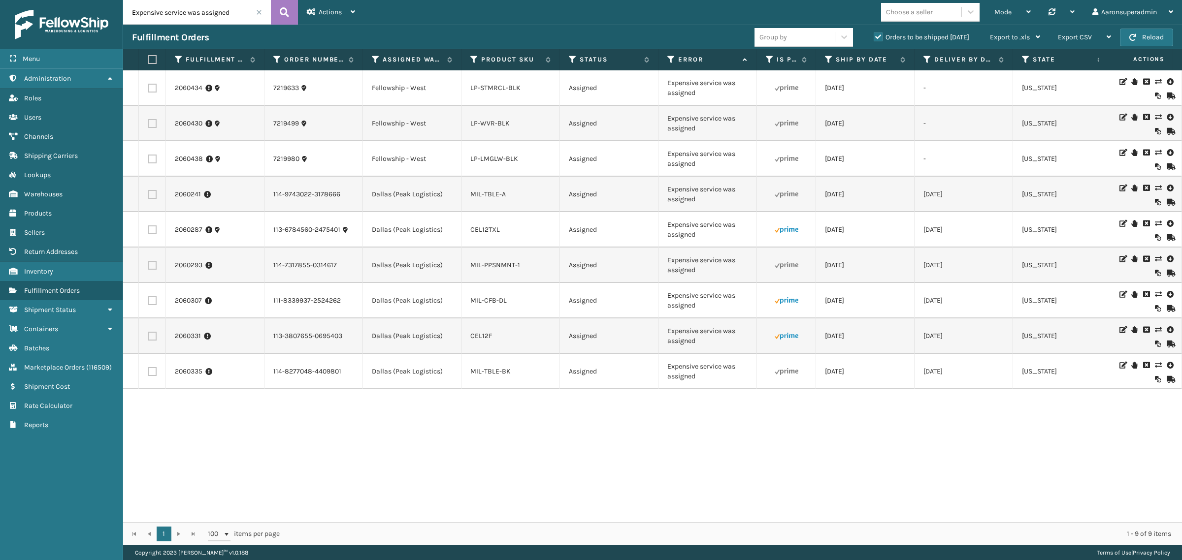
click at [1155, 298] on icon at bounding box center [1158, 294] width 6 height 7
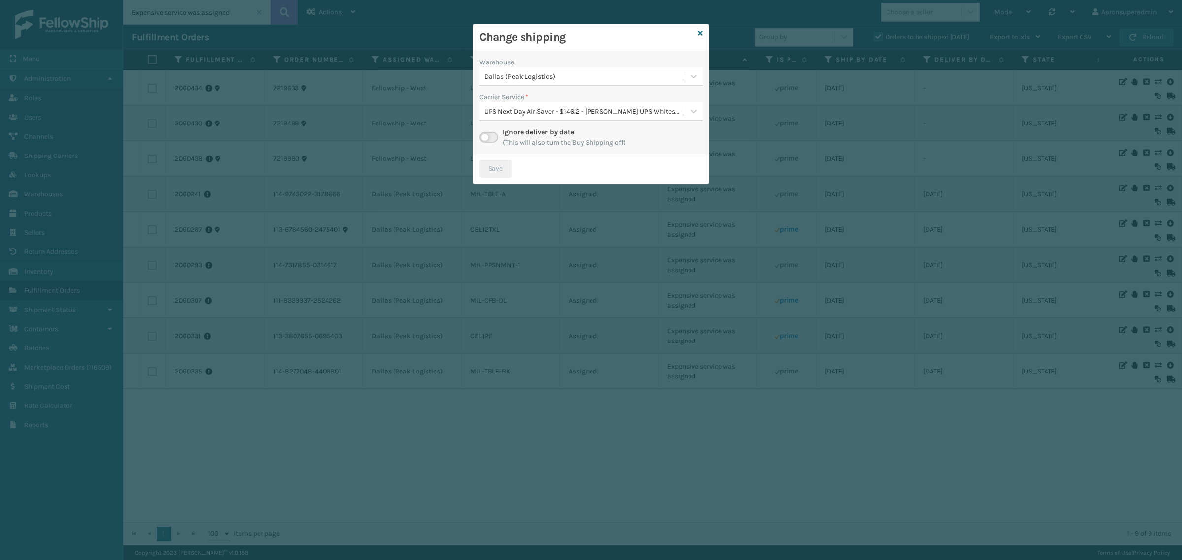
click at [538, 69] on div "Dallas (Peak Logistics)" at bounding box center [581, 76] width 205 height 16
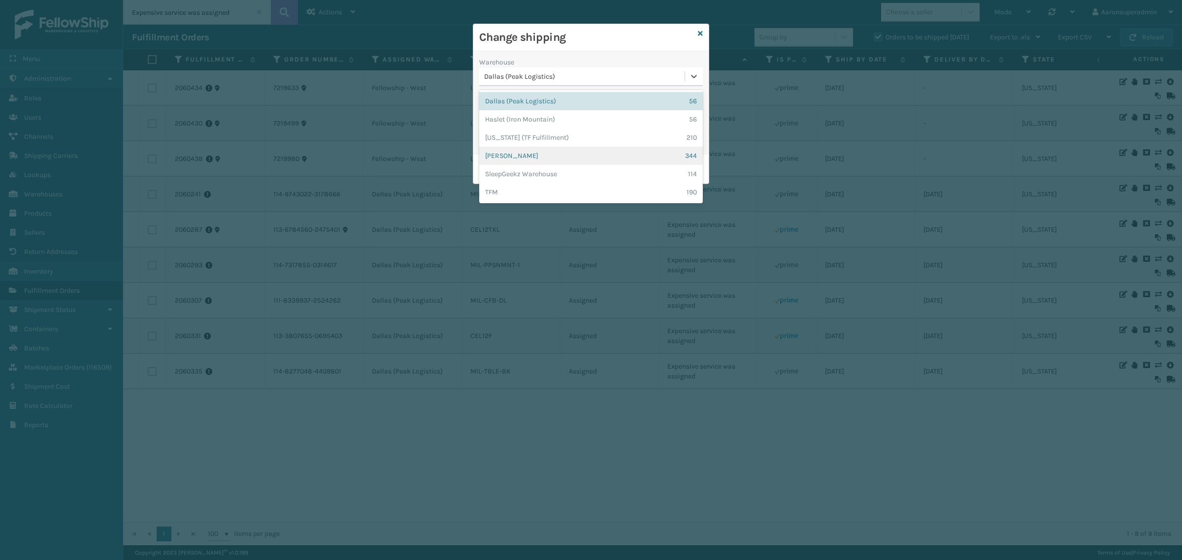
click at [498, 159] on div "[PERSON_NAME] 344" at bounding box center [591, 156] width 224 height 18
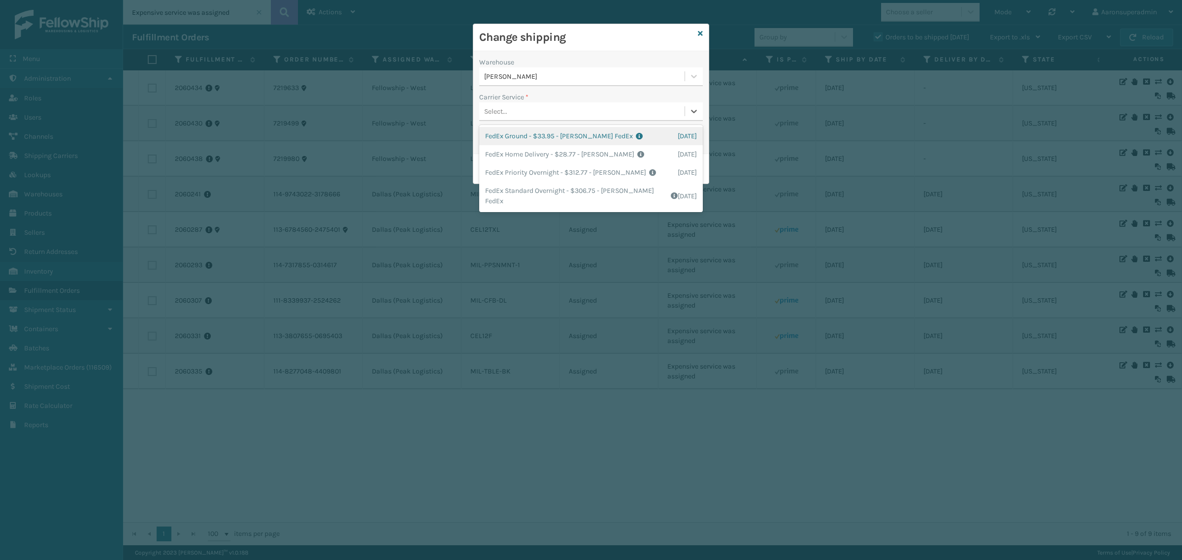
click at [513, 107] on div "Select..." at bounding box center [581, 111] width 205 height 16
click at [504, 161] on div "FedEx Home Delivery - $28.77 - [PERSON_NAME] FedEx Shipping Cost $25.24 Surplus…" at bounding box center [591, 154] width 224 height 18
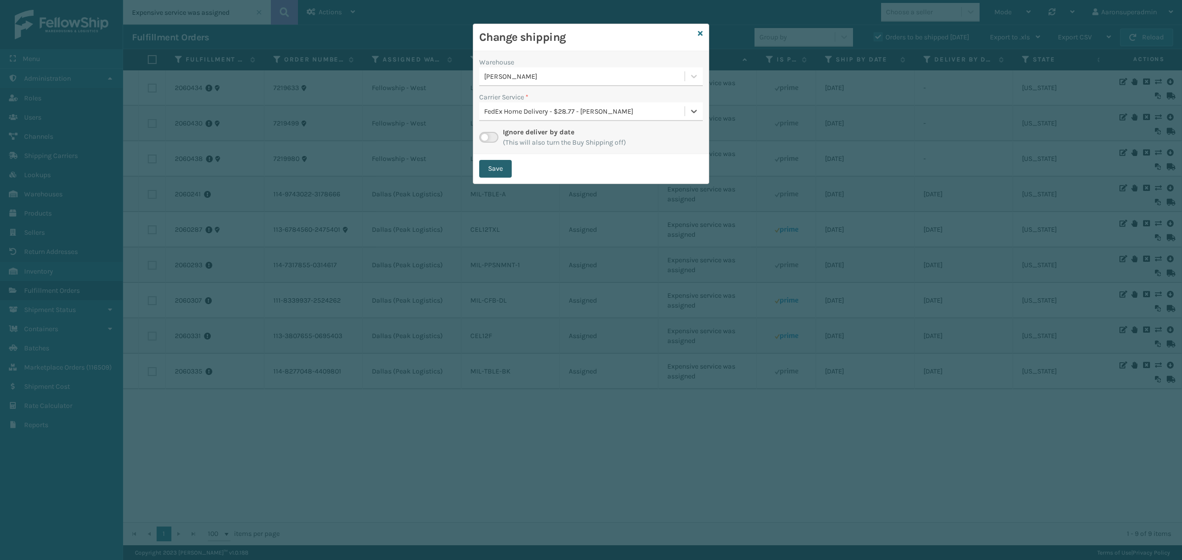
click at [484, 168] on button "Save" at bounding box center [495, 169] width 33 height 18
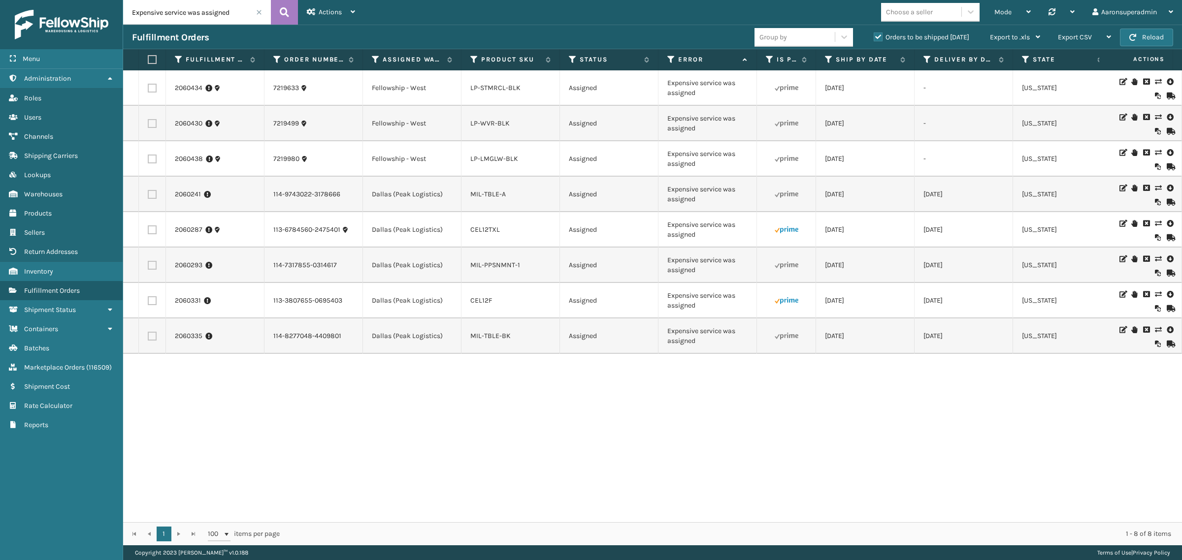
click at [1155, 190] on icon at bounding box center [1158, 188] width 6 height 7
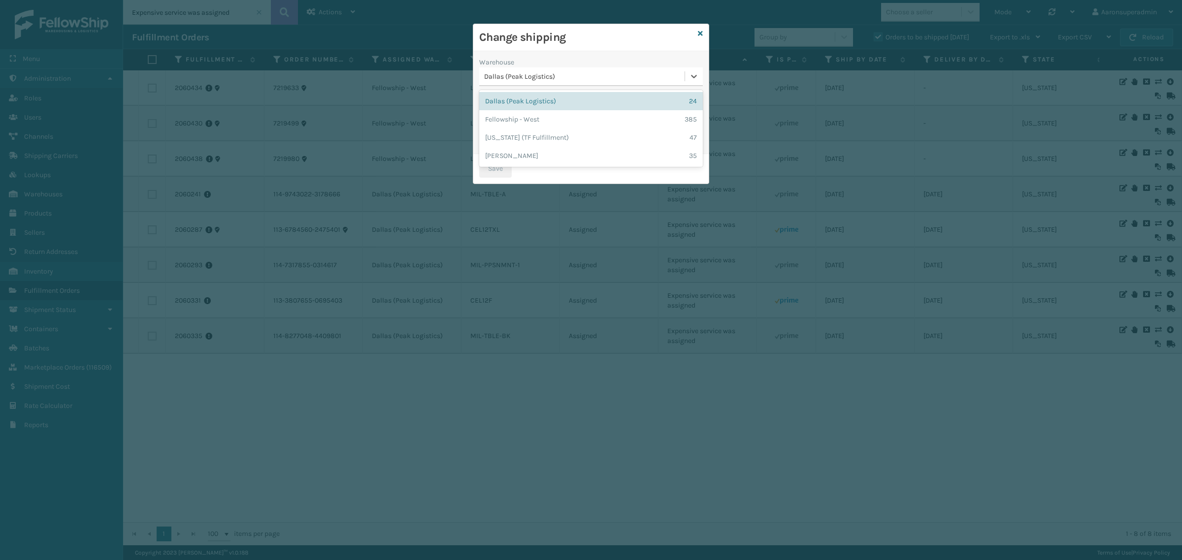
click at [501, 77] on div "Dallas (Peak Logistics)" at bounding box center [584, 76] width 201 height 10
click at [517, 154] on div "[PERSON_NAME] 35" at bounding box center [591, 156] width 224 height 18
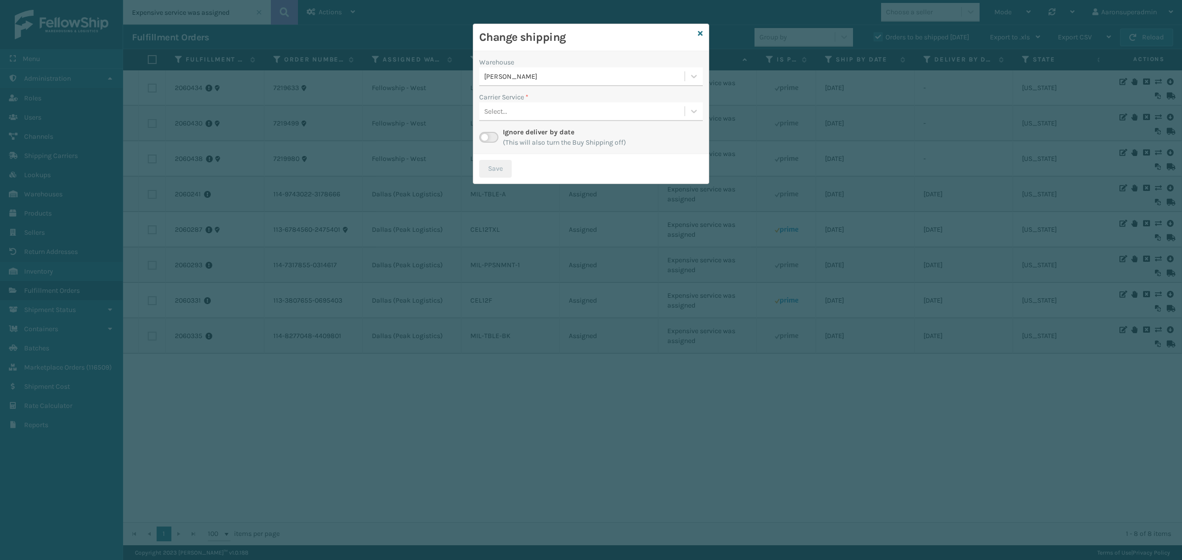
click at [490, 109] on div "Select..." at bounding box center [495, 111] width 23 height 10
click at [508, 133] on div "FedEx Home Delivery - $24.24 - [PERSON_NAME] FedEx Shipping Cost $21.26 Surplus…" at bounding box center [591, 136] width 224 height 18
click at [491, 175] on button "Save" at bounding box center [495, 169] width 33 height 18
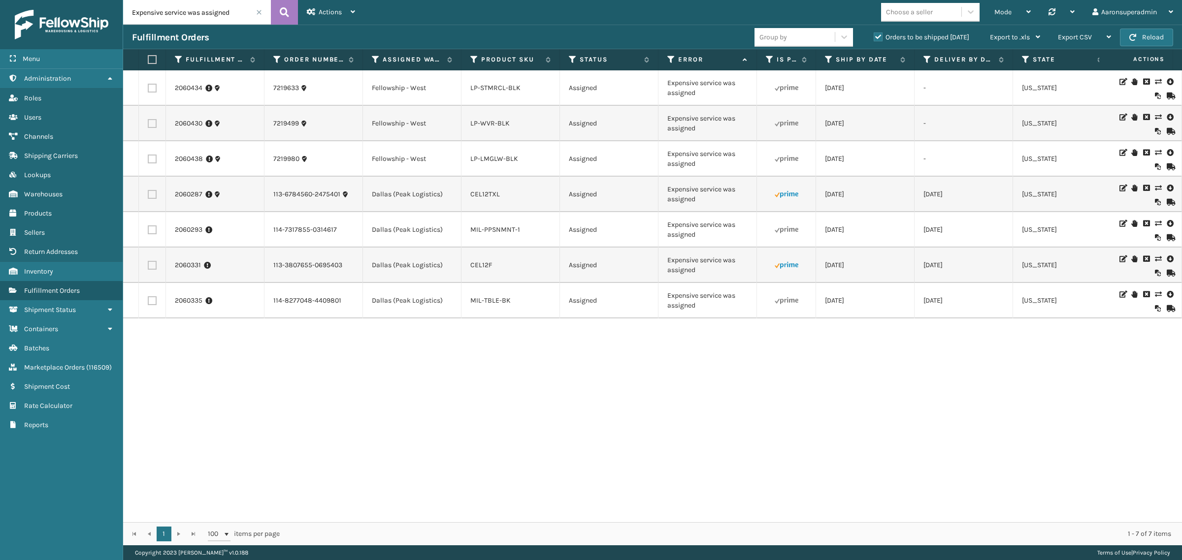
click at [1155, 227] on icon at bounding box center [1158, 223] width 6 height 7
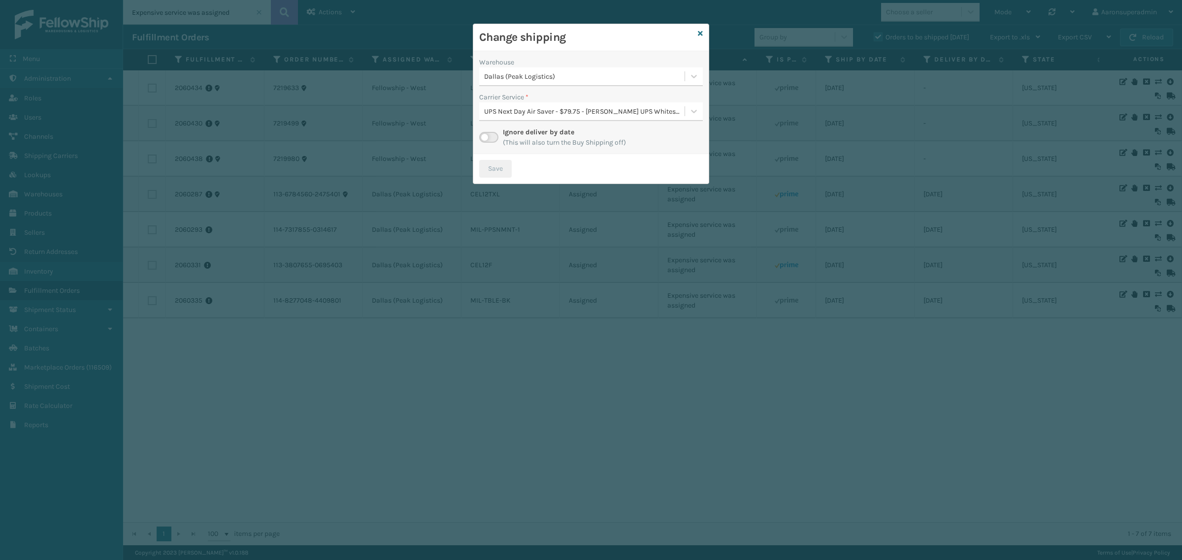
click at [543, 76] on div "Dallas (Peak Logistics)" at bounding box center [584, 76] width 201 height 10
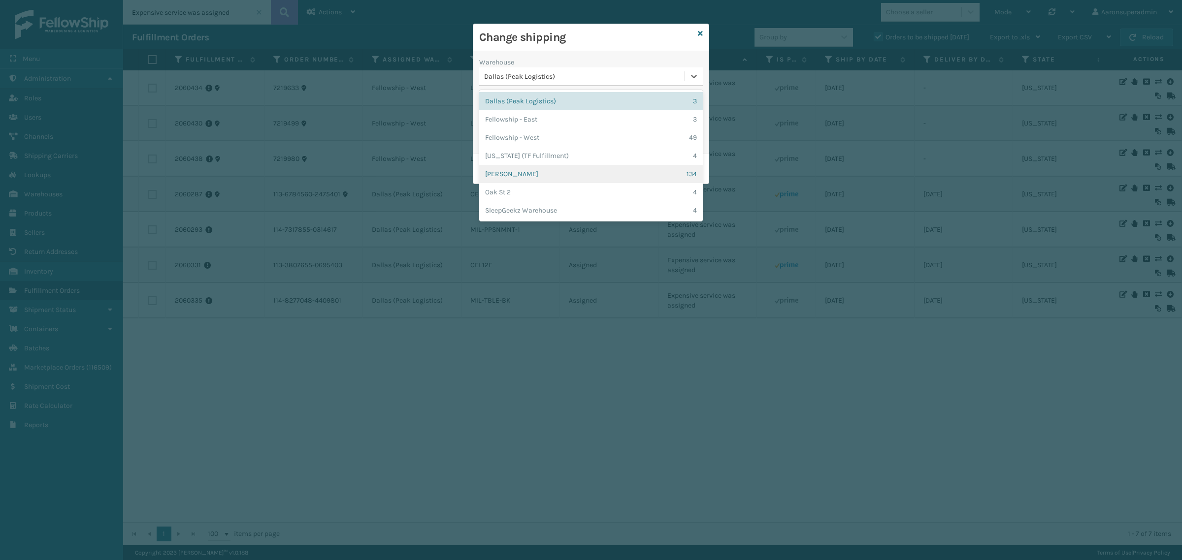
click at [492, 176] on div "[PERSON_NAME] 134" at bounding box center [591, 174] width 224 height 18
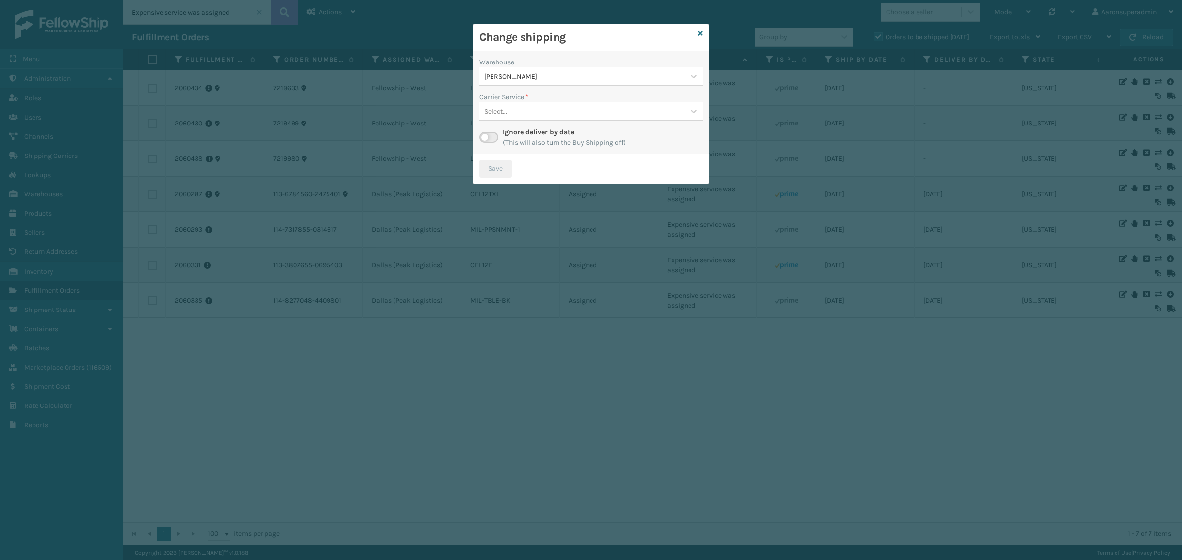
click at [511, 117] on div "Select..." at bounding box center [581, 111] width 205 height 16
click at [512, 141] on div "FedEx Home Delivery - $19.82 - [PERSON_NAME] FedEx Shipping Cost $17.39 Surplus…" at bounding box center [591, 136] width 224 height 18
click at [499, 171] on button "Save" at bounding box center [495, 169] width 33 height 18
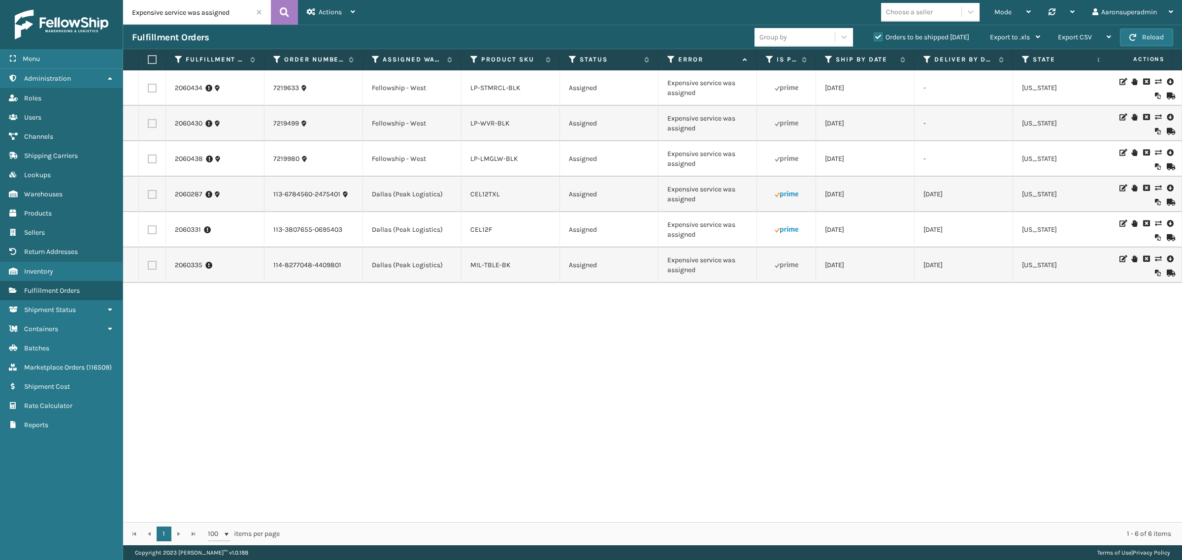
drag, startPoint x: 149, startPoint y: 159, endPoint x: 149, endPoint y: 141, distance: 17.2
click at [149, 157] on label at bounding box center [152, 159] width 9 height 9
click at [148, 157] on input "checkbox" at bounding box center [148, 158] width 0 height 6
checkbox input "true"
drag, startPoint x: 148, startPoint y: 122, endPoint x: 148, endPoint y: 95, distance: 27.1
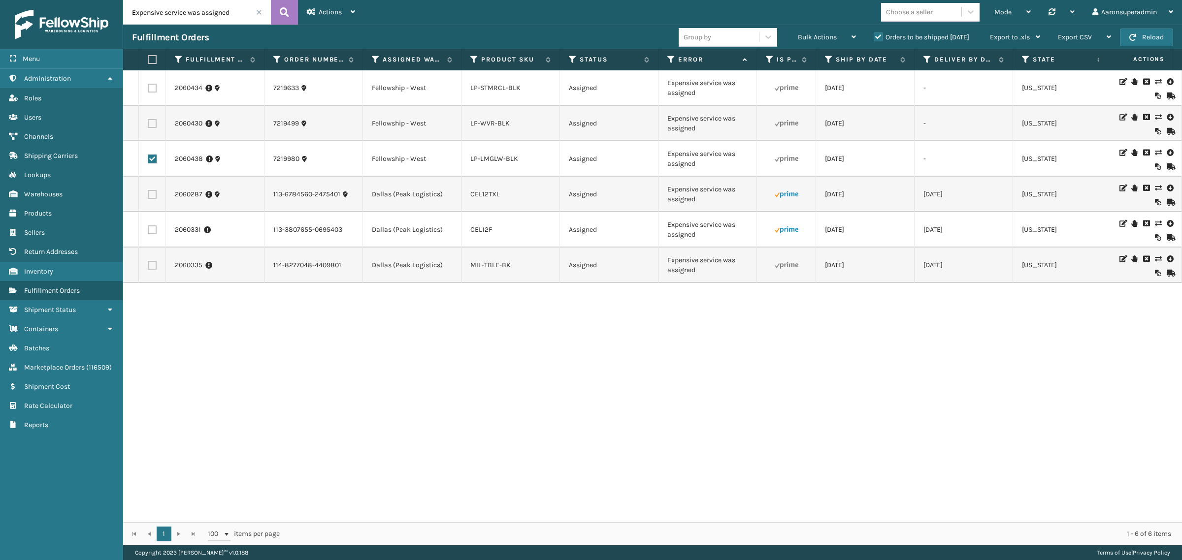
click at [148, 112] on td at bounding box center [152, 123] width 27 height 35
click at [151, 82] on td at bounding box center [152, 87] width 27 height 35
click at [157, 89] on td at bounding box center [152, 87] width 27 height 35
drag, startPoint x: 152, startPoint y: 123, endPoint x: 151, endPoint y: 90, distance: 33.0
click at [152, 121] on label at bounding box center [152, 123] width 9 height 9
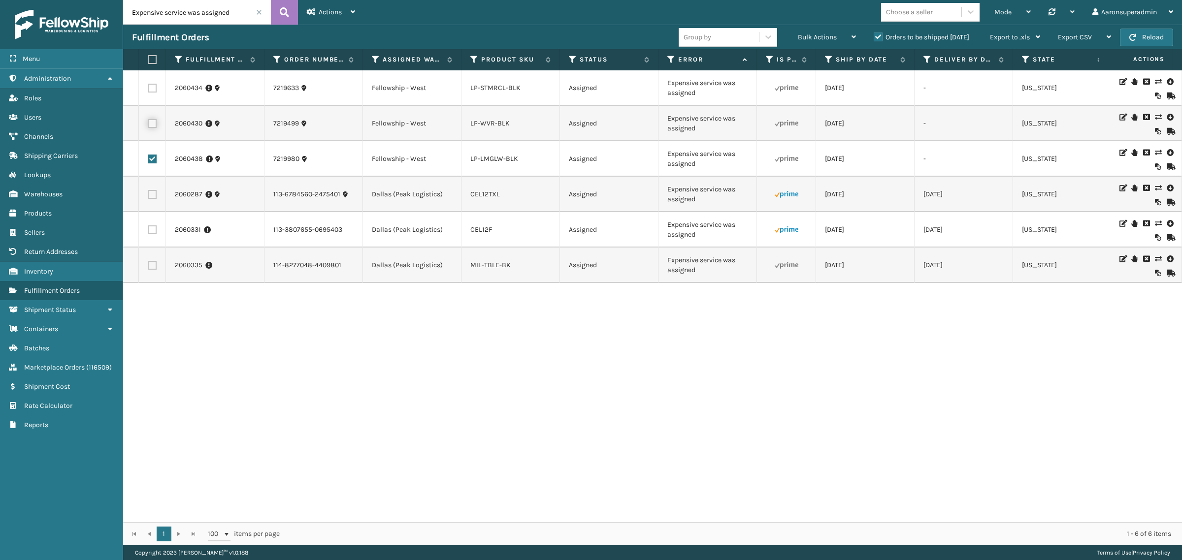
click at [148, 121] on input "checkbox" at bounding box center [148, 122] width 0 height 6
checkbox input "true"
click at [150, 87] on label at bounding box center [152, 88] width 9 height 9
click at [148, 87] on input "checkbox" at bounding box center [148, 87] width 0 height 6
checkbox input "true"
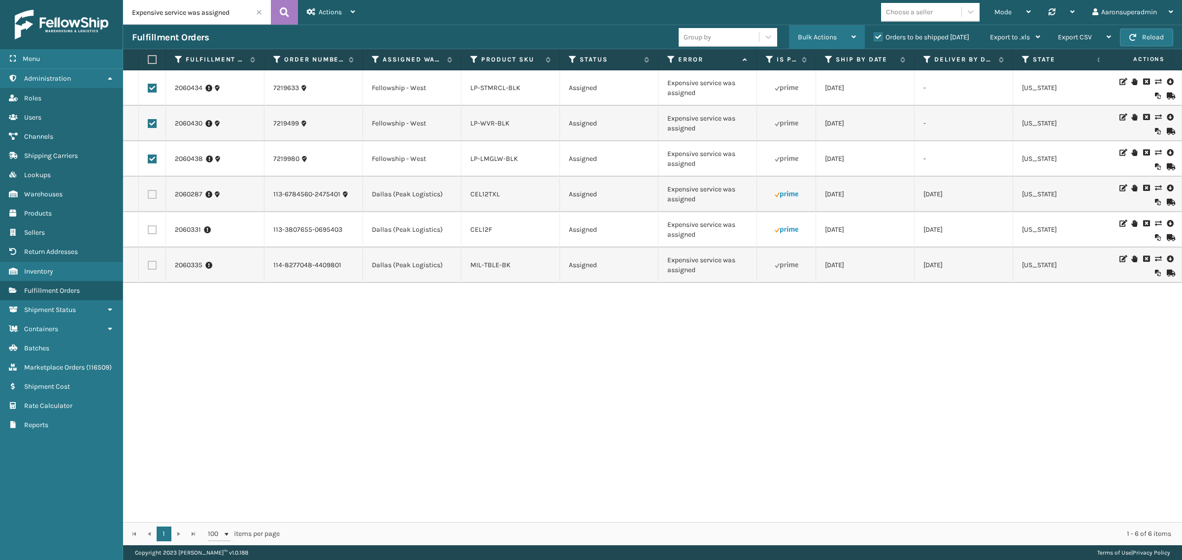
click at [831, 35] on span "Bulk Actions" at bounding box center [817, 37] width 39 height 8
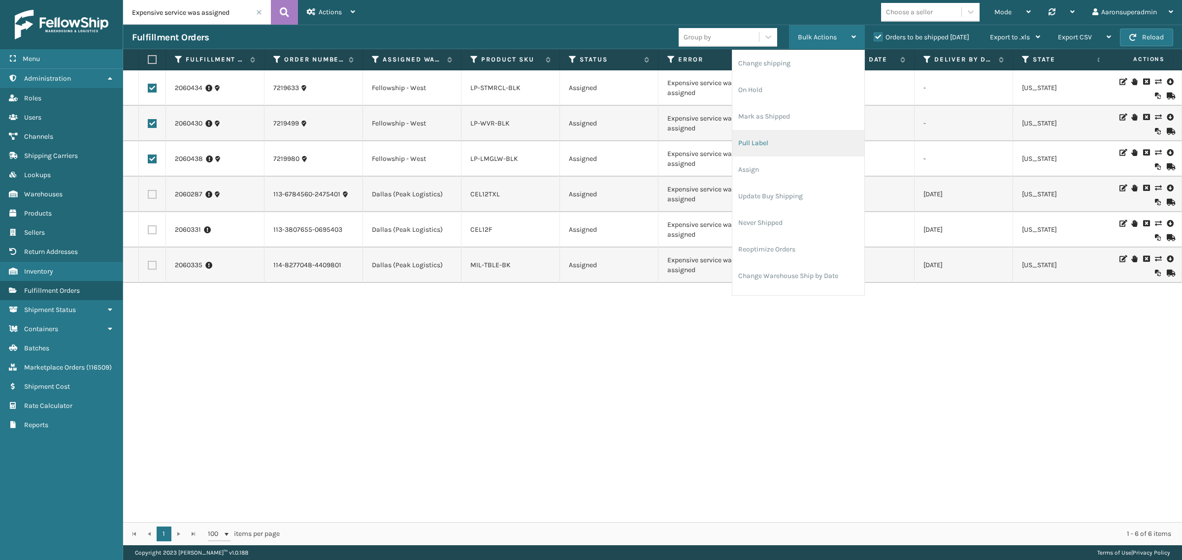
click at [768, 153] on li "Pull Label" at bounding box center [798, 143] width 132 height 27
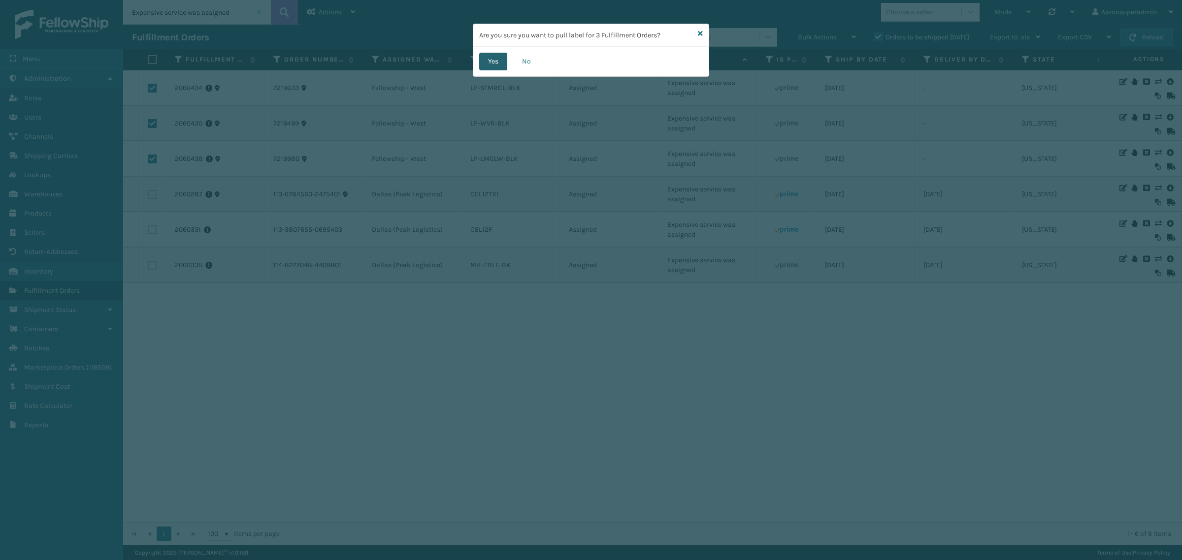
click at [485, 67] on button "Yes" at bounding box center [493, 62] width 28 height 18
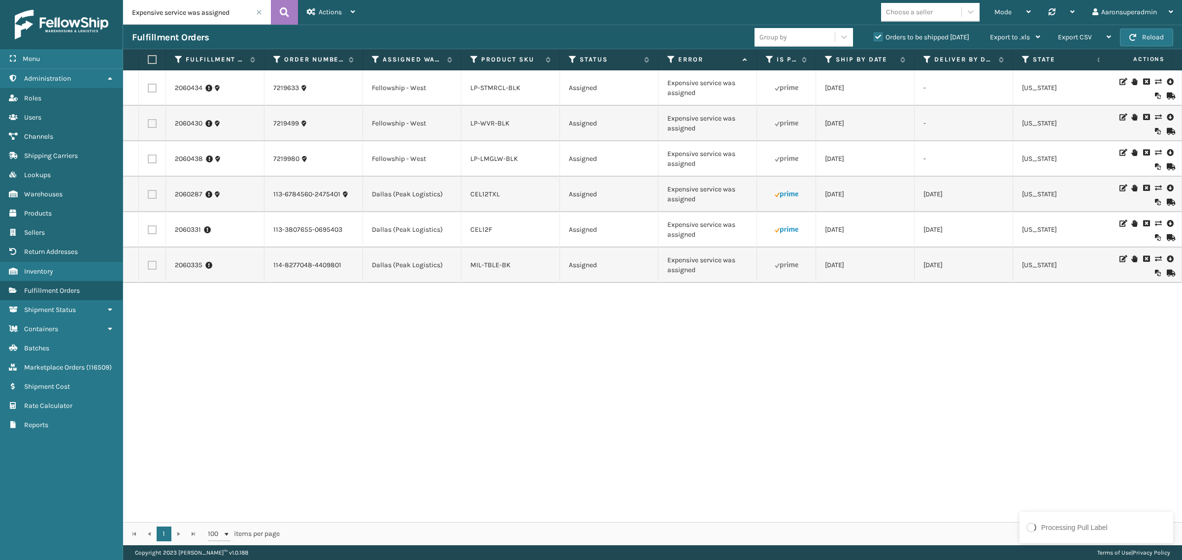
click at [1155, 262] on icon at bounding box center [1158, 259] width 6 height 7
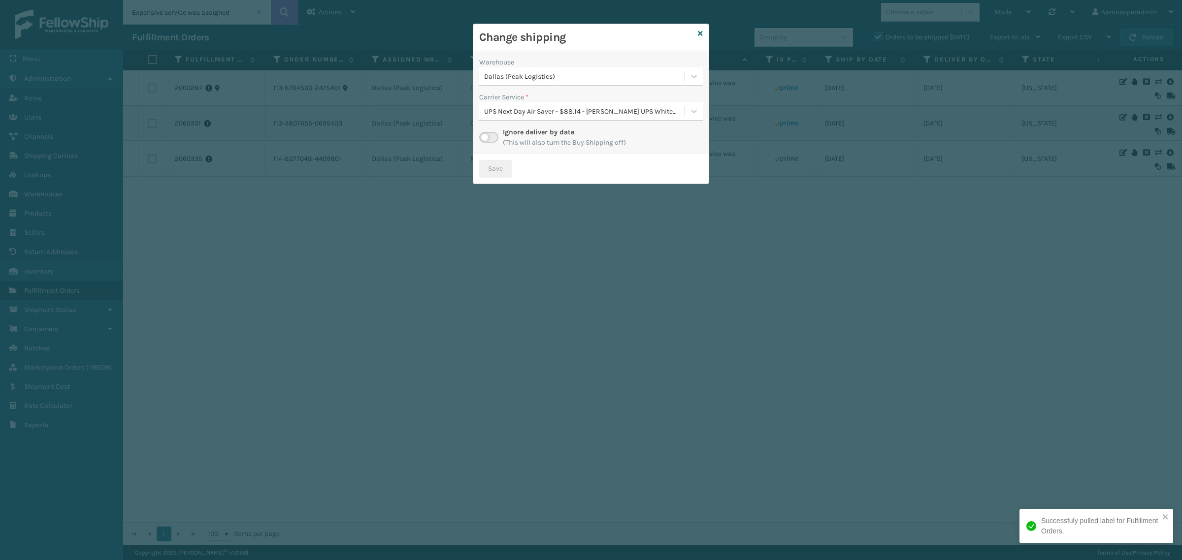
click at [518, 65] on div "Warehouse" at bounding box center [591, 62] width 224 height 10
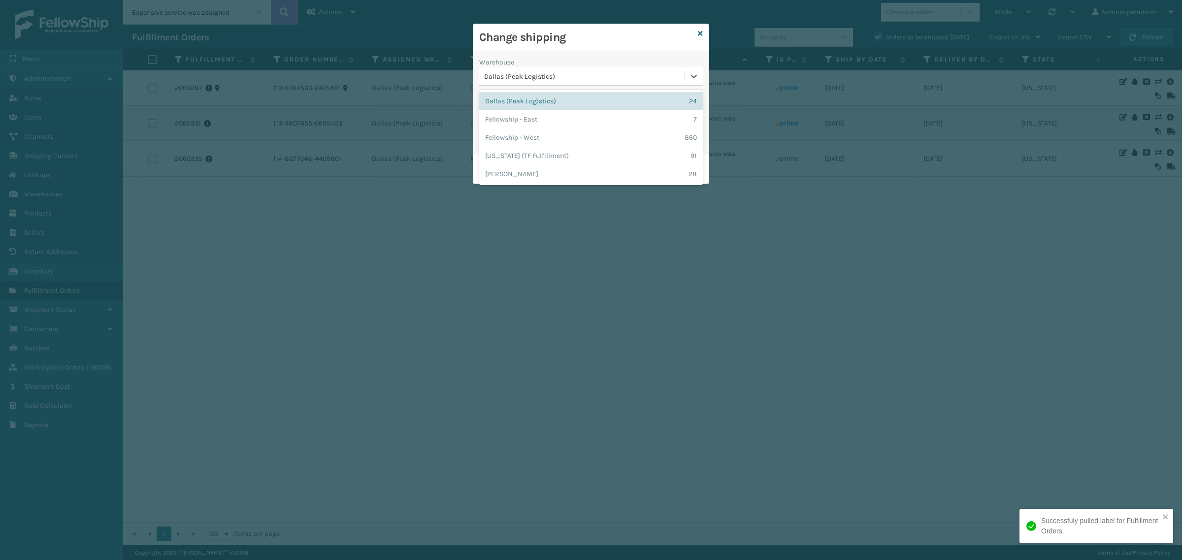
click at [514, 77] on div "Dallas (Peak Logistics)" at bounding box center [584, 76] width 201 height 10
click at [507, 177] on div "[PERSON_NAME] 28" at bounding box center [591, 174] width 224 height 18
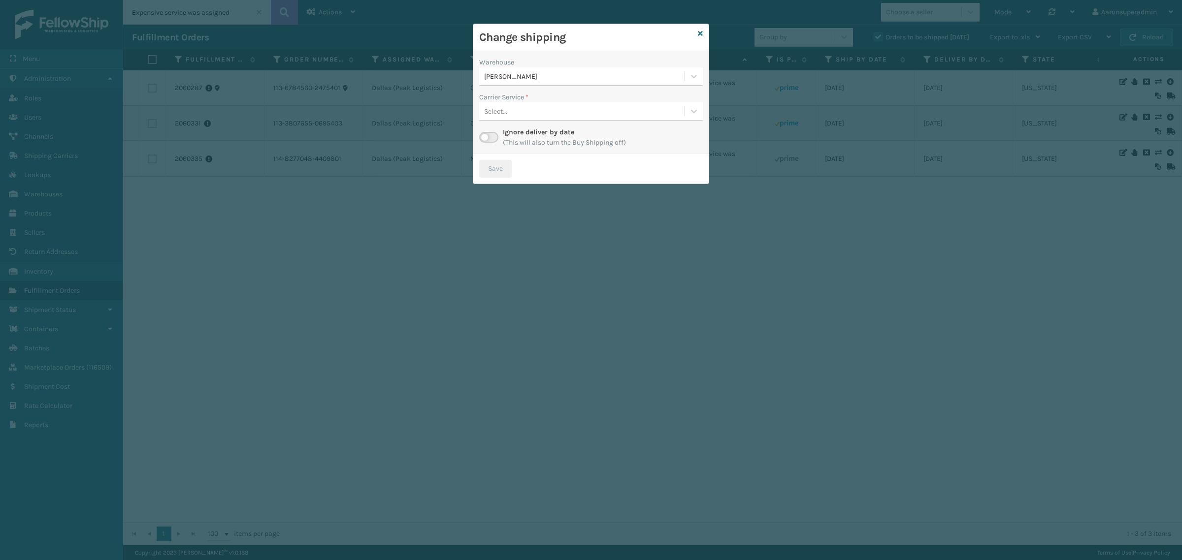
click at [557, 104] on div "Select..." at bounding box center [581, 111] width 205 height 16
click at [536, 140] on div "FedEx Home Delivery - $20.92 - [PERSON_NAME] FedEx Shipping Cost $18.35 Surplus…" at bounding box center [591, 136] width 224 height 18
click at [494, 163] on button "Save" at bounding box center [495, 169] width 33 height 18
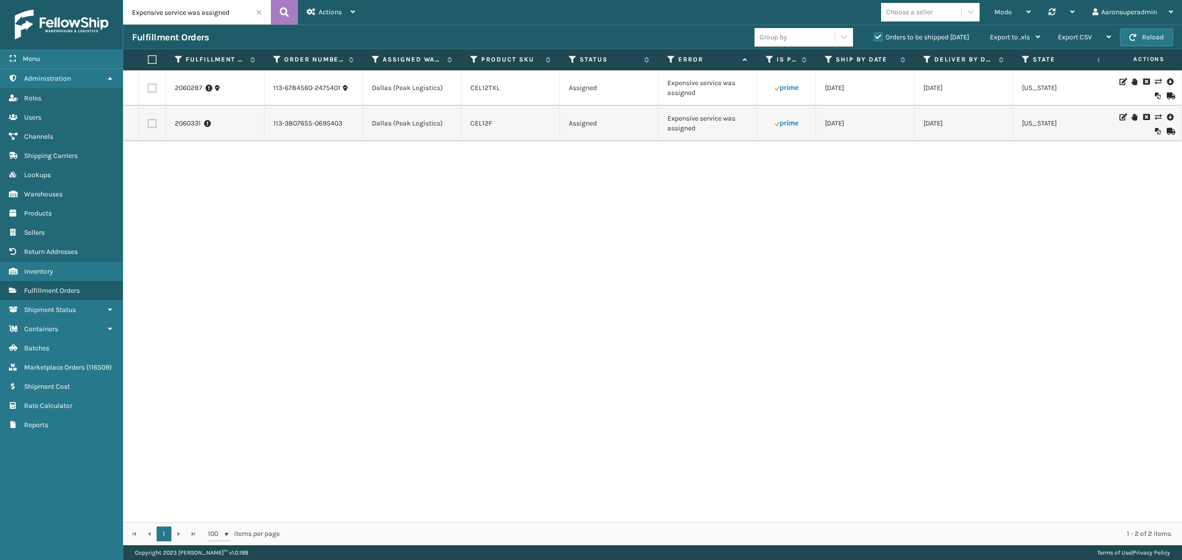
click at [259, 16] on input "Expensive service was assigned" at bounding box center [197, 12] width 148 height 25
click at [259, 13] on span at bounding box center [259, 12] width 6 height 6
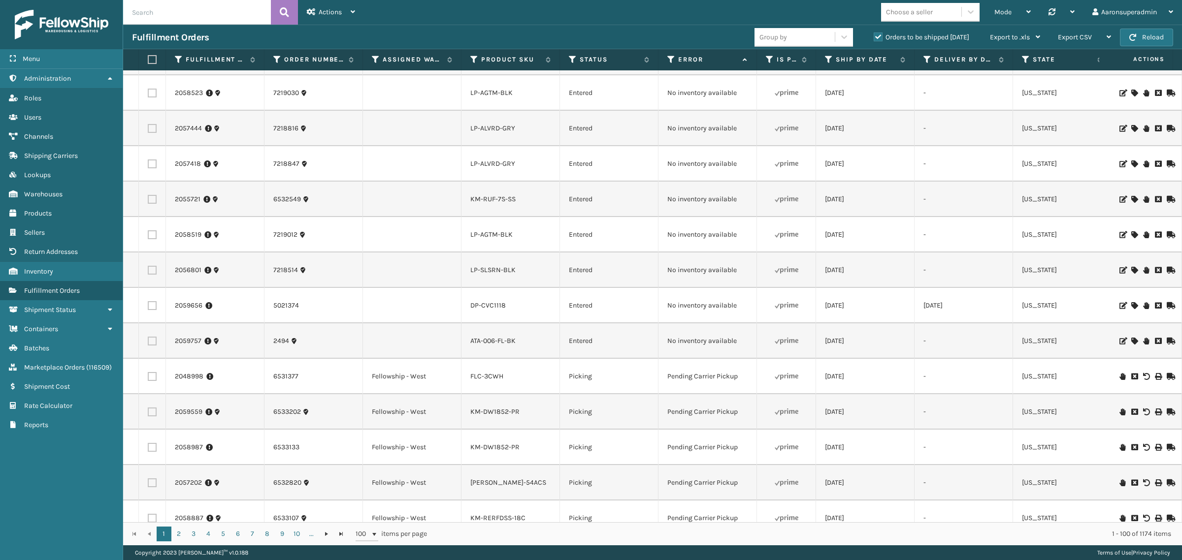
scroll to position [636, 0]
click at [175, 531] on link "2" at bounding box center [178, 534] width 15 height 15
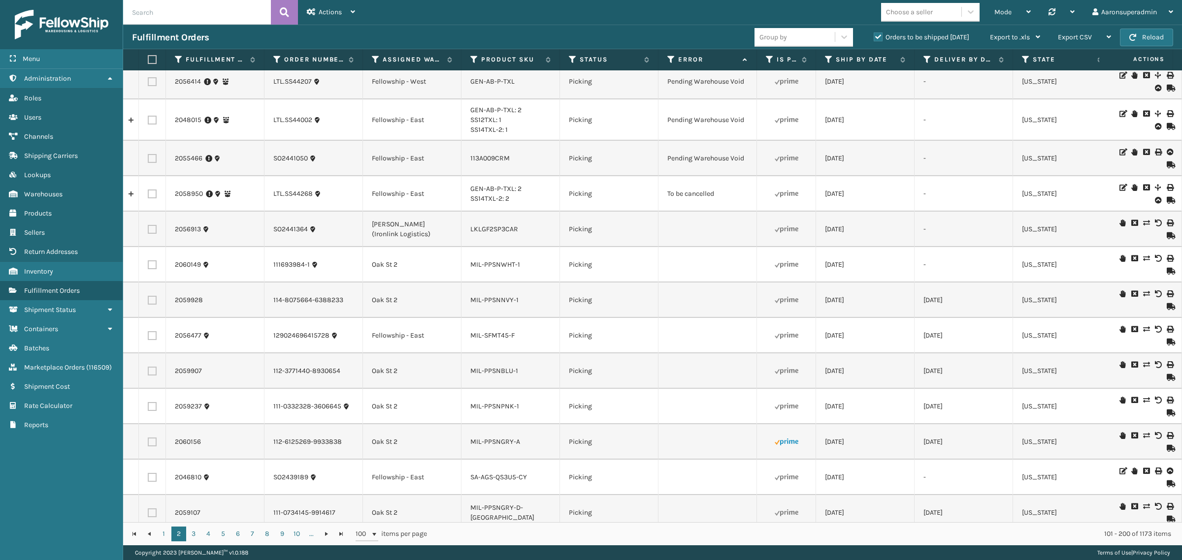
scroll to position [554, 0]
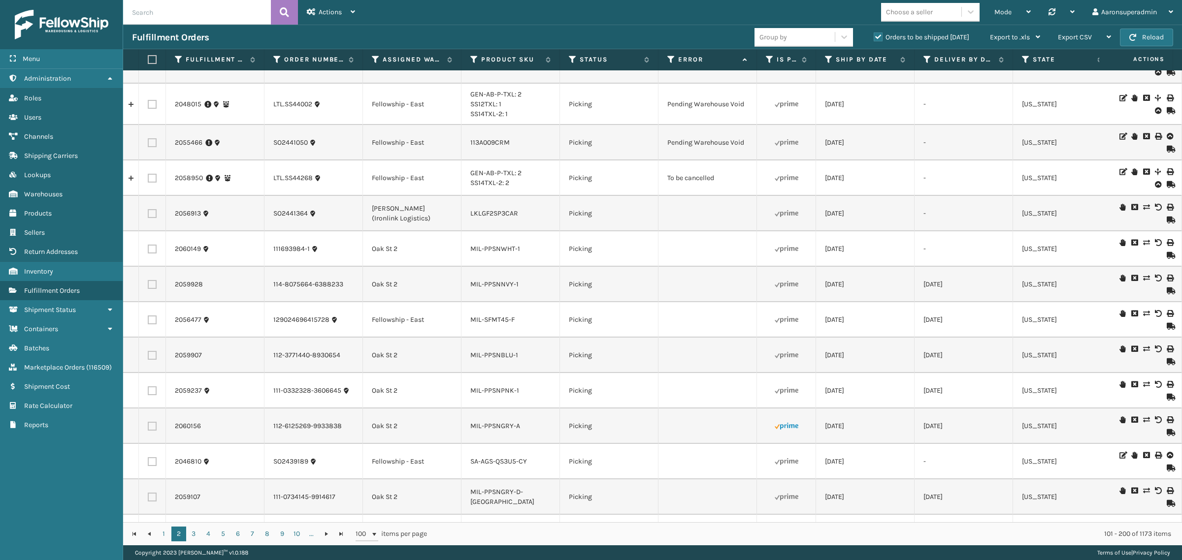
click at [1143, 173] on icon at bounding box center [1146, 171] width 6 height 7
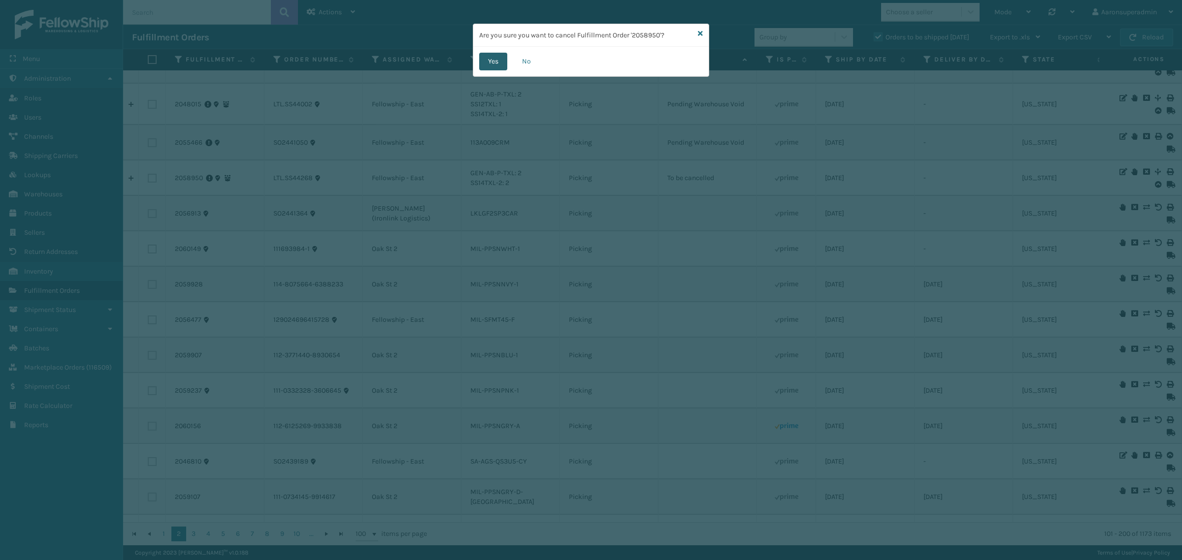
click at [496, 56] on button "Yes" at bounding box center [493, 62] width 28 height 18
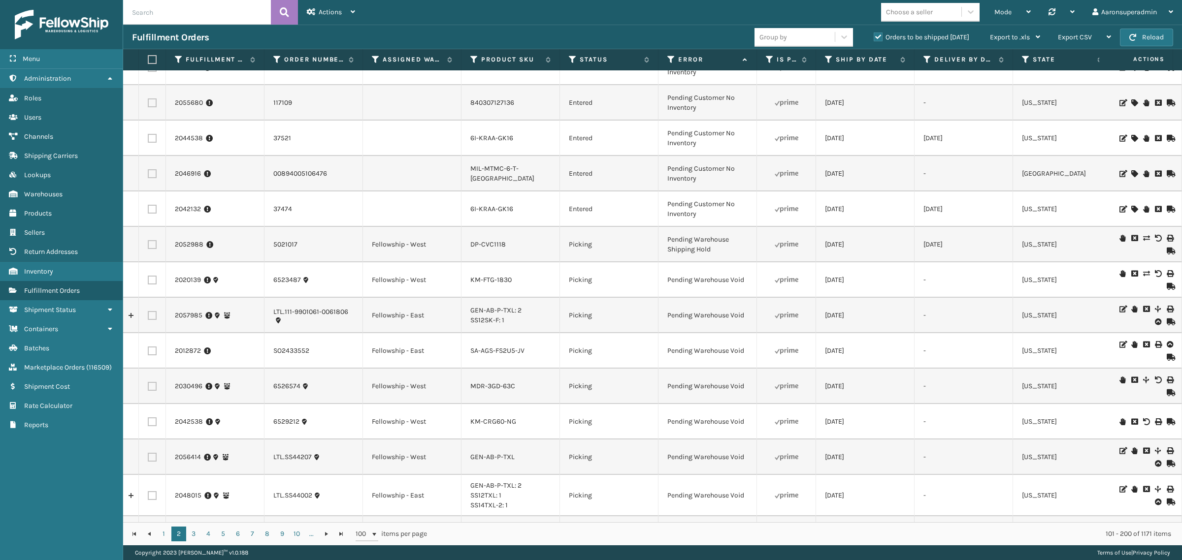
scroll to position [0, 0]
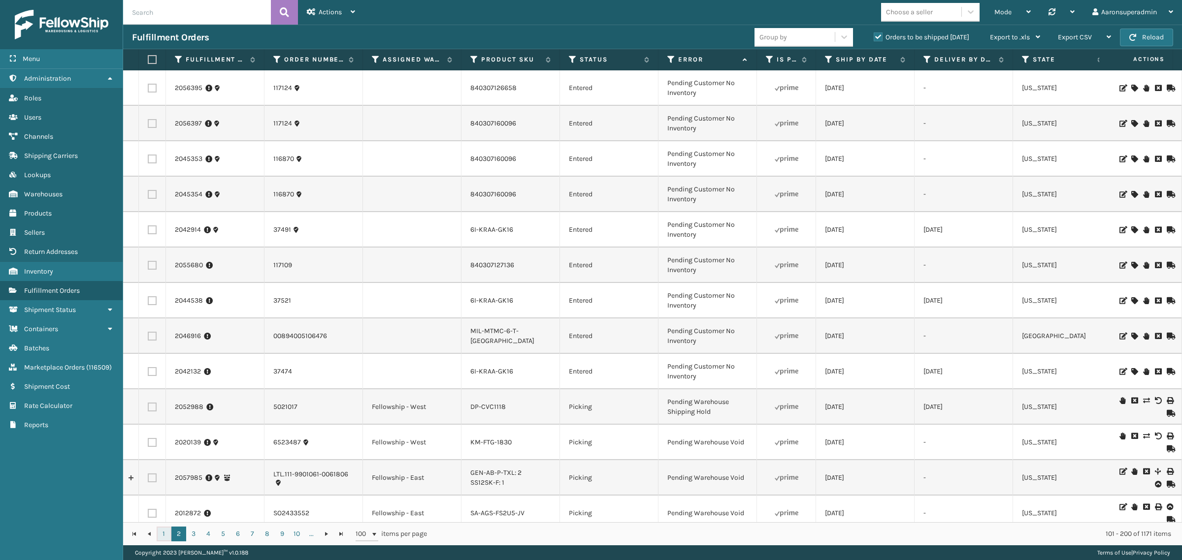
click at [165, 535] on link "1" at bounding box center [164, 534] width 15 height 15
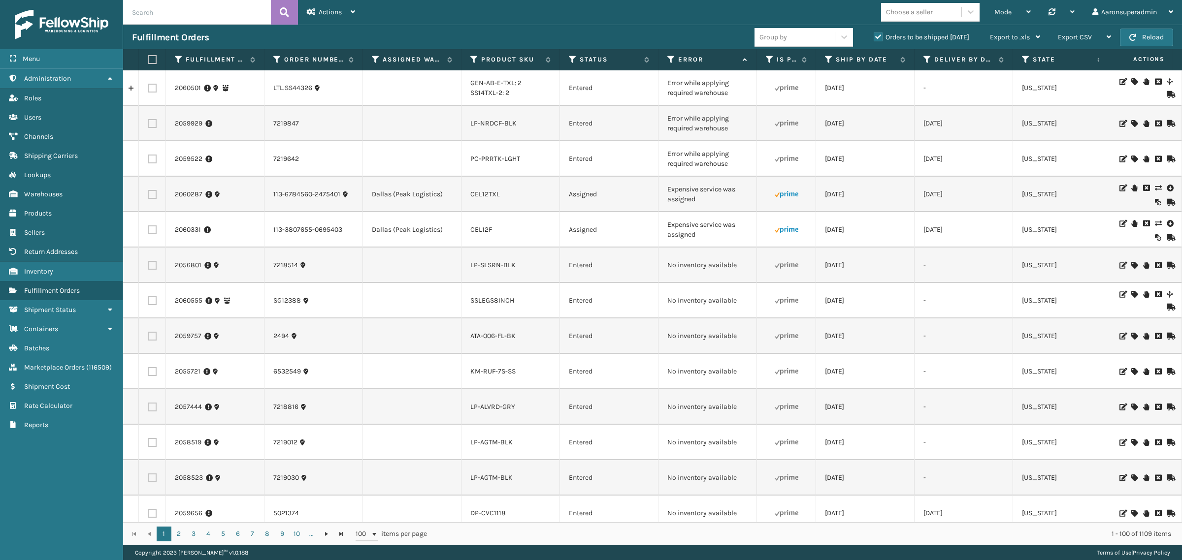
click at [154, 13] on input "text" at bounding box center [197, 12] width 148 height 25
paste input "6533297"
type input "6533297"
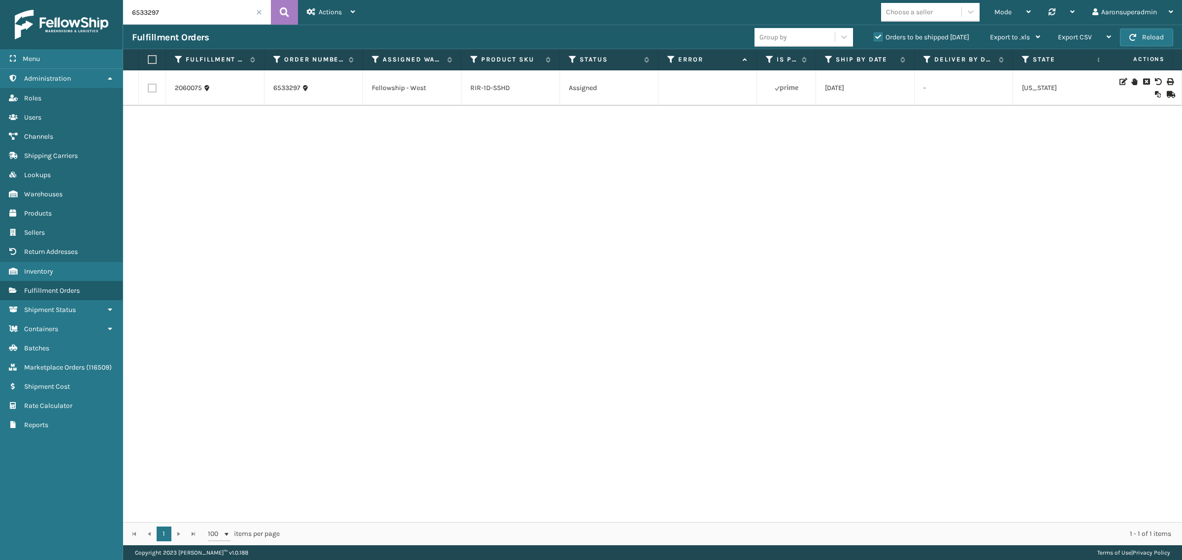
click at [1143, 80] on icon at bounding box center [1146, 81] width 6 height 7
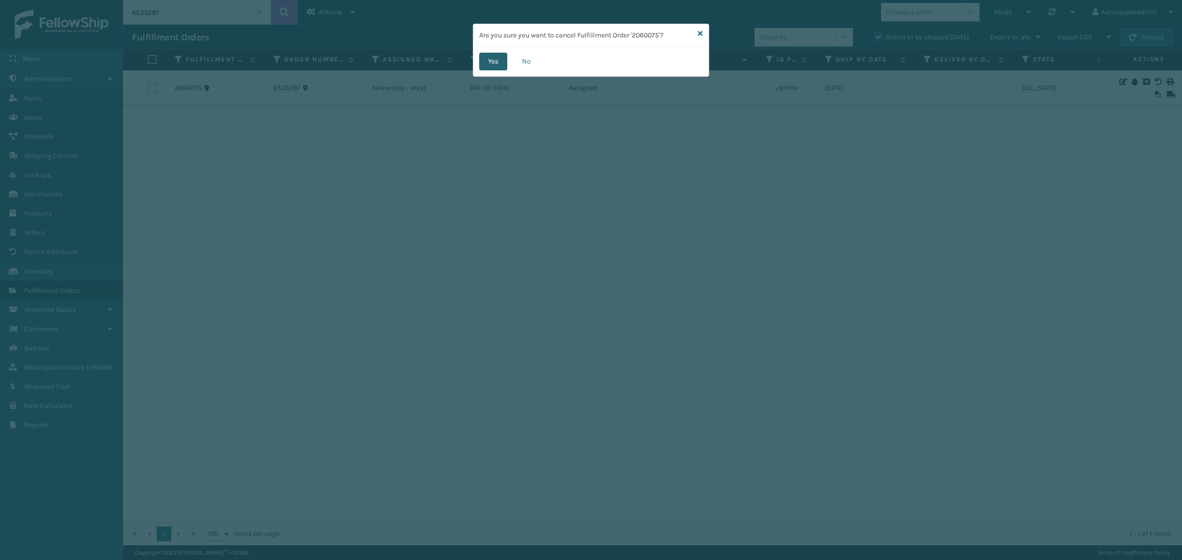
click at [501, 63] on button "Yes" at bounding box center [493, 62] width 28 height 18
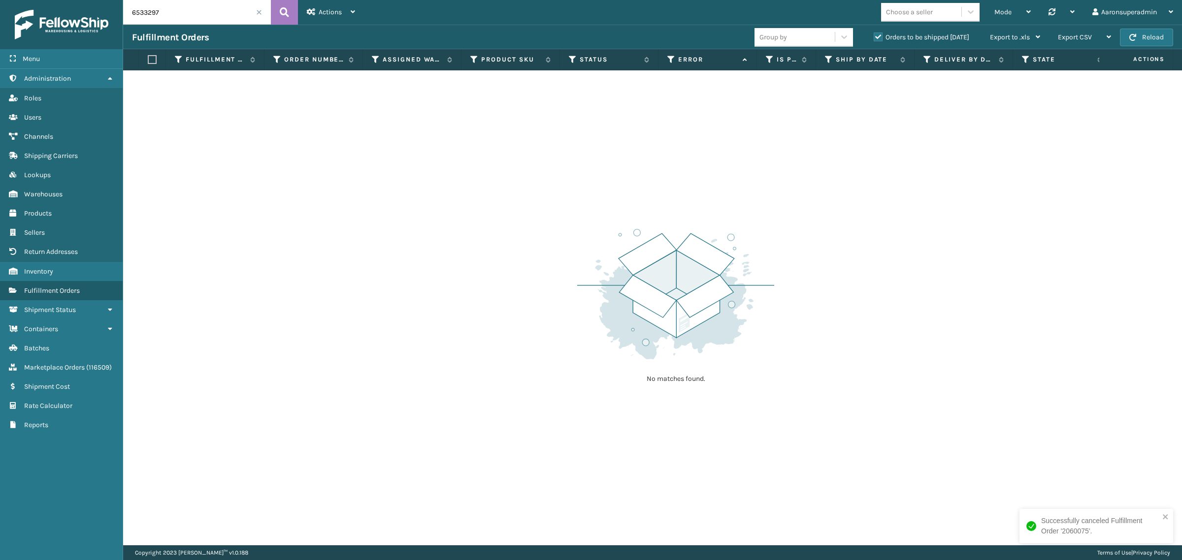
click at [260, 12] on span at bounding box center [259, 12] width 6 height 6
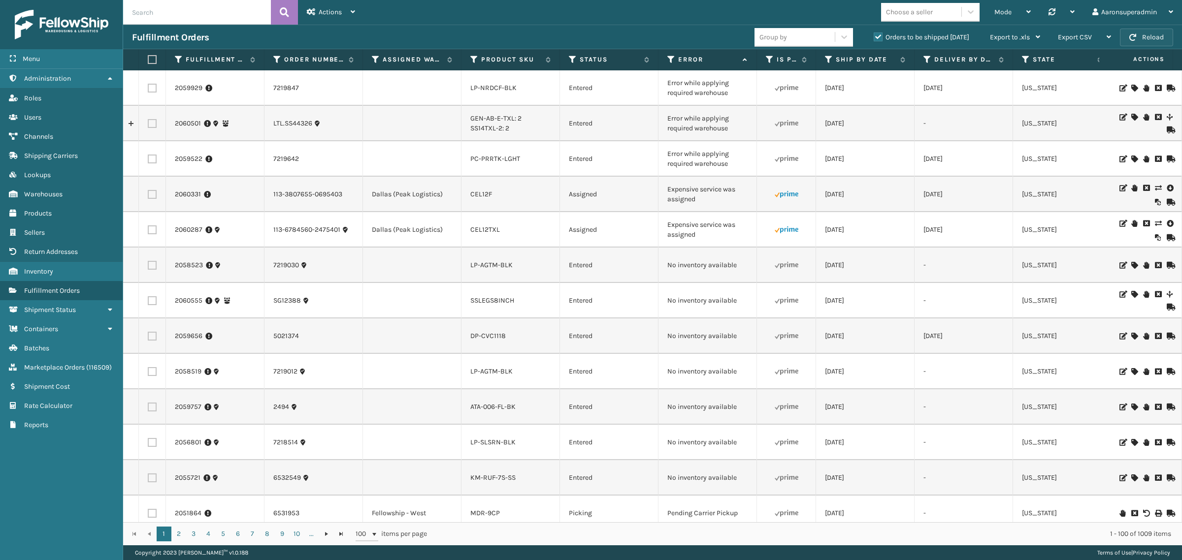
click at [1164, 35] on button "Reload" at bounding box center [1146, 38] width 53 height 18
click at [1150, 42] on button "Reload" at bounding box center [1146, 38] width 53 height 18
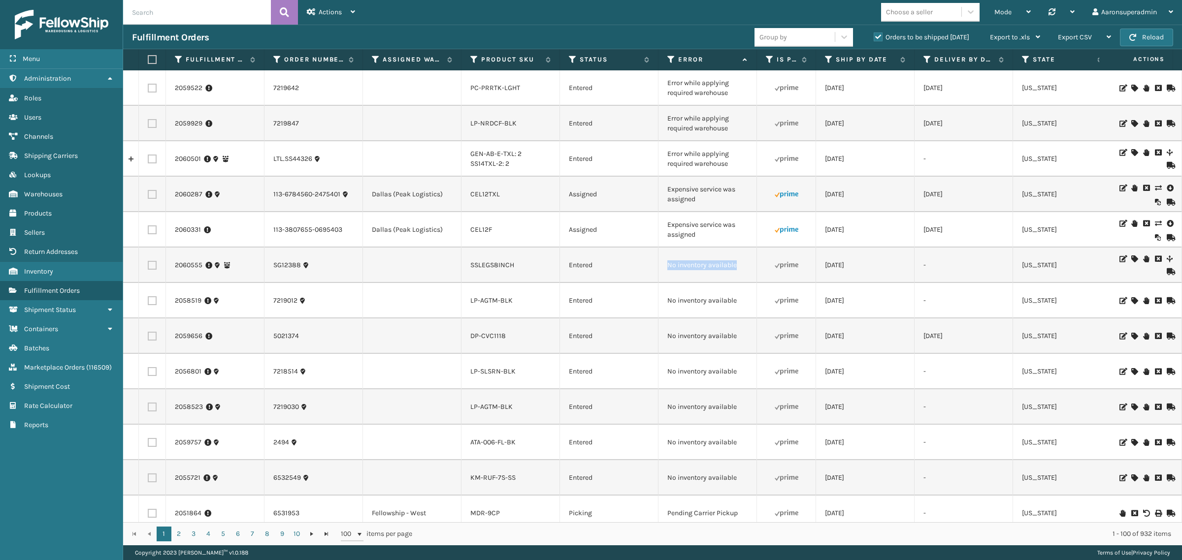
drag, startPoint x: 771, startPoint y: 290, endPoint x: 666, endPoint y: 292, distance: 104.9
copy td "No inventory available"
click at [149, 3] on input "text" at bounding box center [197, 12] width 148 height 25
drag, startPoint x: 149, startPoint y: 3, endPoint x: 154, endPoint y: 6, distance: 6.0
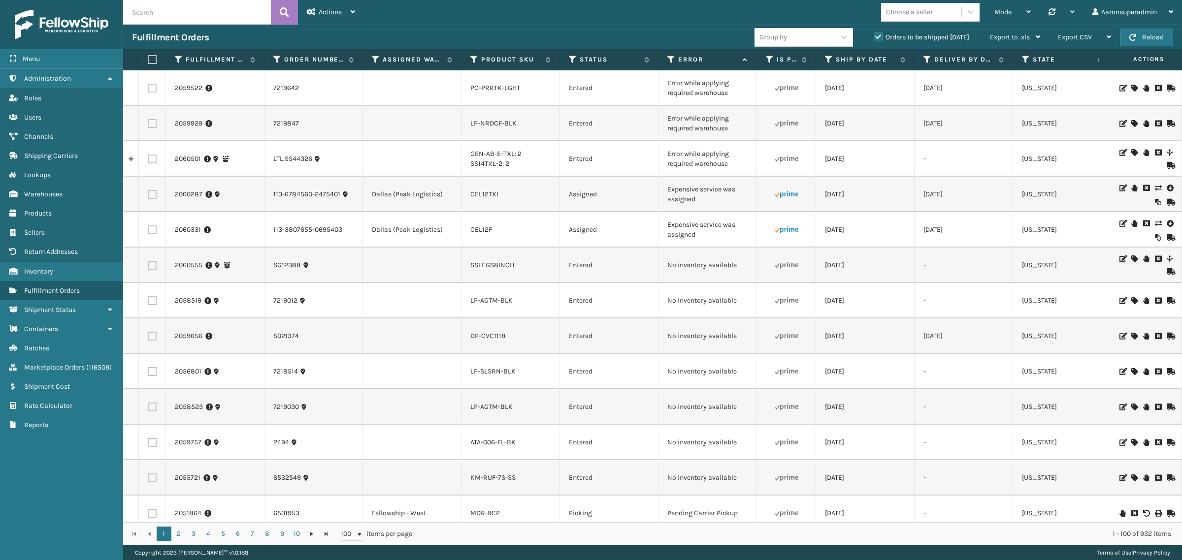
paste input "No inventory available"
click at [290, 12] on button at bounding box center [284, 12] width 27 height 25
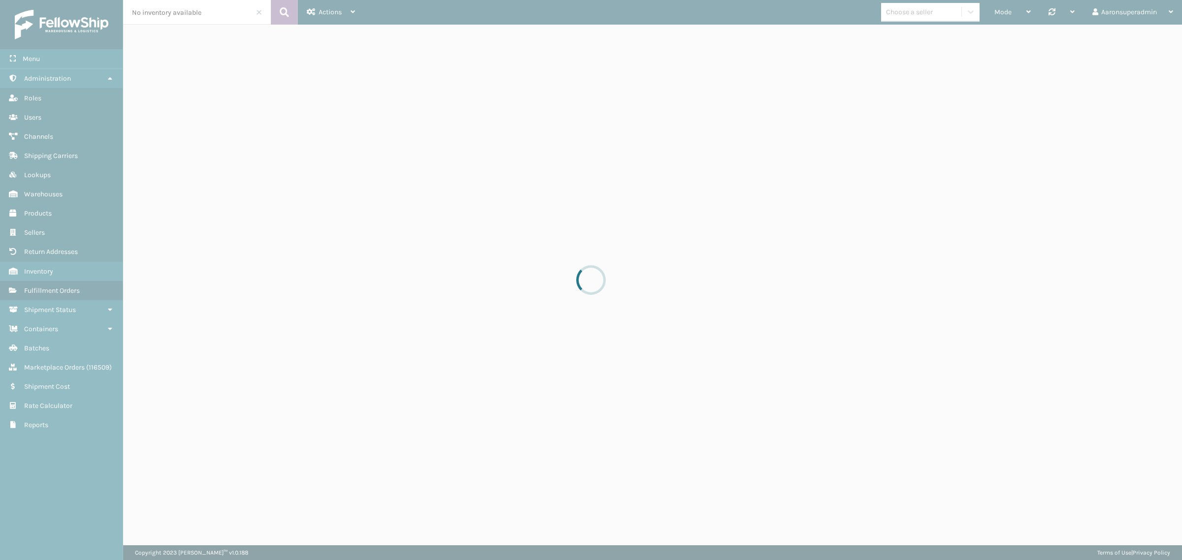
type input "No inventory available"
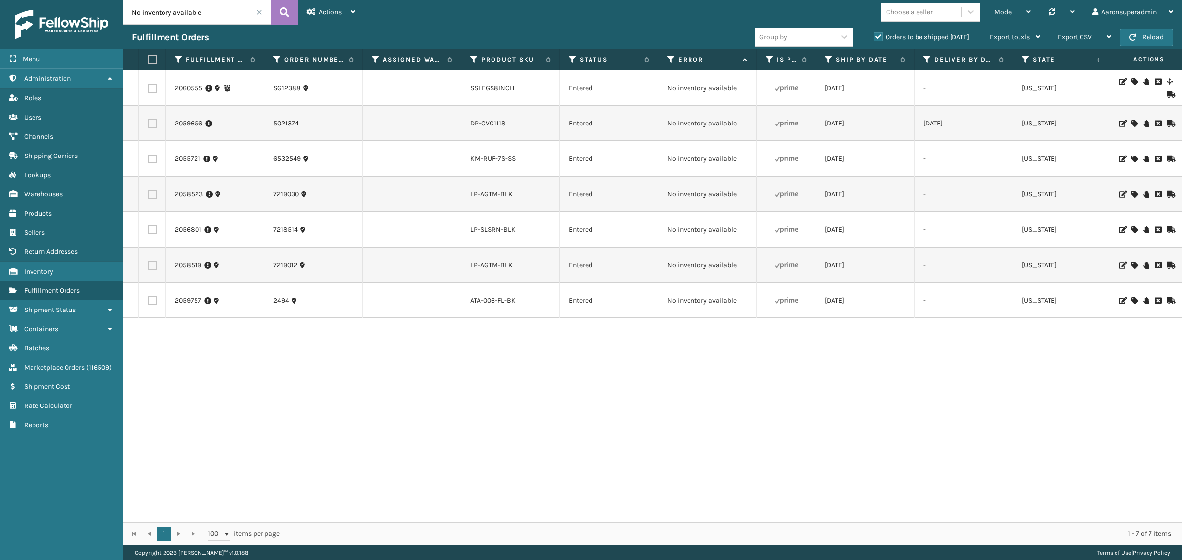
click at [1131, 303] on icon at bounding box center [1134, 300] width 6 height 7
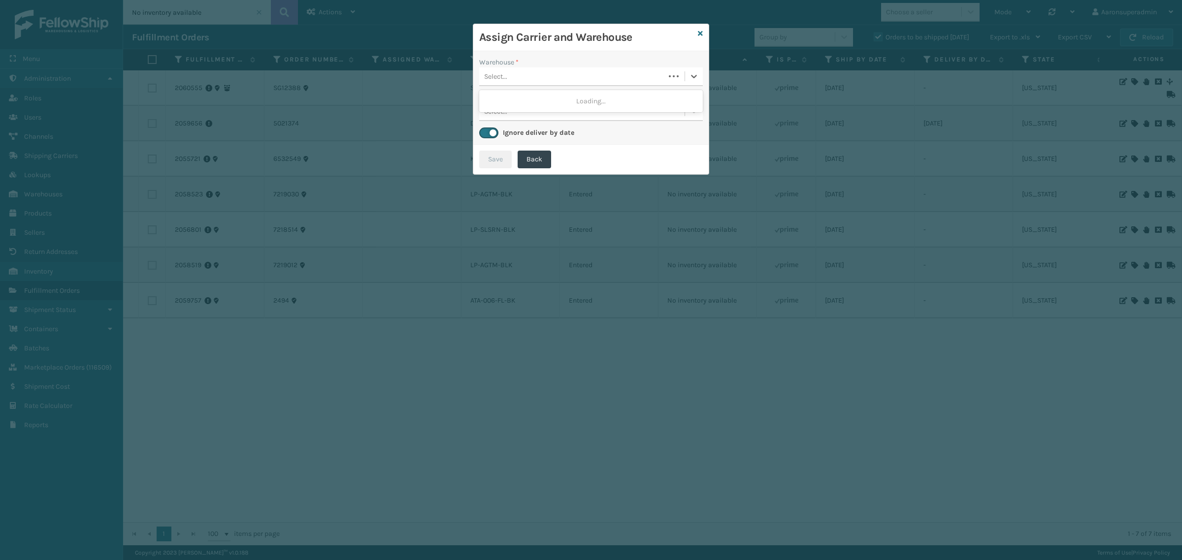
click at [500, 78] on div "Select..." at bounding box center [495, 76] width 23 height 10
click at [698, 35] on icon at bounding box center [700, 33] width 5 height 7
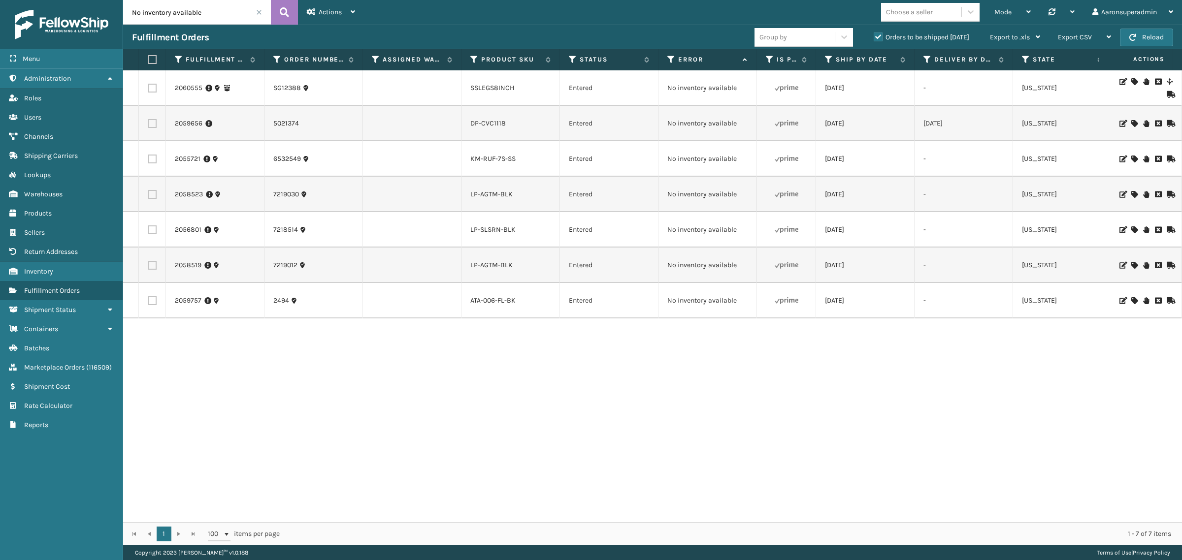
click at [259, 11] on span at bounding box center [259, 12] width 6 height 6
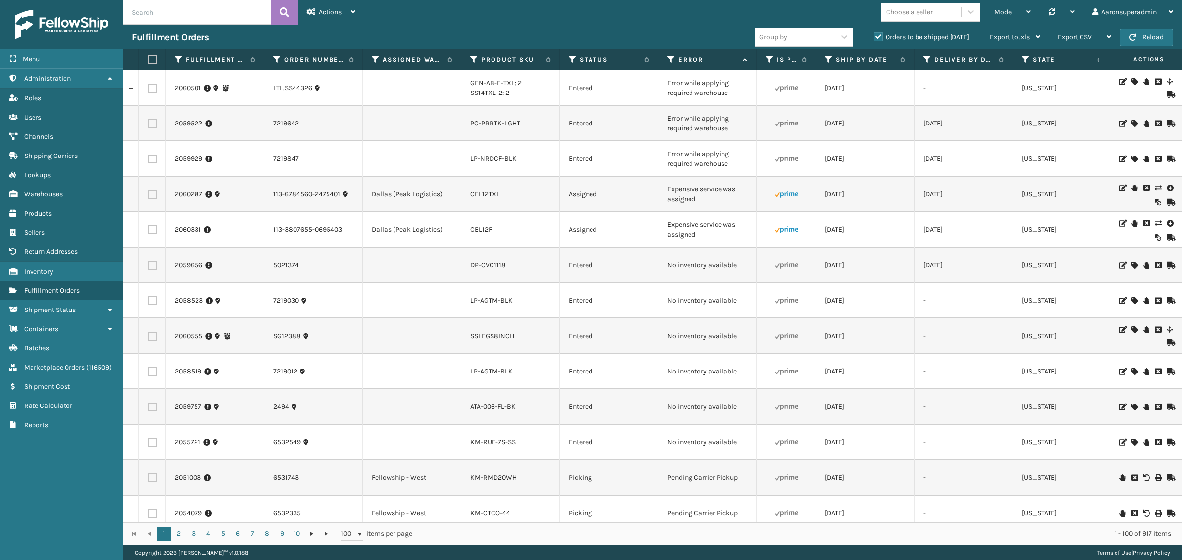
click at [141, 10] on input "text" at bounding box center [197, 12] width 148 height 25
paste input "6321341169827"
type input "6321341169827"
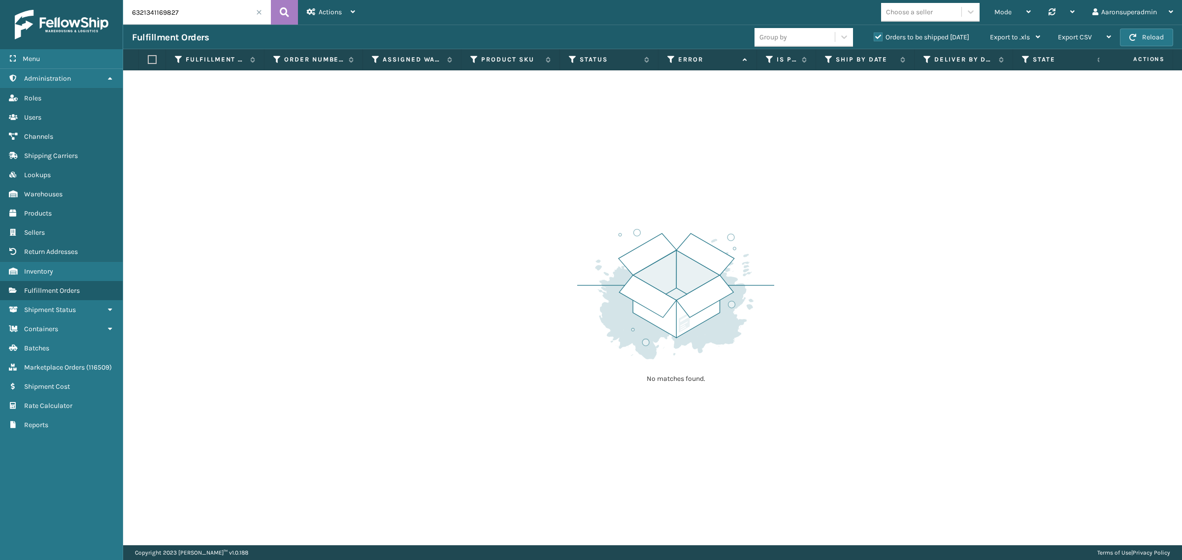
click at [882, 37] on label "Orders to be shipped [DATE]" at bounding box center [922, 37] width 96 height 8
click at [874, 37] on input "Orders to be shipped [DATE]" at bounding box center [874, 35] width 0 height 6
click at [882, 37] on label "Orders to be shipped [DATE]" at bounding box center [922, 37] width 96 height 8
click at [874, 37] on input "Orders to be shipped [DATE]" at bounding box center [874, 35] width 0 height 6
click at [59, 363] on span "Marketplace Orders" at bounding box center [54, 367] width 61 height 8
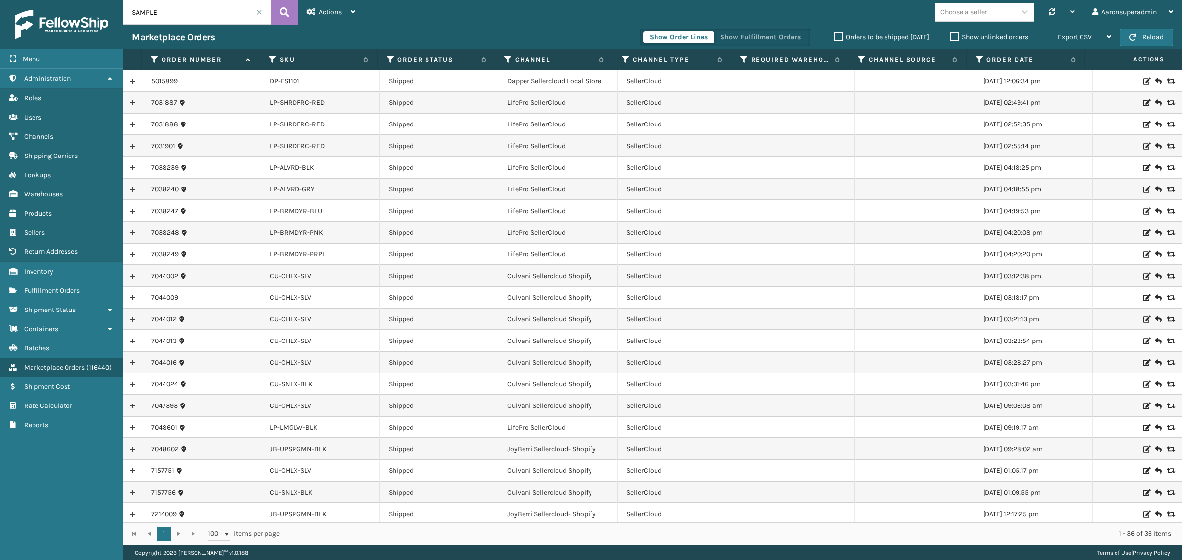
click at [194, 15] on input "SAMPLE" at bounding box center [197, 12] width 148 height 25
paste input "6321341169827"
type input "6321341169827"
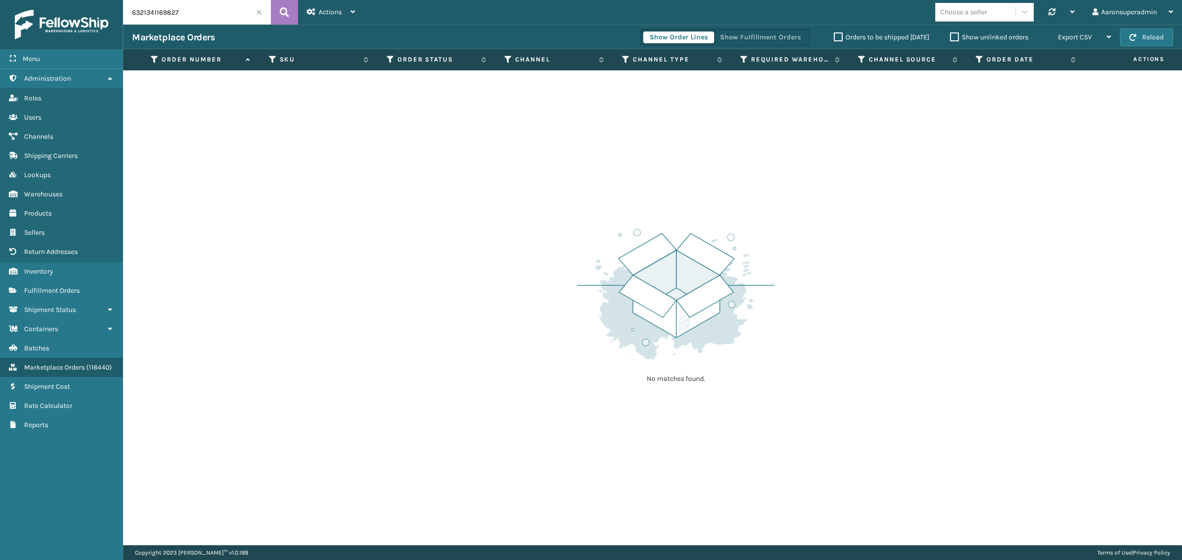
click at [945, 35] on div "Show unlinked orders" at bounding box center [990, 38] width 99 height 12
click at [953, 36] on label "Show unlinked orders" at bounding box center [989, 37] width 78 height 8
click at [950, 36] on input "Show unlinked orders" at bounding box center [950, 35] width 0 height 6
click at [953, 36] on label "Show unlinked orders" at bounding box center [989, 37] width 78 height 8
click at [950, 36] on input "Show unlinked orders" at bounding box center [950, 35] width 0 height 6
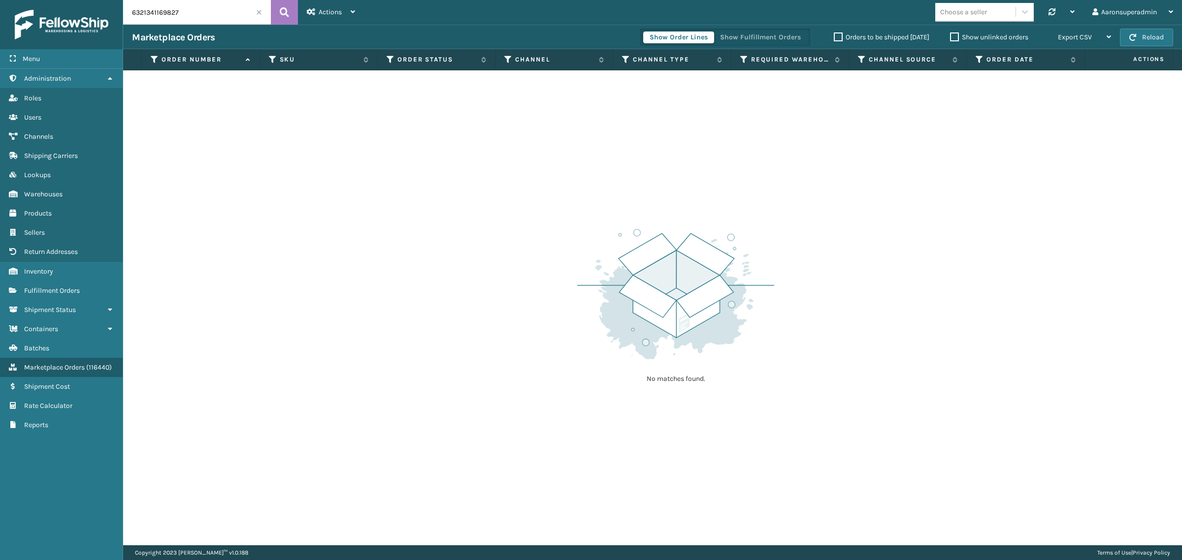
click at [819, 35] on div "Orders to be shipped [DATE] Show unlinked orders" at bounding box center [932, 38] width 233 height 12
click at [835, 34] on label "Orders to be shipped [DATE]" at bounding box center [882, 37] width 96 height 8
click at [834, 34] on input "Orders to be shipped [DATE]" at bounding box center [834, 35] width 0 height 6
click at [259, 11] on span at bounding box center [259, 12] width 6 height 6
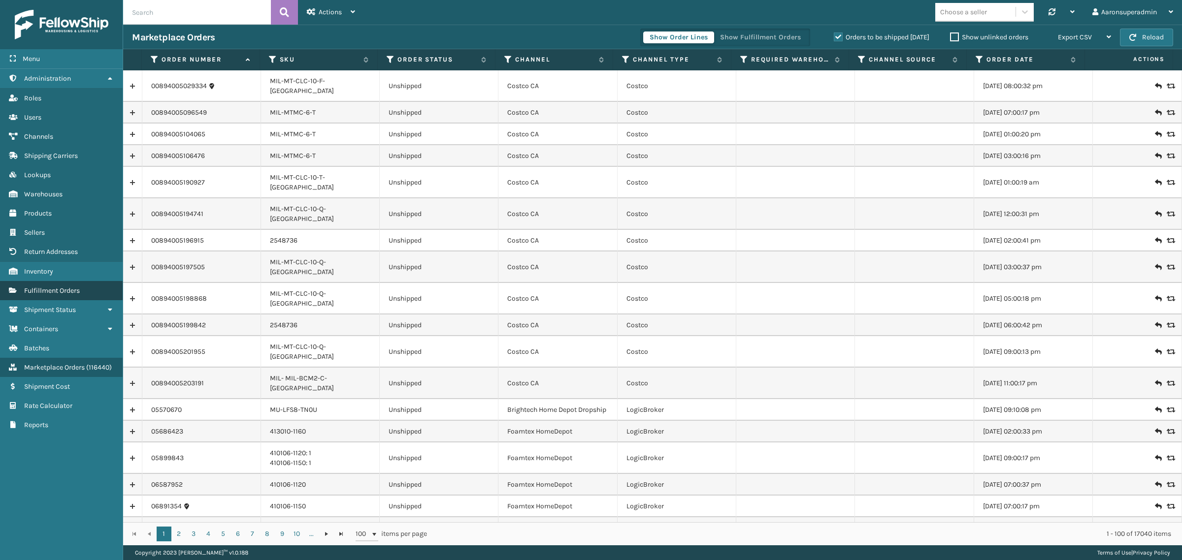
click at [43, 292] on link "Sellers Fulfillment Orders" at bounding box center [61, 290] width 123 height 19
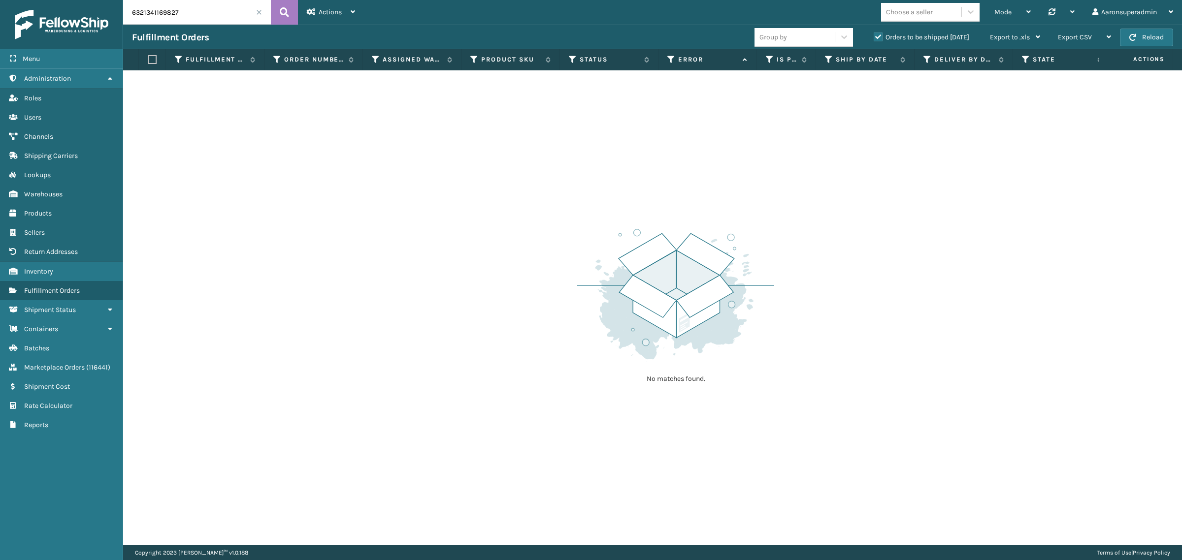
click at [260, 15] on span at bounding box center [259, 12] width 6 height 6
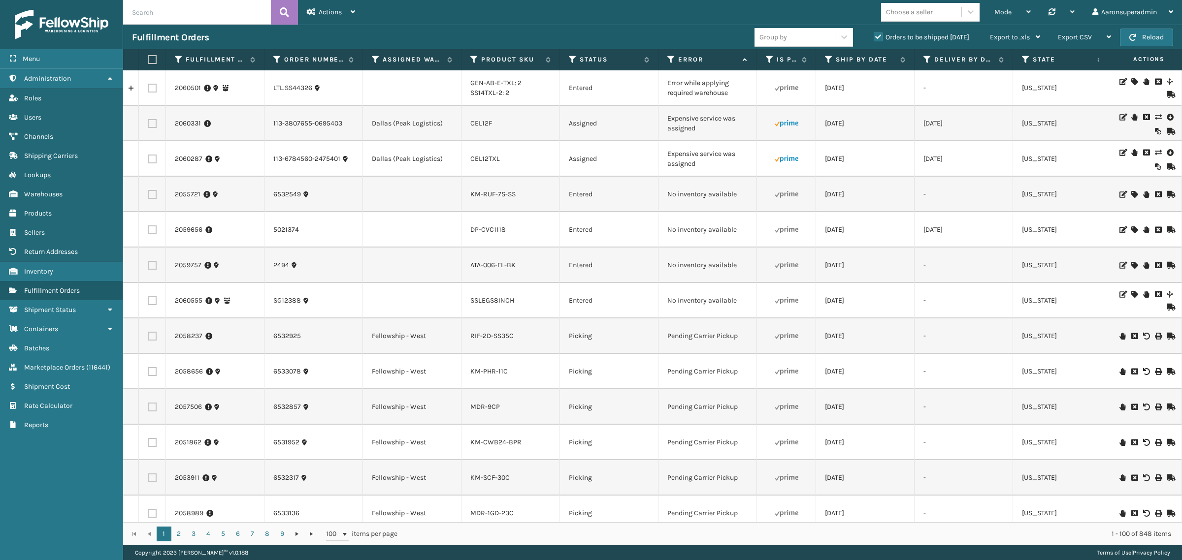
click at [151, 7] on input "text" at bounding box center [197, 12] width 148 height 25
paste input "577090743700067119"
type input "577090743700067119"
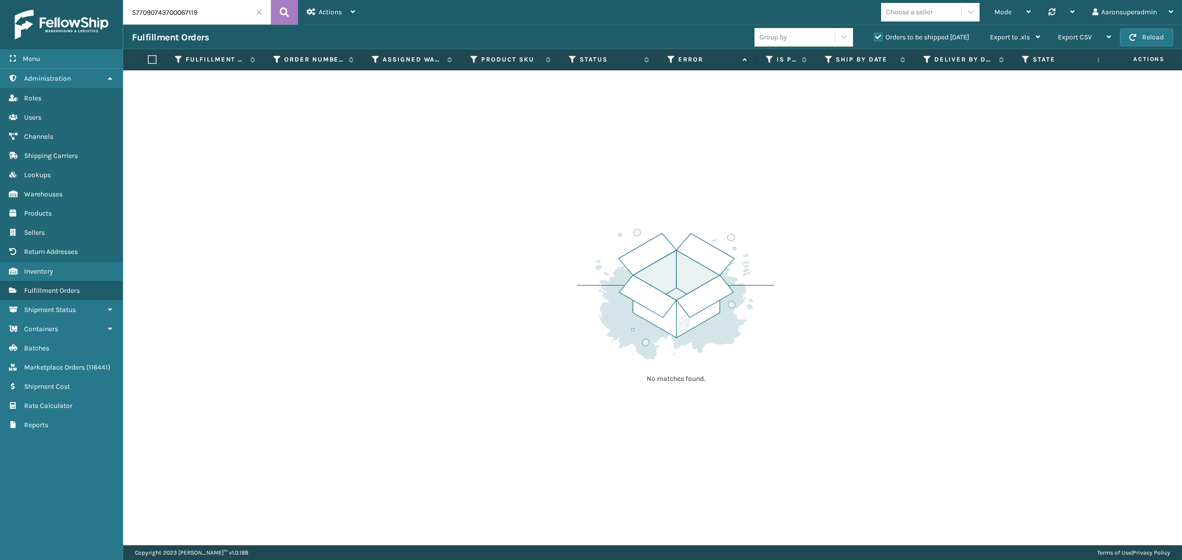
click at [944, 35] on label "Orders to be shipped [DATE]" at bounding box center [922, 37] width 96 height 8
click at [874, 35] on input "Orders to be shipped [DATE]" at bounding box center [874, 35] width 0 height 6
click at [944, 35] on label "Orders to be shipped [DATE]" at bounding box center [922, 37] width 96 height 8
click at [874, 35] on input "Orders to be shipped [DATE]" at bounding box center [874, 35] width 0 height 6
click at [259, 11] on span at bounding box center [259, 12] width 6 height 6
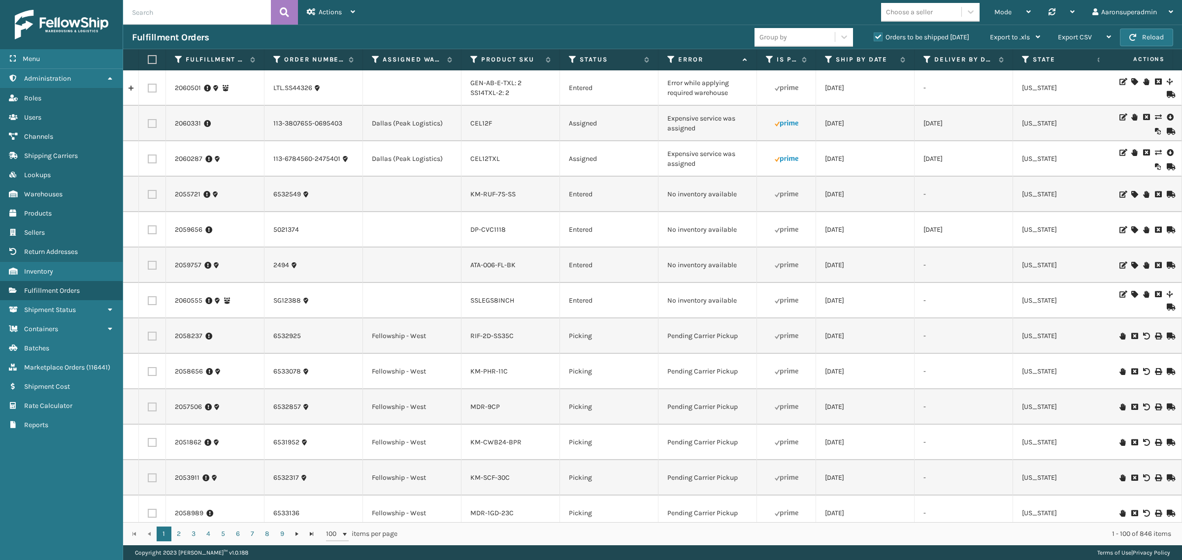
click at [140, 8] on input "text" at bounding box center [197, 12] width 148 height 25
type input "2060526"
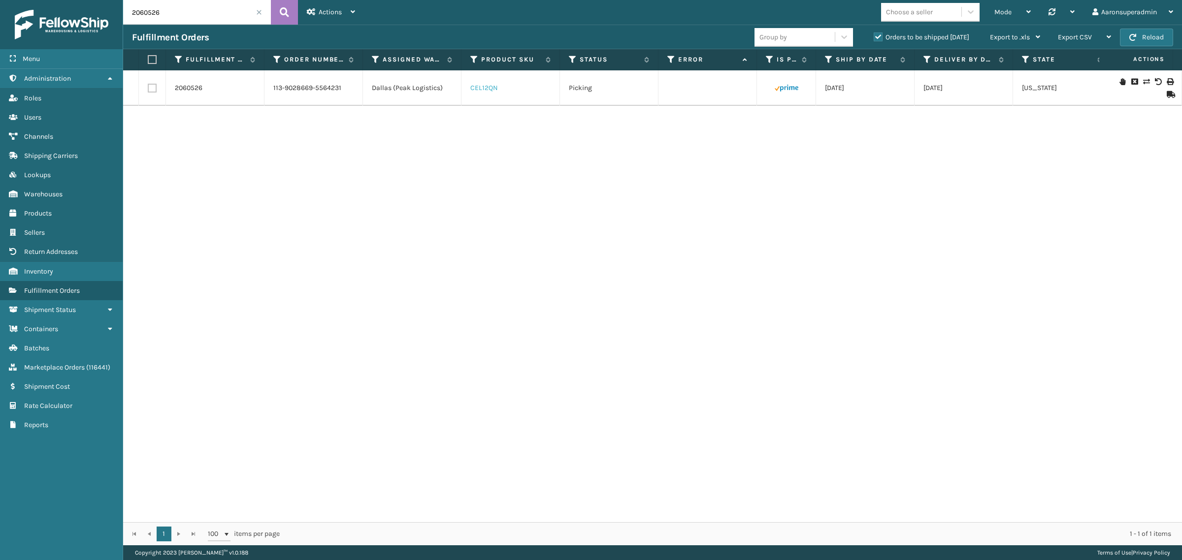
click at [488, 89] on link "CEL12QN" at bounding box center [484, 88] width 28 height 8
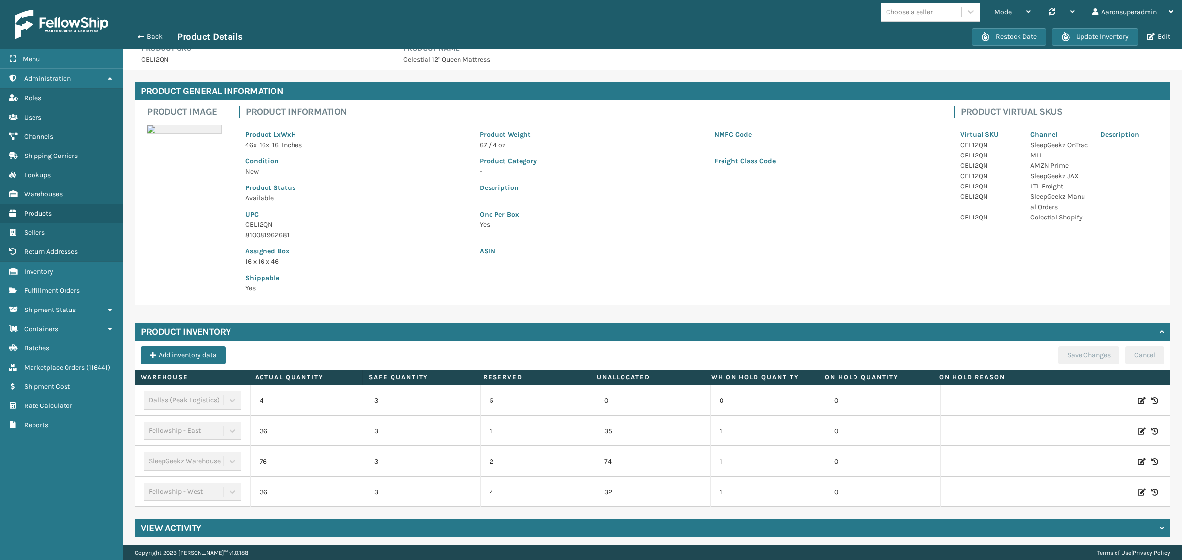
scroll to position [16, 0]
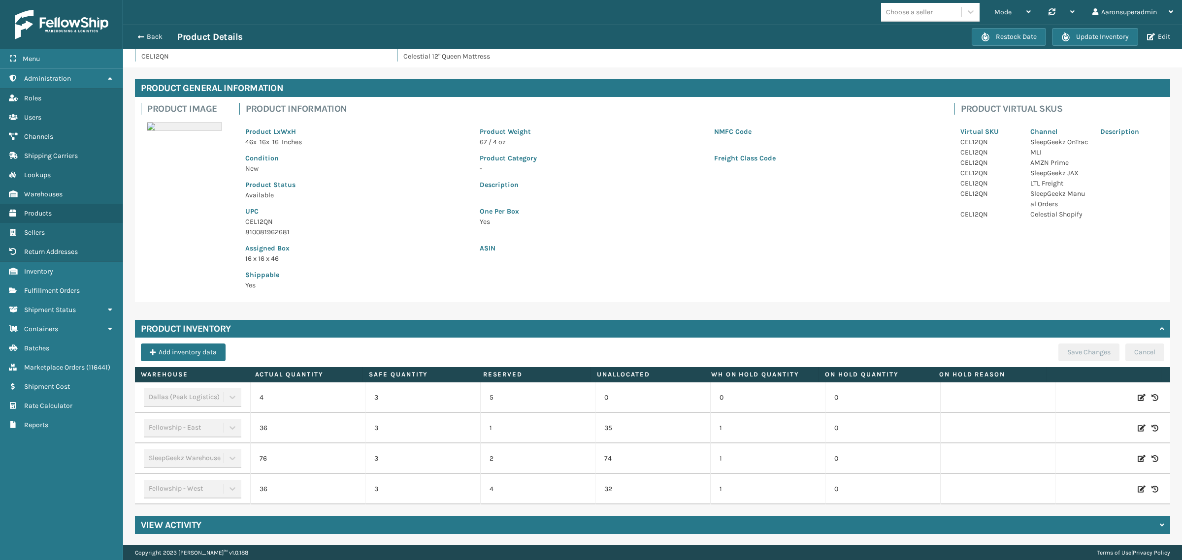
click at [1138, 398] on icon at bounding box center [1142, 398] width 8 height 10
click at [283, 399] on input "4" at bounding box center [308, 398] width 70 height 18
type input "0"
click at [1061, 403] on button "ADD" at bounding box center [1073, 398] width 25 height 12
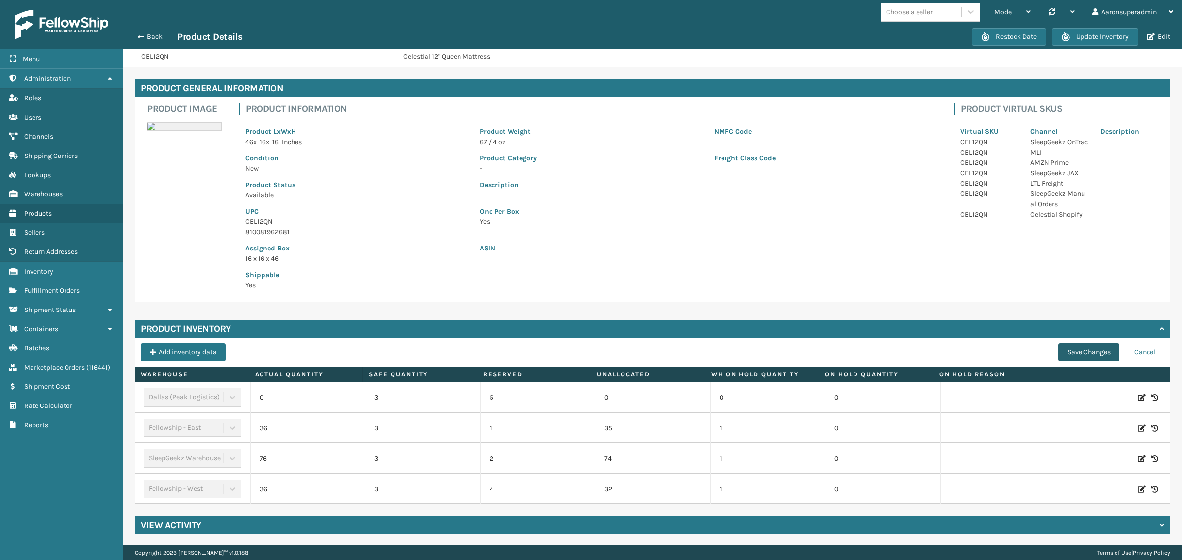
click at [1067, 355] on button "Save Changes" at bounding box center [1088, 353] width 61 height 18
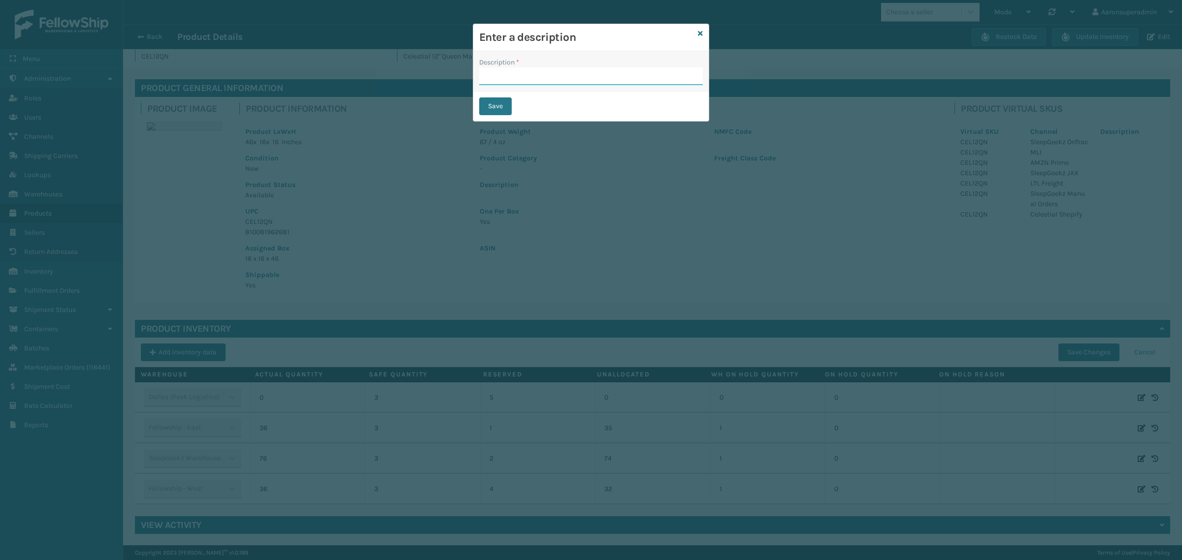
click at [513, 83] on input "Description *" at bounding box center [591, 76] width 224 height 18
type input "SFP"
drag, startPoint x: 488, startPoint y: 108, endPoint x: 596, endPoint y: 117, distance: 109.2
click at [488, 108] on button "Save" at bounding box center [495, 107] width 33 height 18
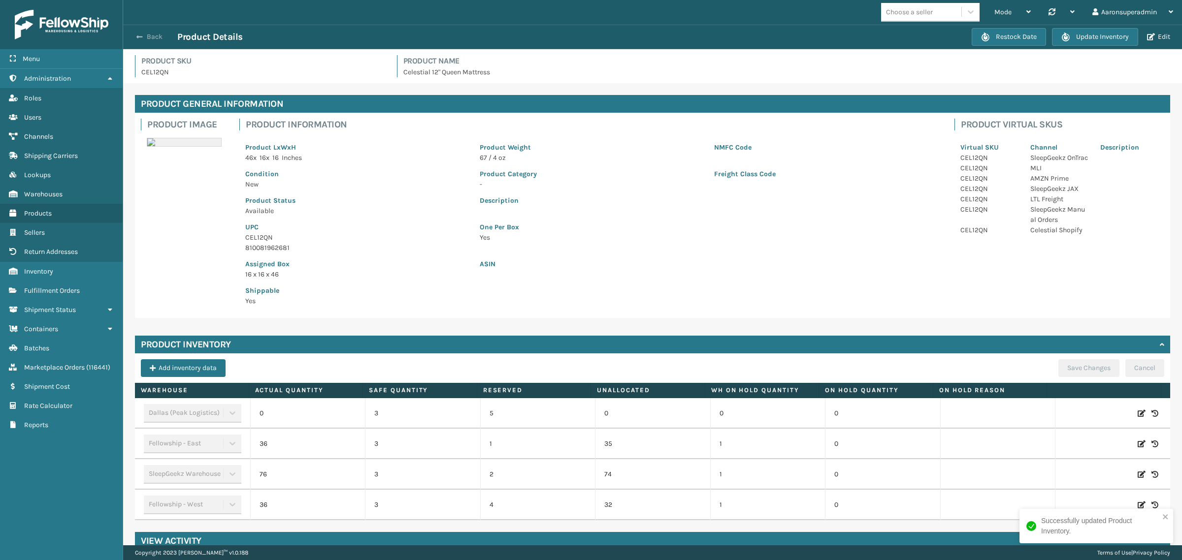
click at [142, 35] on span "button" at bounding box center [139, 36] width 6 height 7
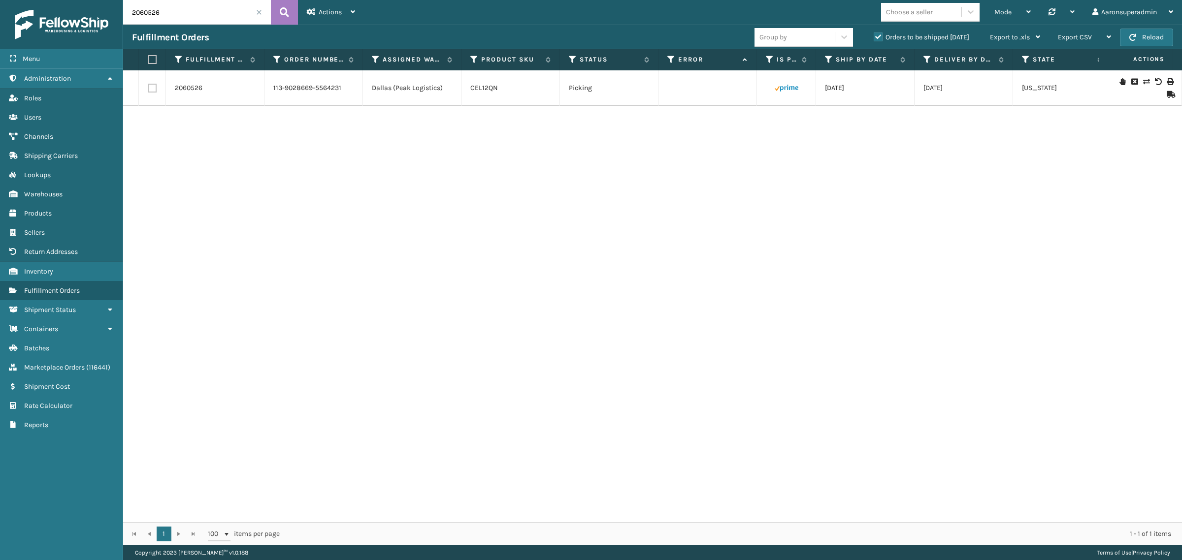
click at [257, 12] on span at bounding box center [259, 12] width 6 height 6
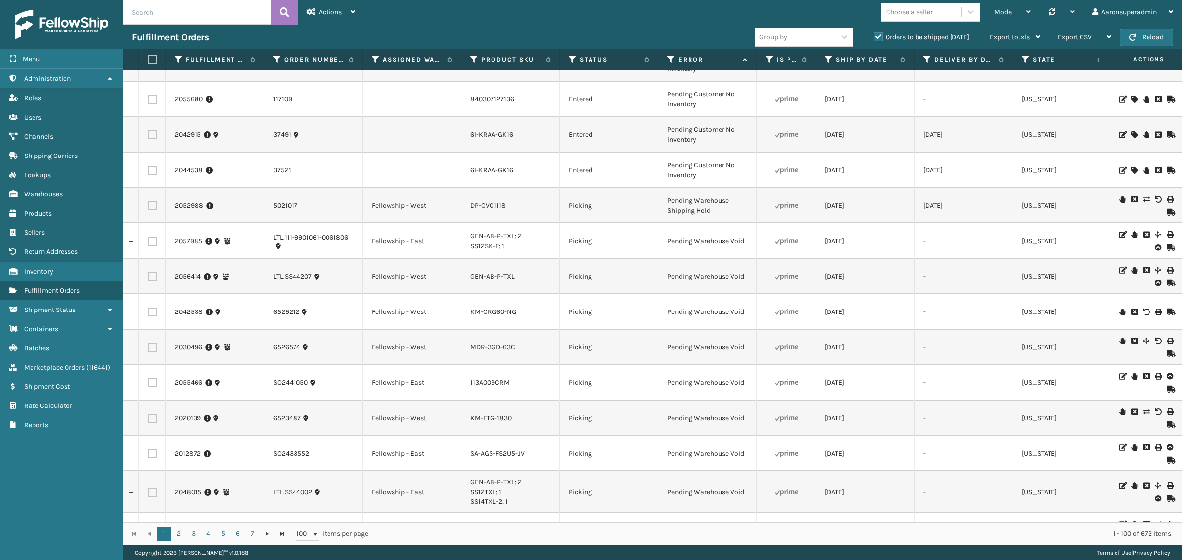
scroll to position [3108, 0]
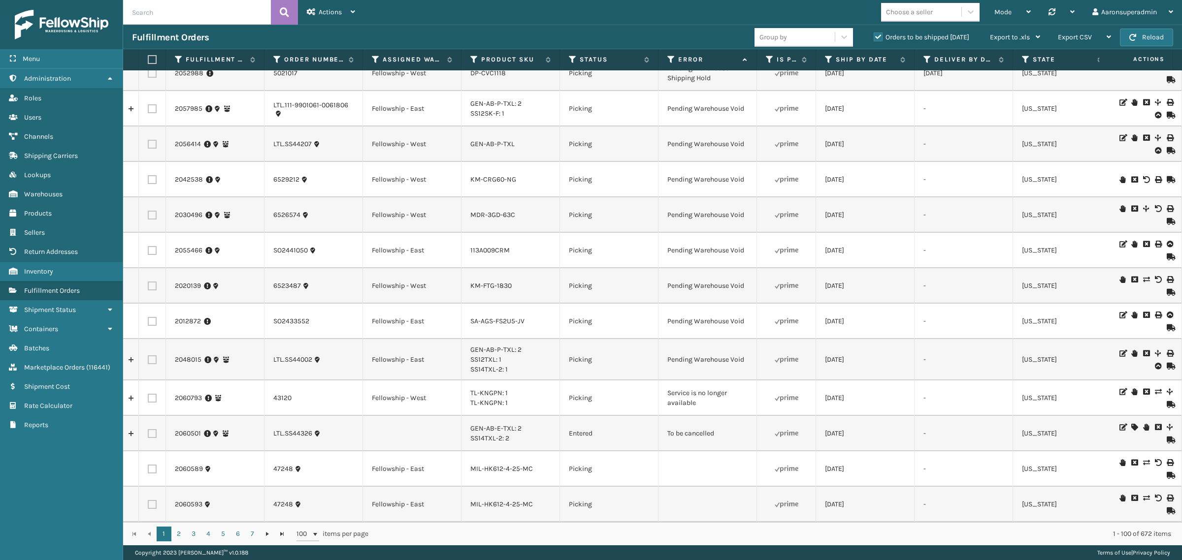
click at [1155, 424] on icon at bounding box center [1158, 427] width 6 height 7
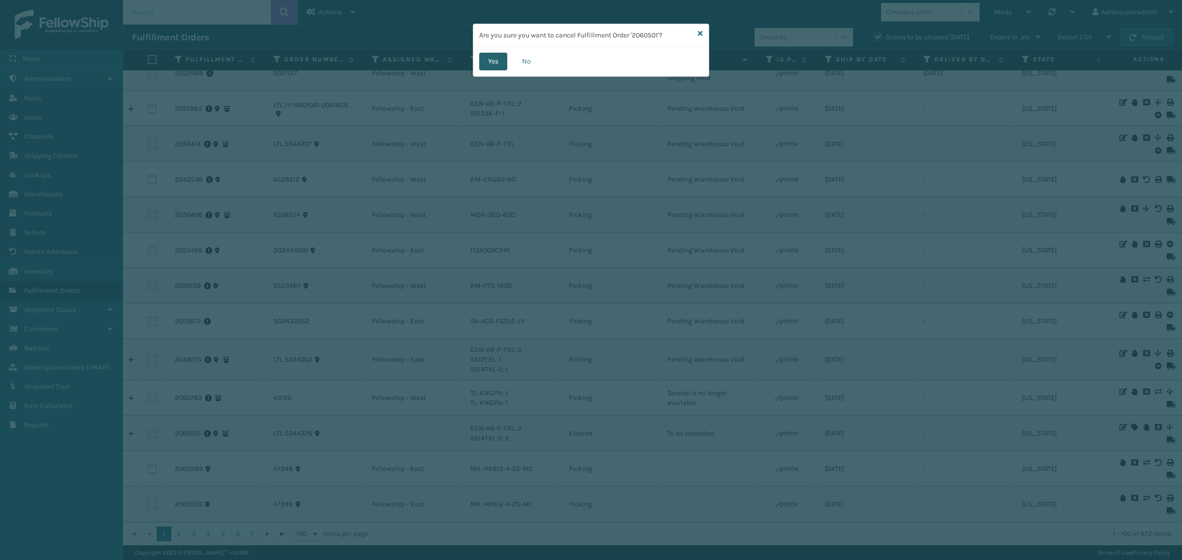
click at [484, 63] on button "Yes" at bounding box center [493, 62] width 28 height 18
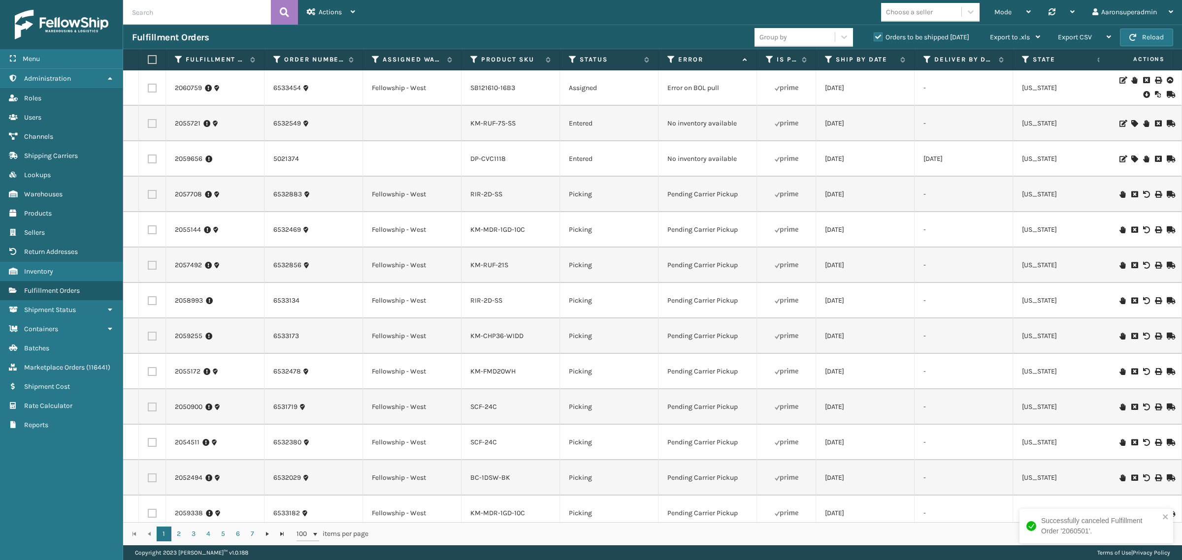
click at [1143, 97] on icon at bounding box center [1146, 95] width 6 height 10
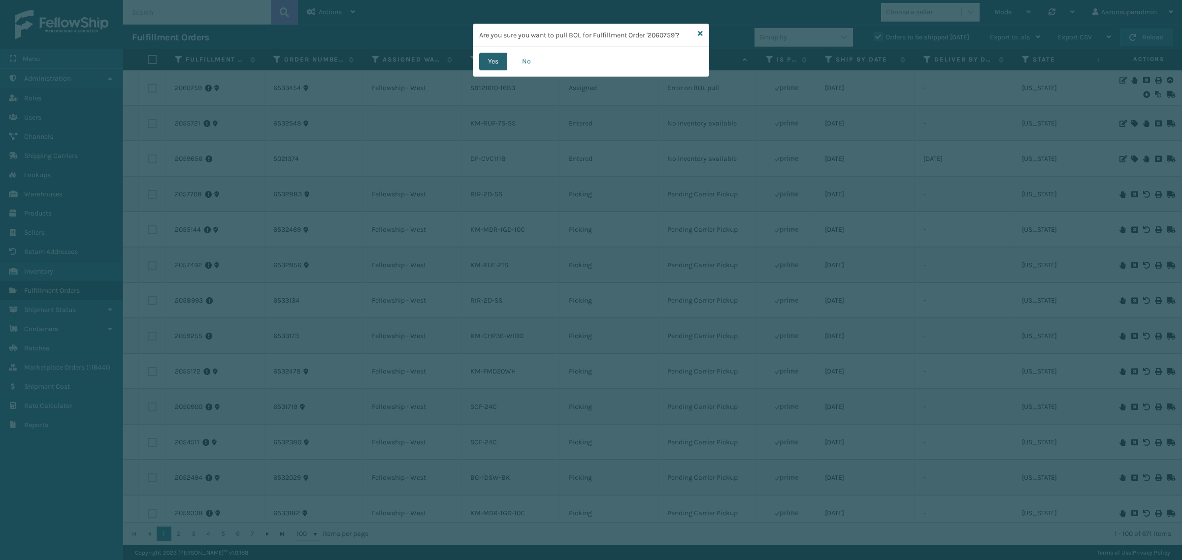
click at [488, 61] on button "Yes" at bounding box center [493, 62] width 28 height 18
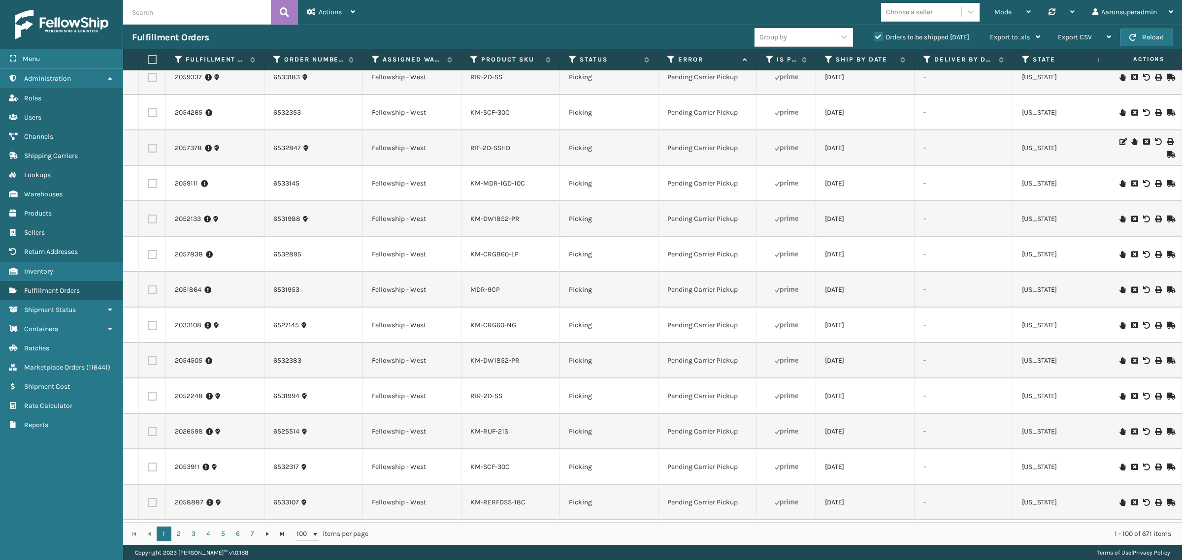
scroll to position [0, 0]
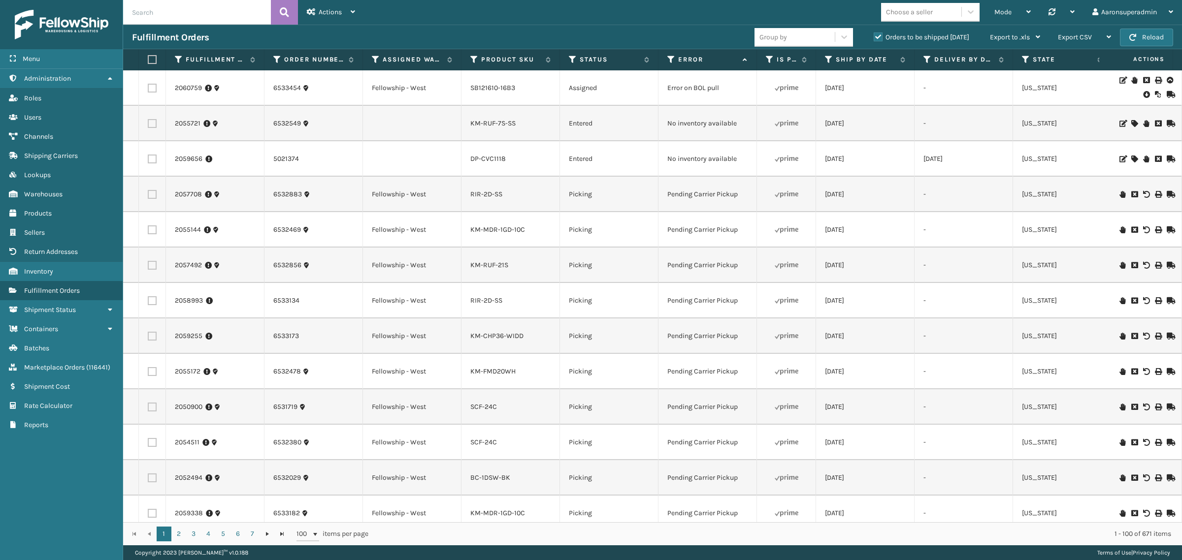
click at [1143, 97] on icon at bounding box center [1146, 95] width 6 height 10
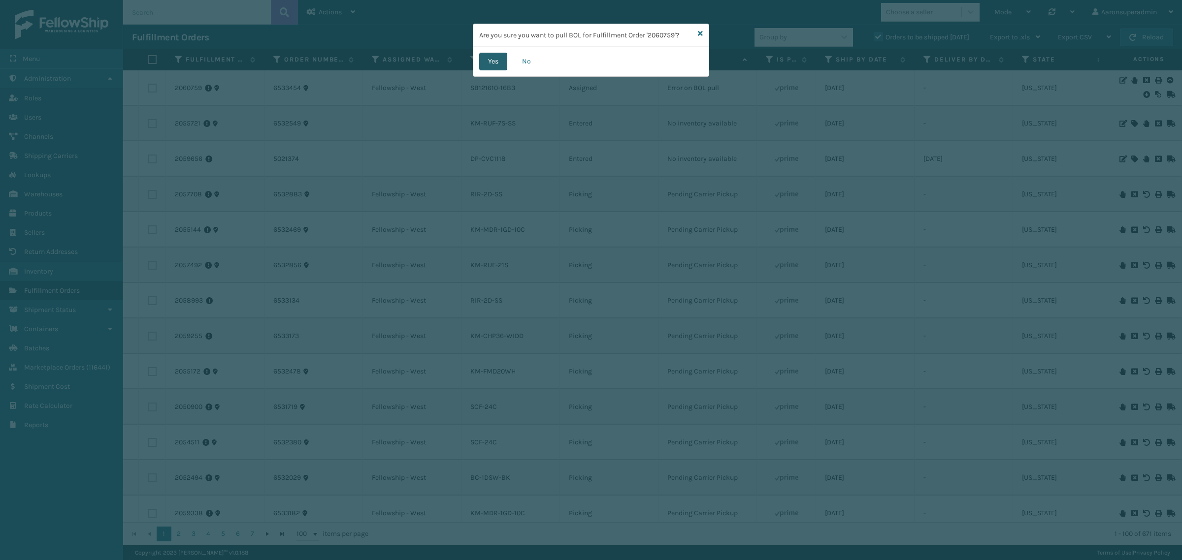
click at [488, 62] on button "Yes" at bounding box center [493, 62] width 28 height 18
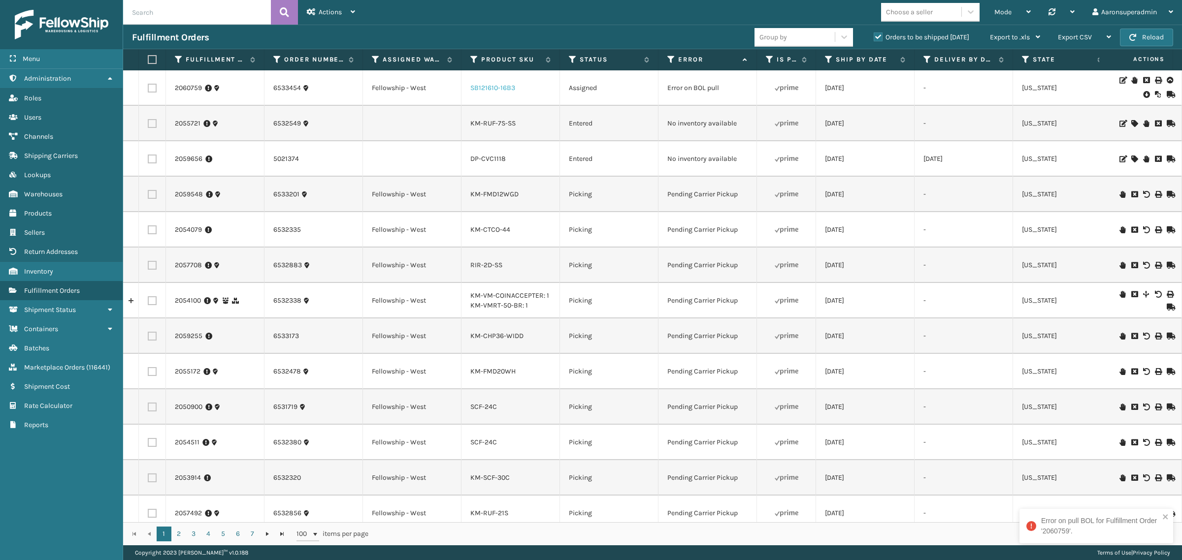
click at [493, 90] on link "SB121610-16B3" at bounding box center [492, 88] width 45 height 8
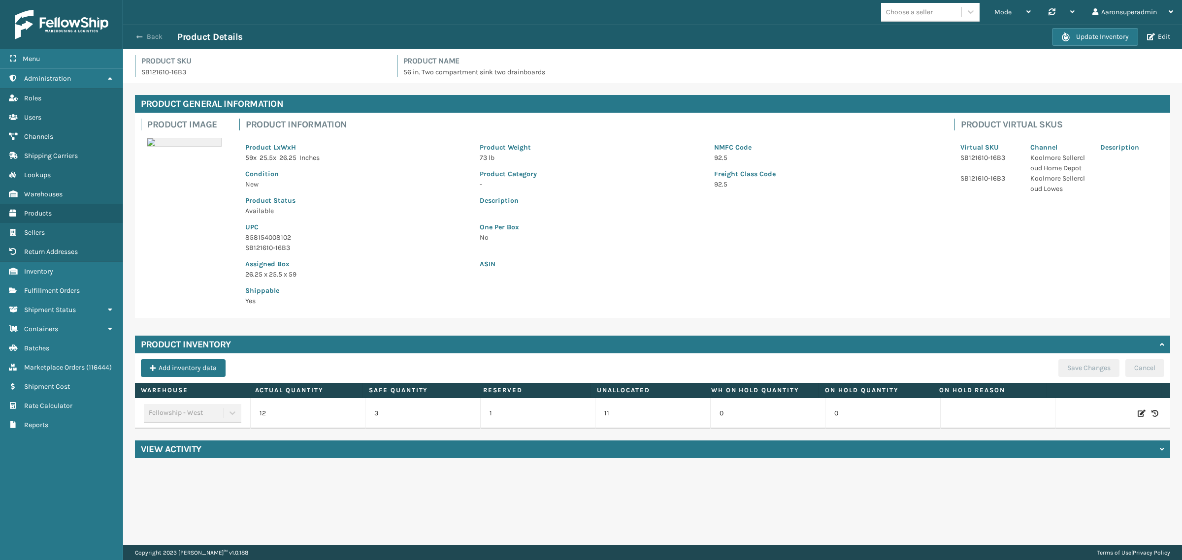
click at [142, 37] on span "button" at bounding box center [139, 36] width 6 height 7
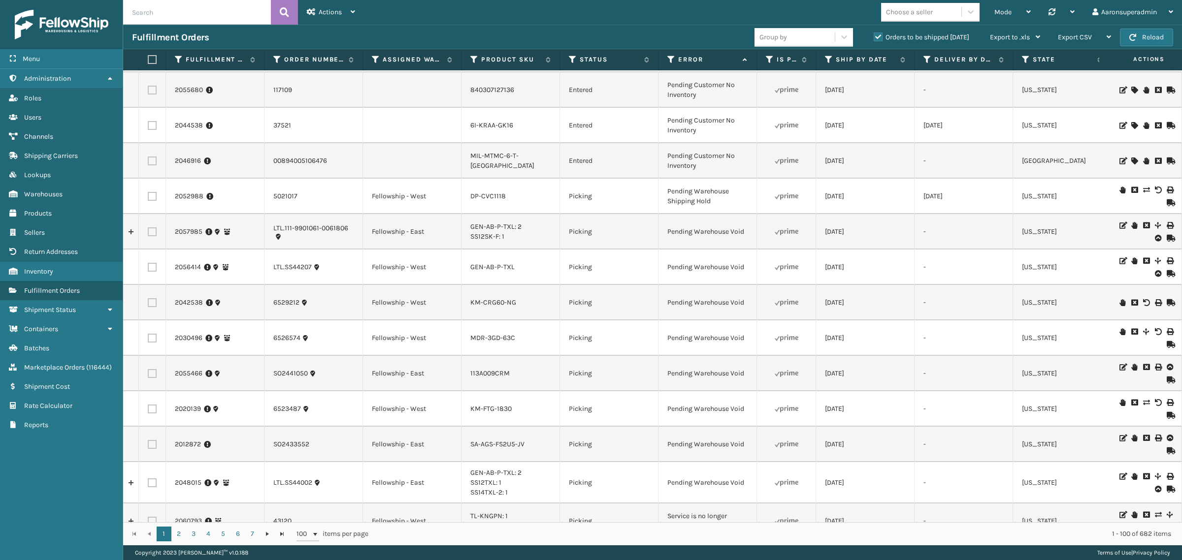
scroll to position [3108, 0]
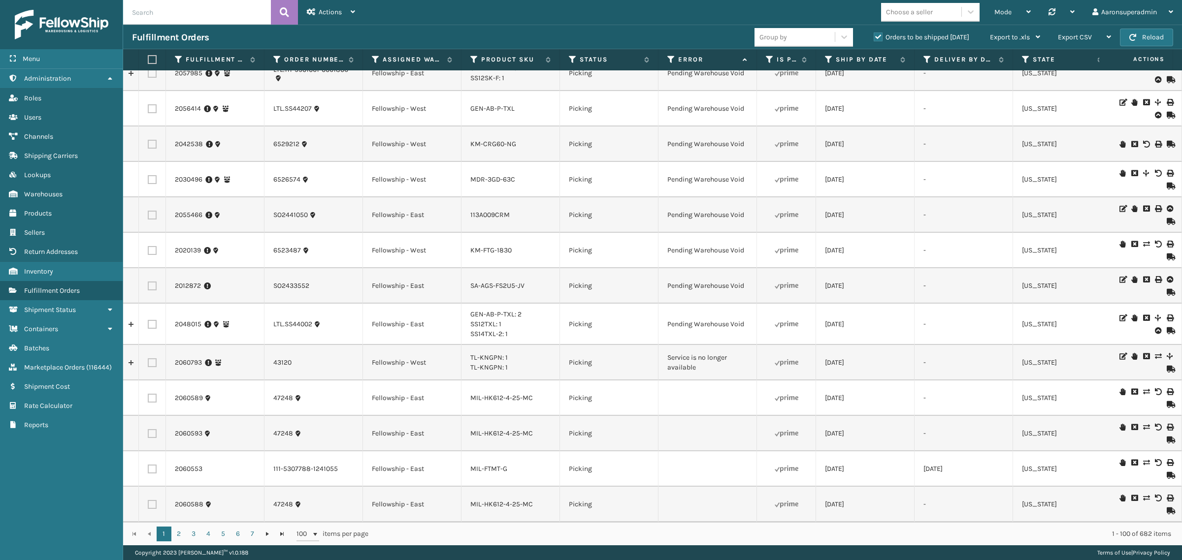
click at [1131, 353] on icon at bounding box center [1134, 356] width 6 height 7
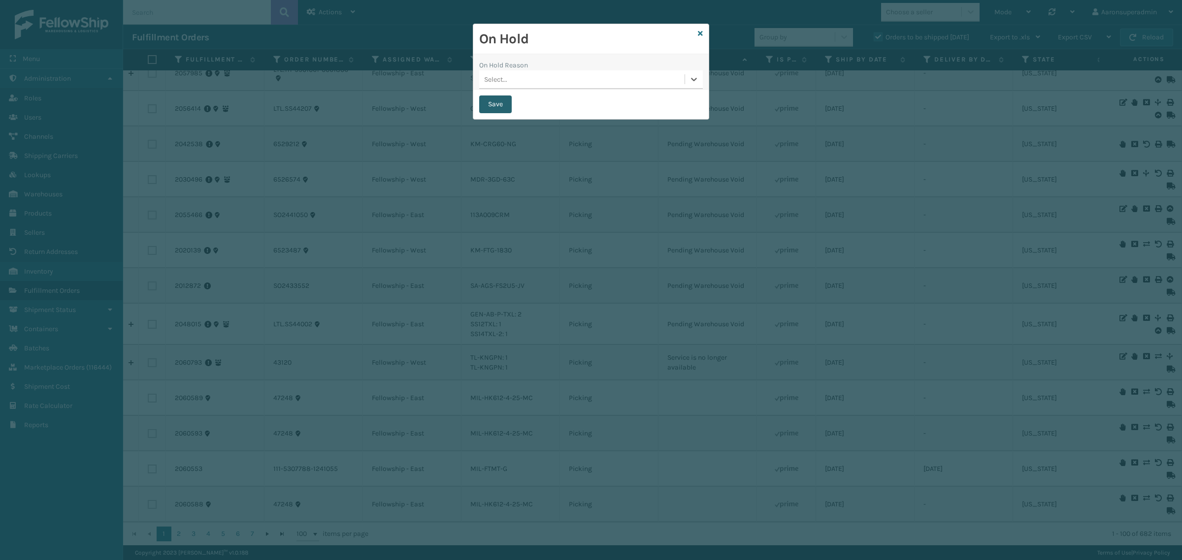
click at [489, 106] on button "Save" at bounding box center [495, 105] width 33 height 18
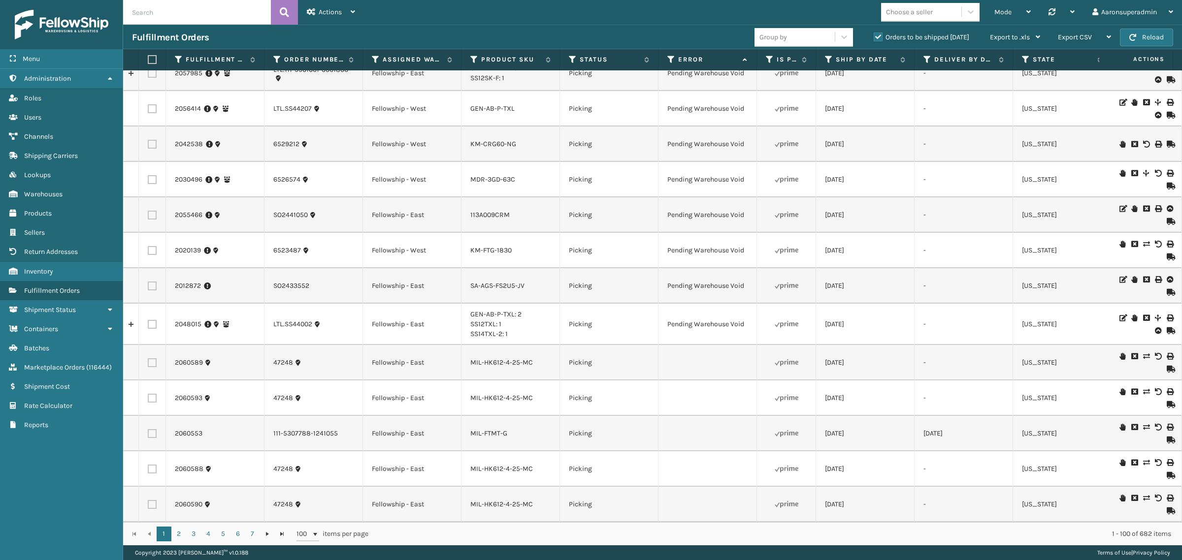
scroll to position [3076, 0]
